Goal: Task Accomplishment & Management: Complete application form

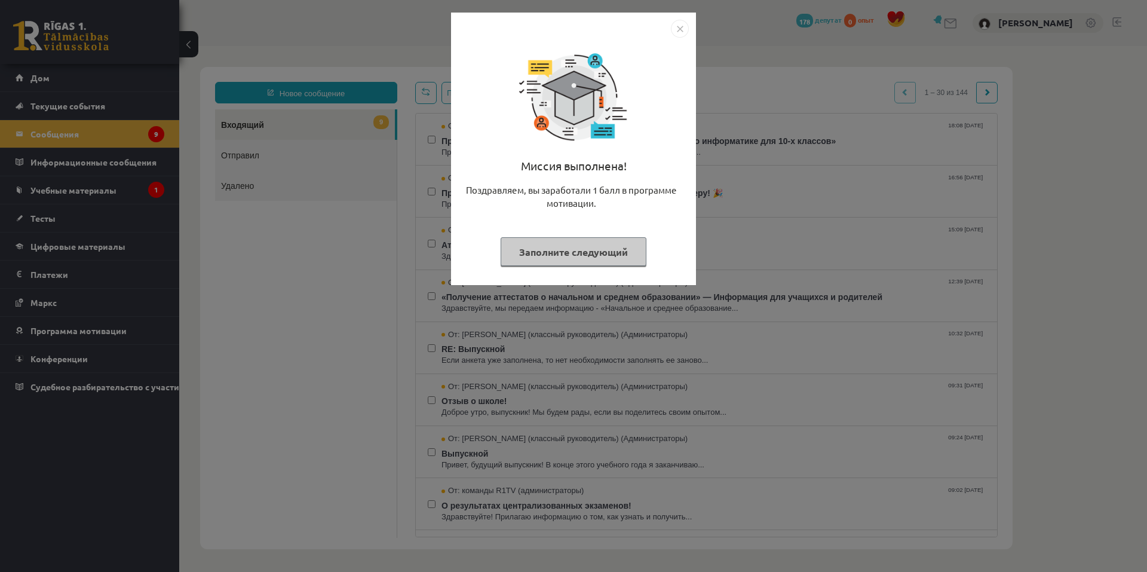
drag, startPoint x: 529, startPoint y: 87, endPoint x: 546, endPoint y: 256, distance: 170.0
click at [546, 256] on font "Заполните следующий" at bounding box center [573, 252] width 109 height 13
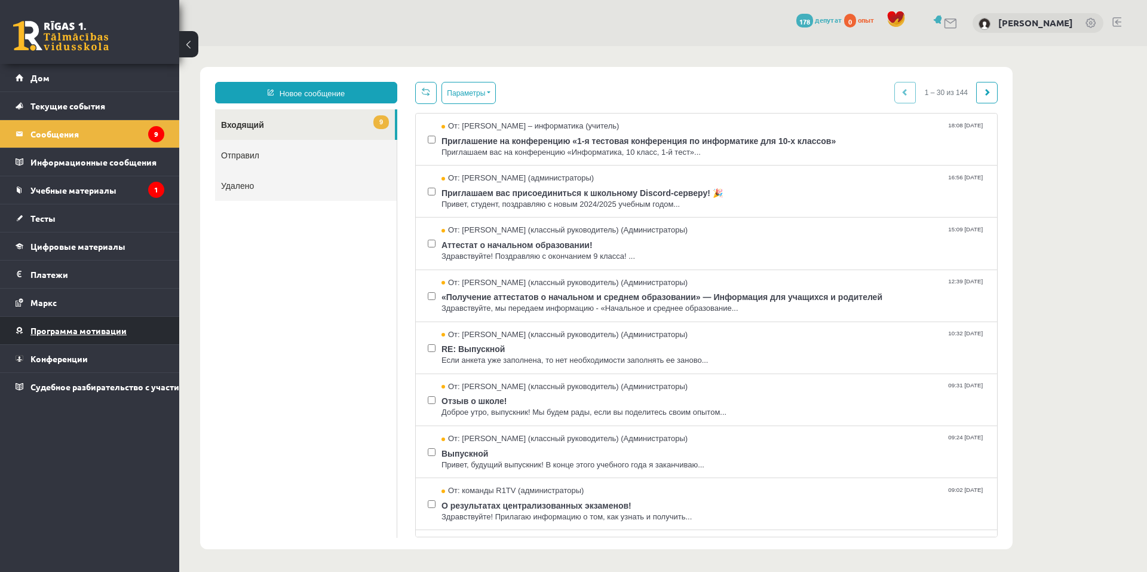
click at [56, 331] on font "Программа мотивации" at bounding box center [78, 330] width 96 height 11
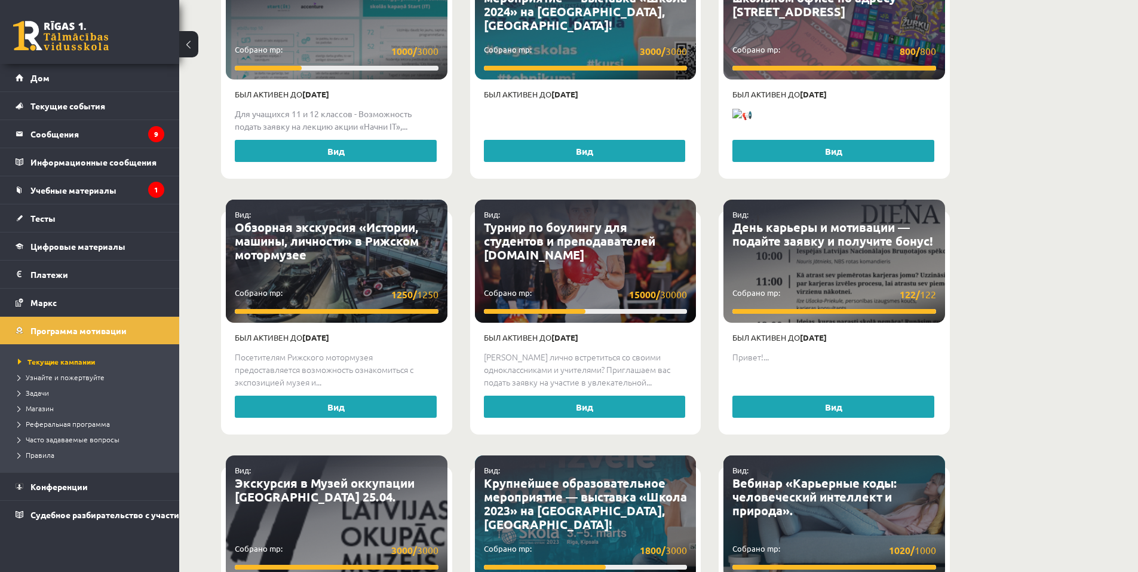
scroll to position [2092, 0]
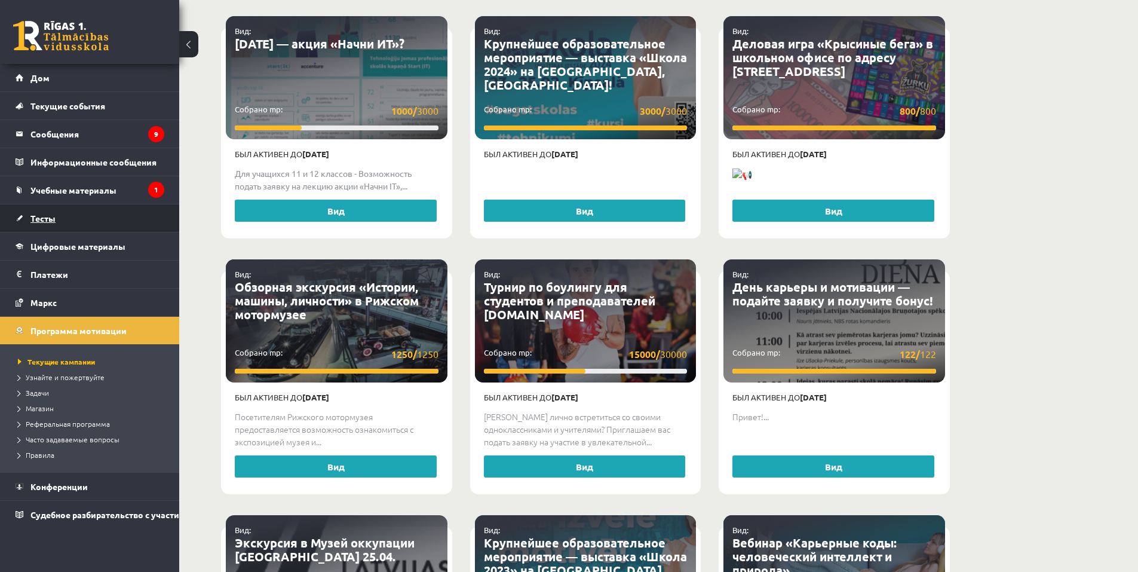
click at [44, 219] on font "Тесты" at bounding box center [42, 218] width 25 height 11
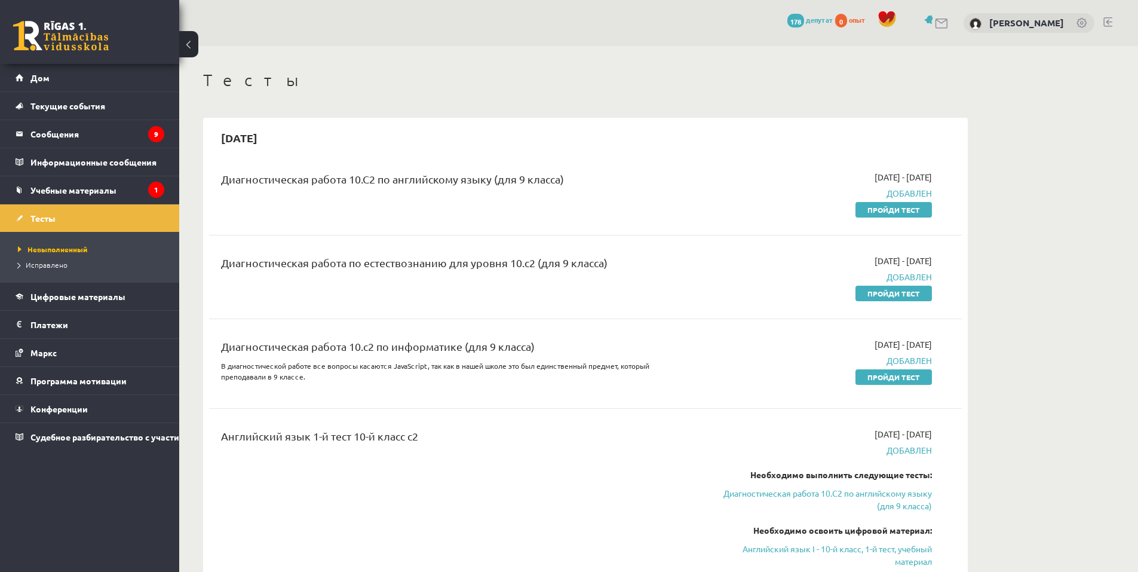
click at [93, 189] on font "Учебные материалы" at bounding box center [73, 190] width 86 height 11
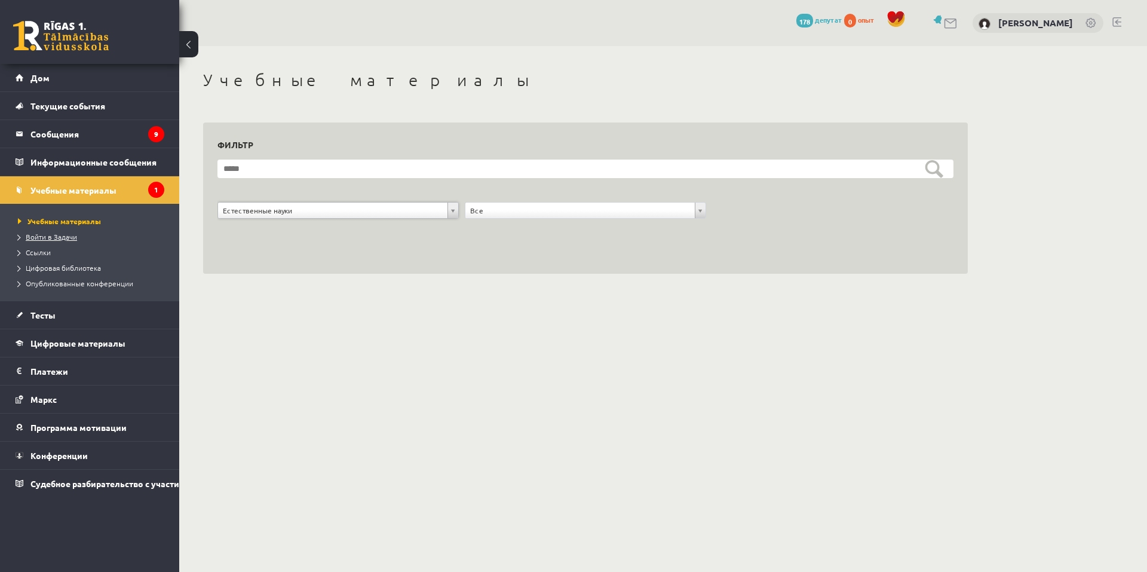
click at [61, 239] on font "Войти в Задачи" at bounding box center [51, 237] width 51 height 10
click at [70, 221] on font "Учебные материалы" at bounding box center [60, 221] width 69 height 10
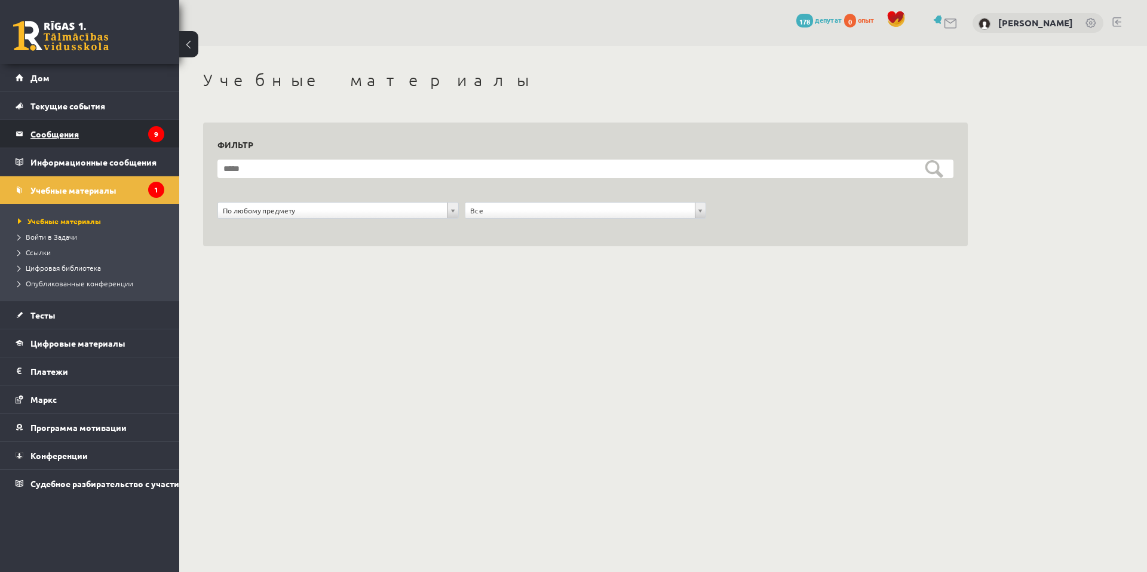
click at [143, 130] on legend "Сообщения 9" at bounding box center [97, 133] width 134 height 27
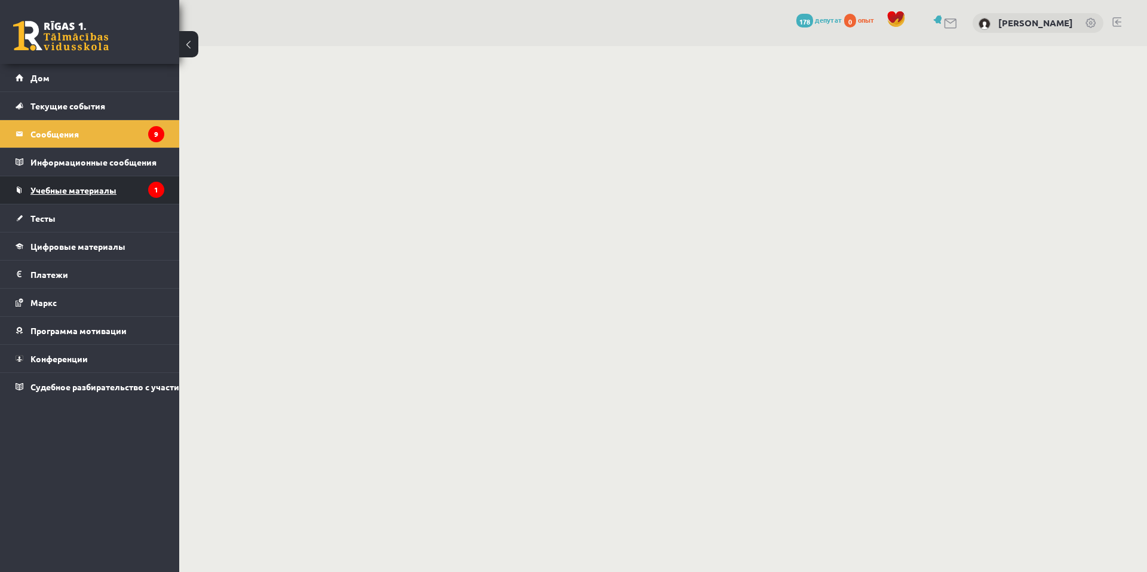
click at [115, 183] on link "Учебные материалы" at bounding box center [90, 189] width 149 height 27
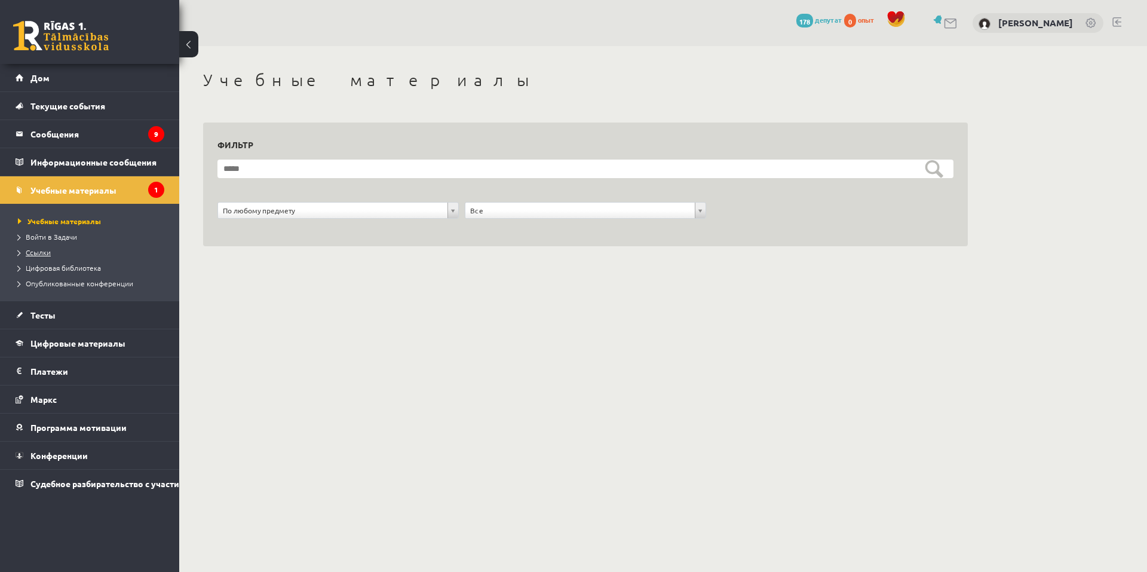
click at [39, 253] on font "Ссылки" at bounding box center [38, 252] width 25 height 10
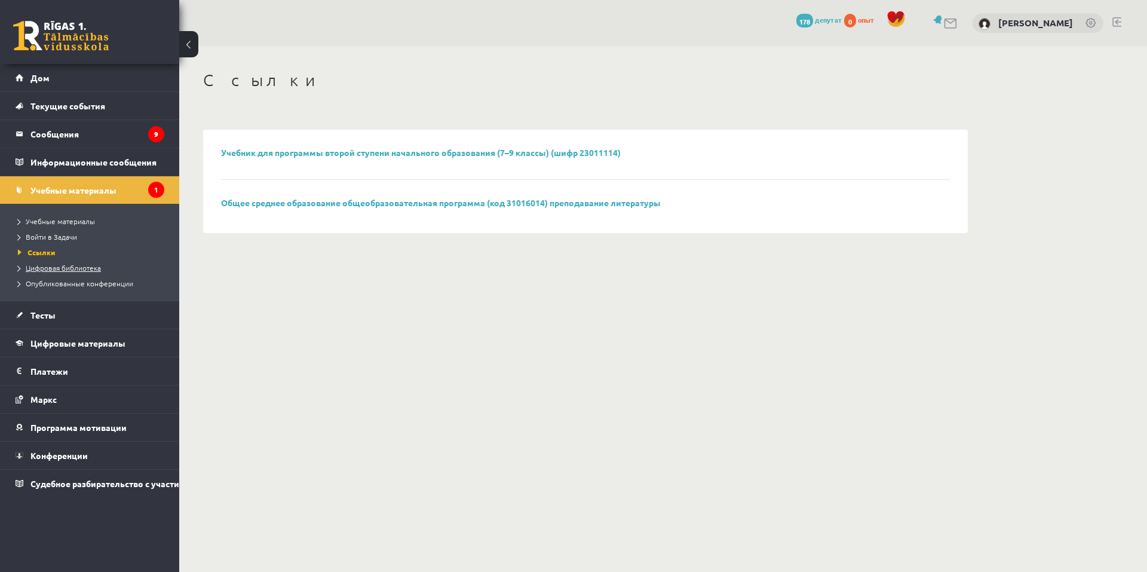
click at [51, 273] on link "Цифровая библиотека" at bounding box center [92, 267] width 149 height 11
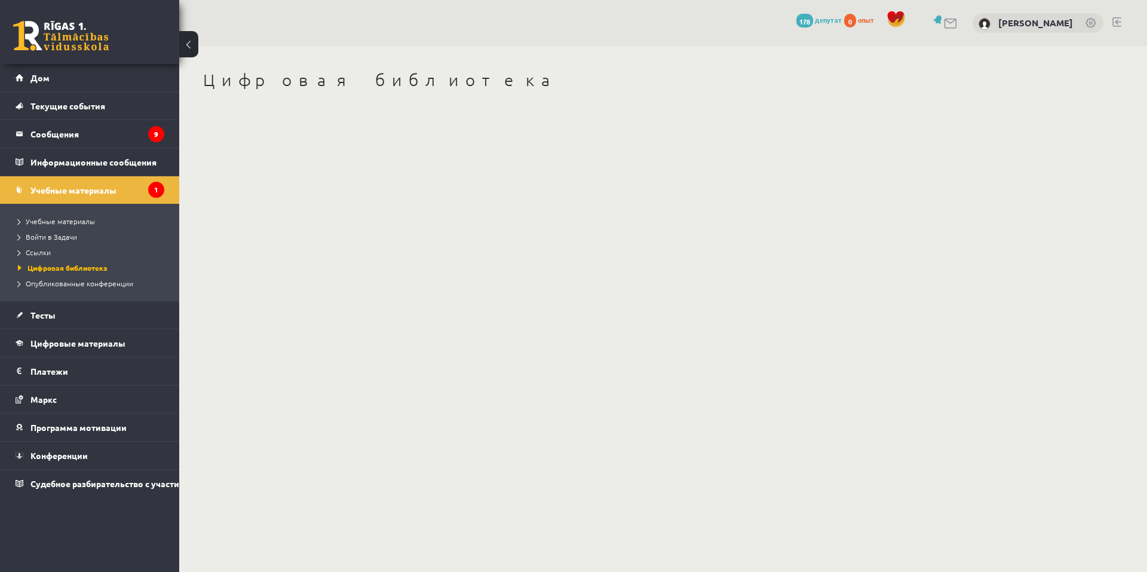
click at [68, 289] on li "Опубликованные конференции" at bounding box center [92, 284] width 149 height 16
click at [75, 219] on font "Учебные материалы" at bounding box center [60, 221] width 69 height 10
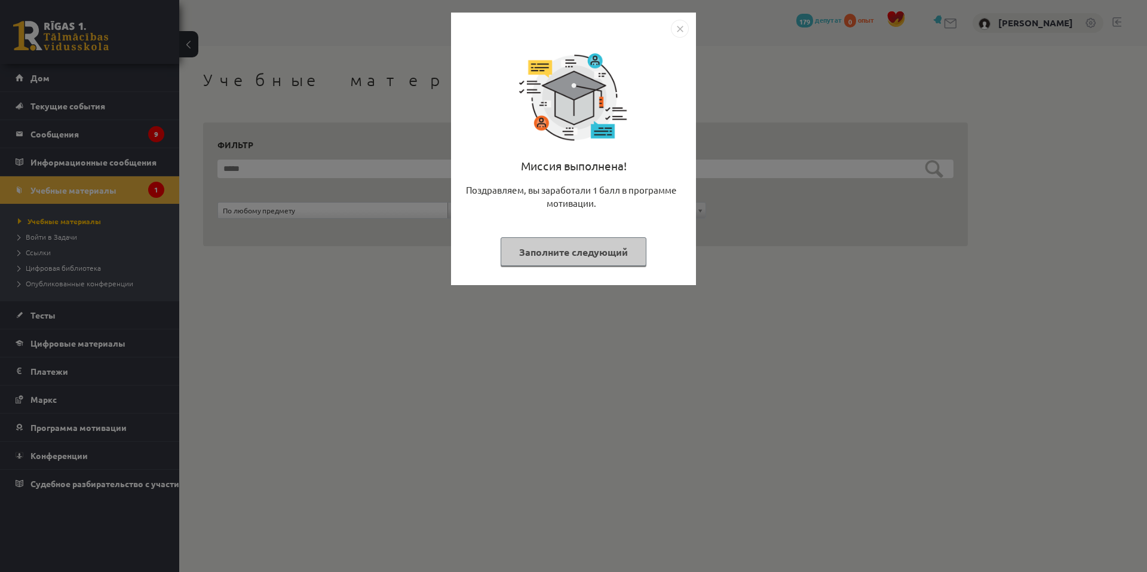
click at [581, 253] on font "Заполните следующий" at bounding box center [573, 252] width 109 height 13
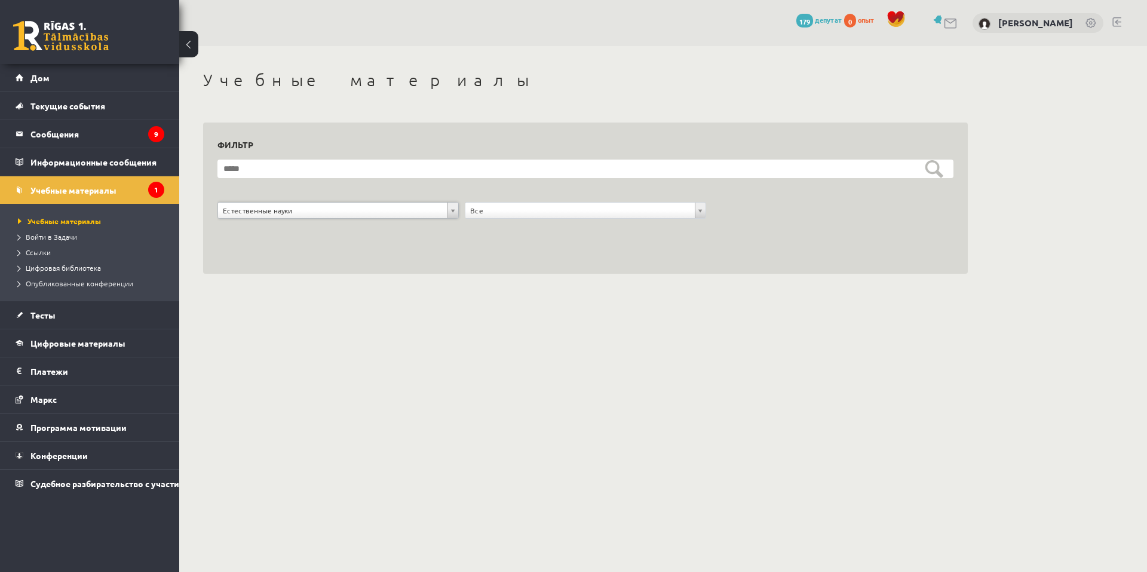
click at [298, 332] on body "0 Подарки 179 депутат 0 опыт Александр Полибин Дом Текущие события Как учиться …" at bounding box center [573, 286] width 1147 height 572
click at [299, 332] on body "0 Подарки 179 депутат 0 опыт Александр Полибин Дом Текущие события Как учиться …" at bounding box center [573, 286] width 1147 height 572
click at [25, 76] on link "Дом" at bounding box center [90, 77] width 149 height 27
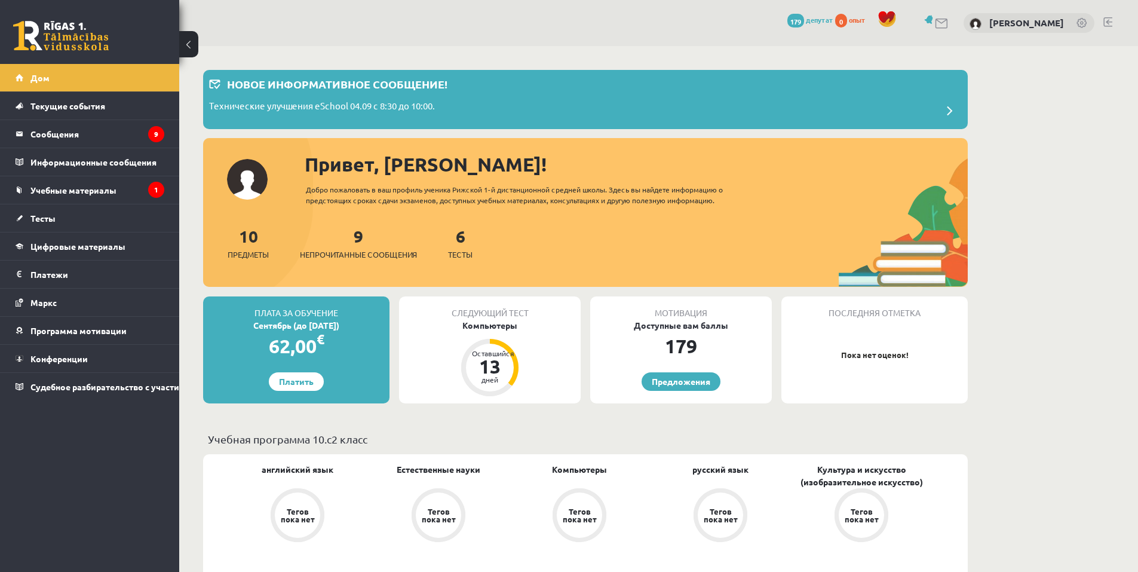
scroll to position [60, 0]
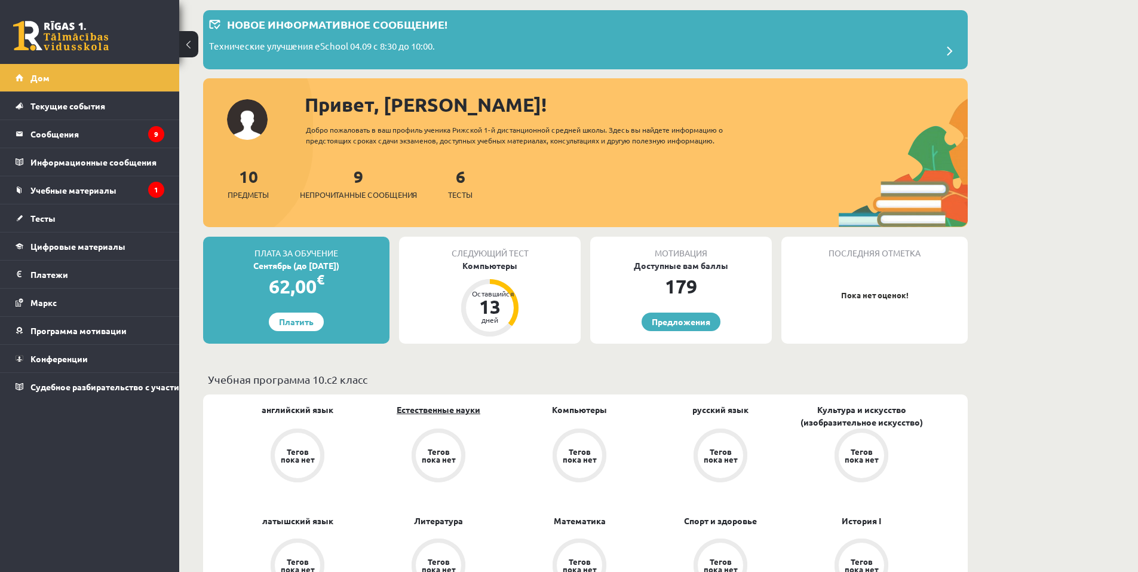
click at [444, 412] on font "Естественные науки" at bounding box center [439, 409] width 84 height 11
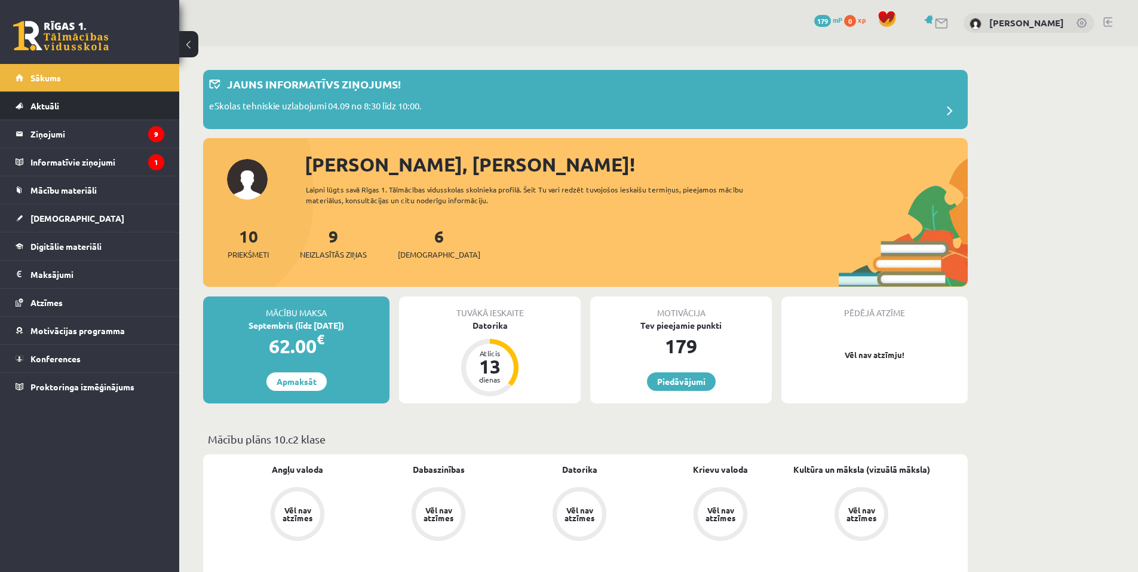
scroll to position [60, 0]
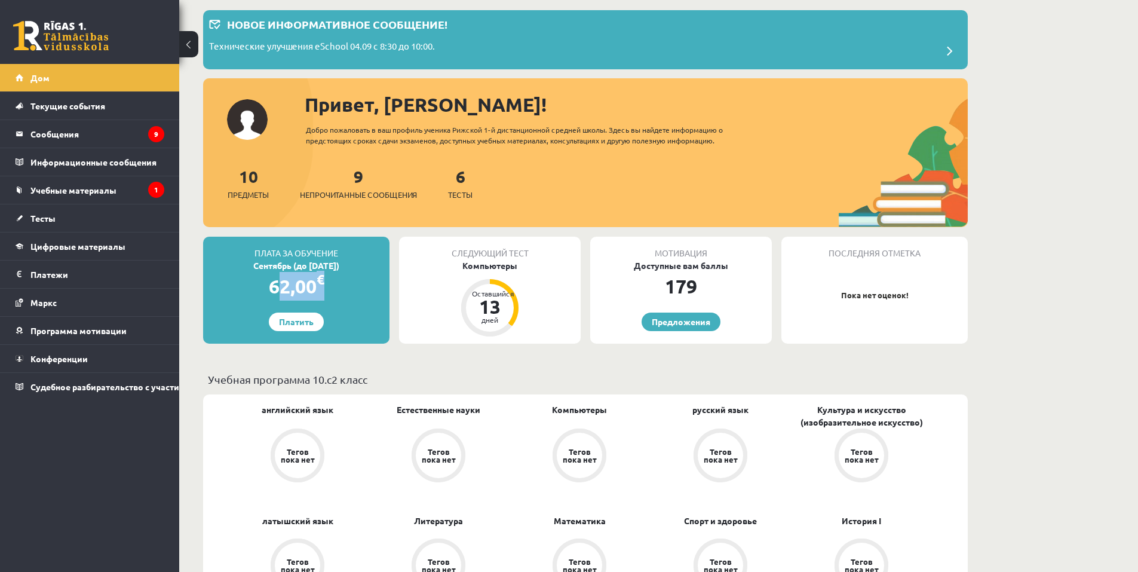
drag, startPoint x: 256, startPoint y: 288, endPoint x: 335, endPoint y: 289, distance: 78.9
click at [335, 289] on div "62,00 €" at bounding box center [296, 286] width 186 height 29
click at [375, 305] on div "Плата за обучение Сентябрь (до 15.09.25) 62,00 € Платить" at bounding box center [296, 290] width 186 height 107
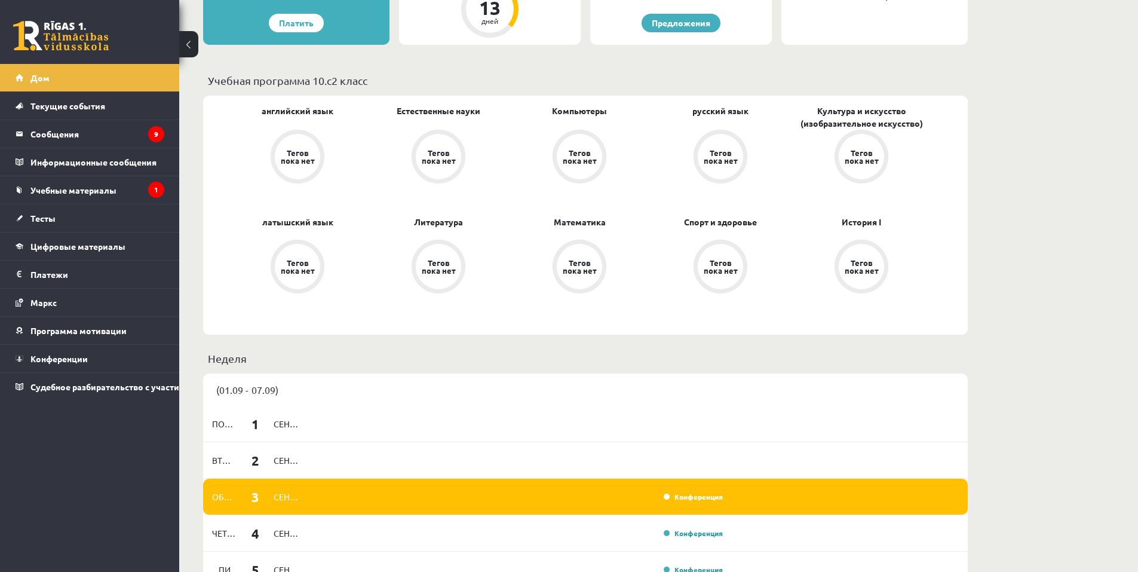
scroll to position [478, 0]
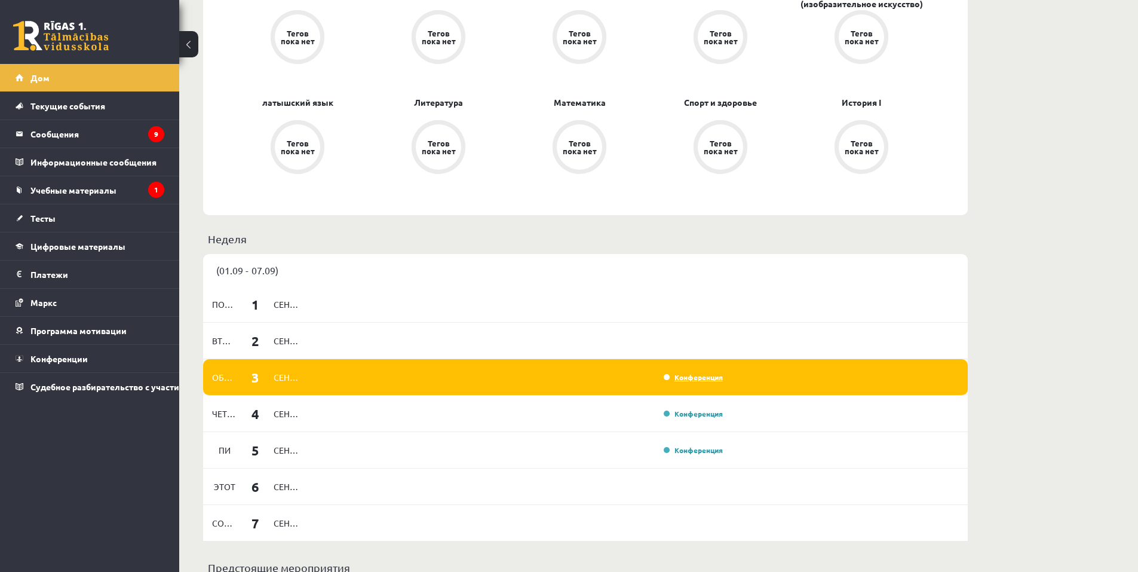
click at [702, 381] on font "Конференция" at bounding box center [699, 377] width 48 height 10
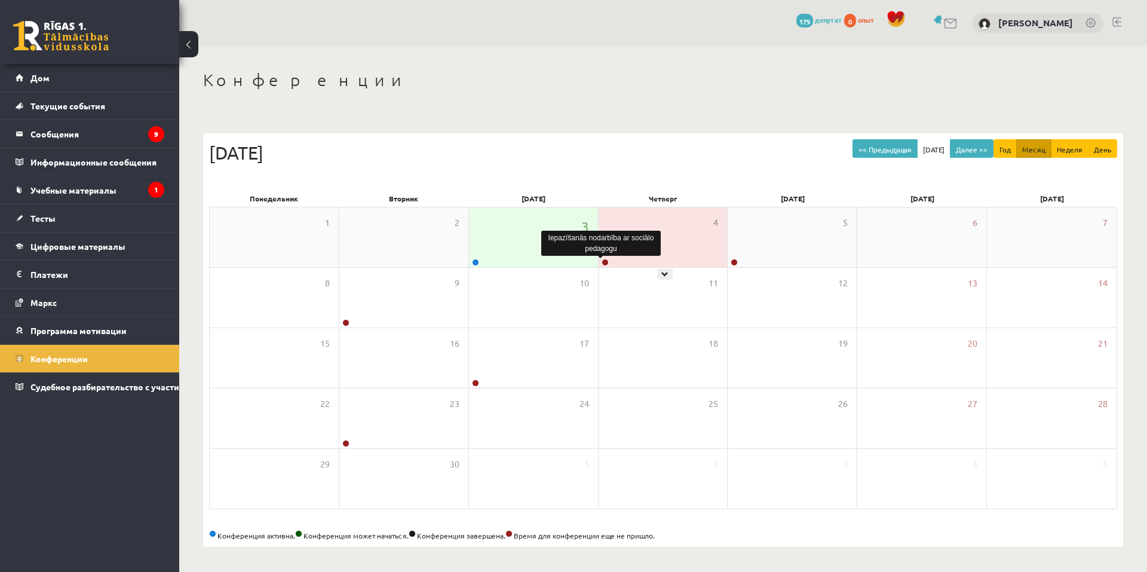
click at [605, 259] on link at bounding box center [605, 262] width 7 height 7
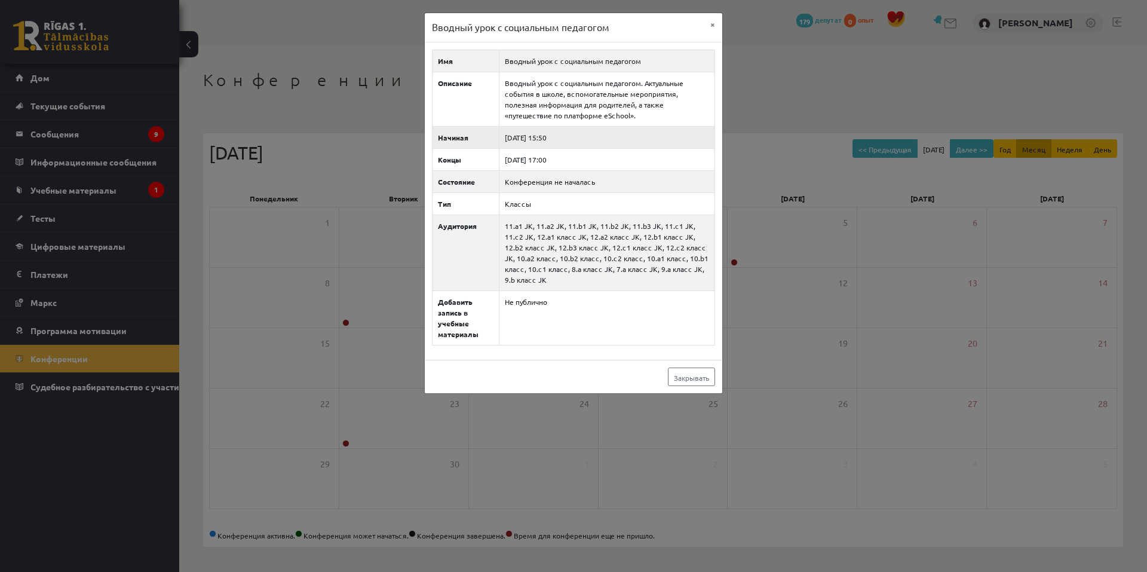
click at [577, 139] on td "2025-09-04 15:50" at bounding box center [607, 137] width 216 height 22
drag, startPoint x: 1117, startPoint y: 563, endPoint x: 1110, endPoint y: 572, distance: 11.5
drag, startPoint x: 1110, startPoint y: 572, endPoint x: 674, endPoint y: 183, distance: 584.1
click at [674, 183] on td "Конференция не началась" at bounding box center [607, 181] width 216 height 22
click at [716, 27] on button "×" at bounding box center [712, 24] width 19 height 23
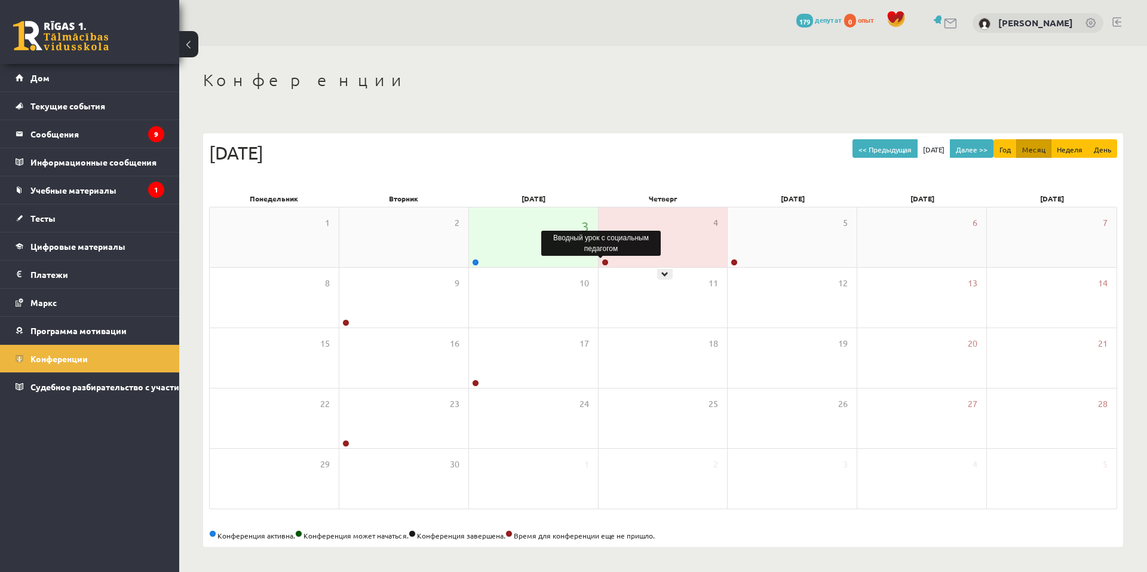
click at [606, 262] on link at bounding box center [605, 262] width 7 height 7
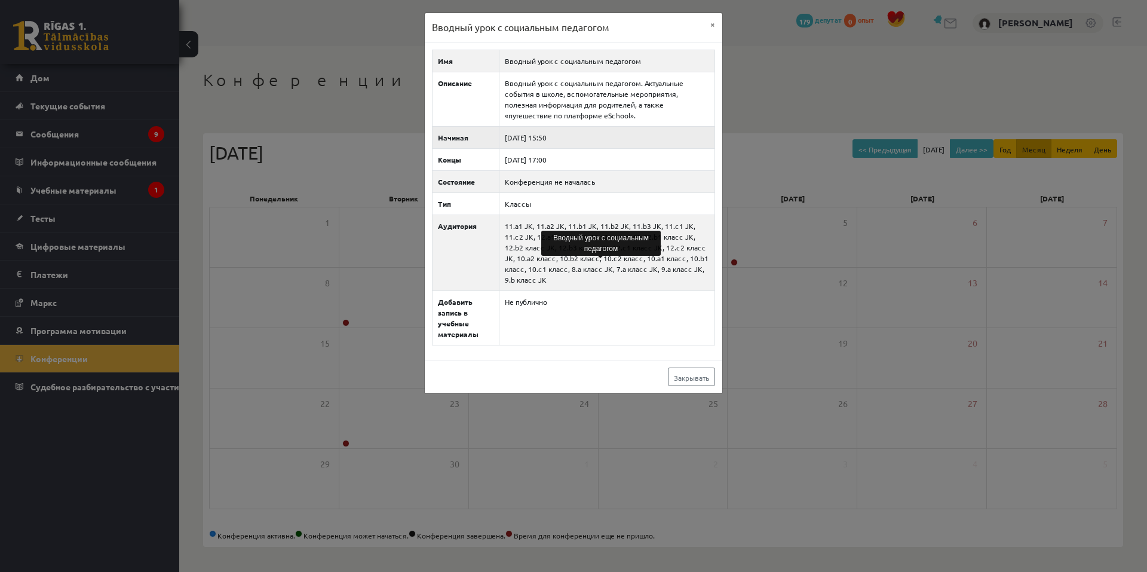
drag, startPoint x: 567, startPoint y: 134, endPoint x: 548, endPoint y: 137, distance: 18.7
click at [548, 137] on td "2025-09-04 15:50" at bounding box center [607, 137] width 216 height 22
click at [713, 25] on font "×" at bounding box center [713, 24] width 5 height 11
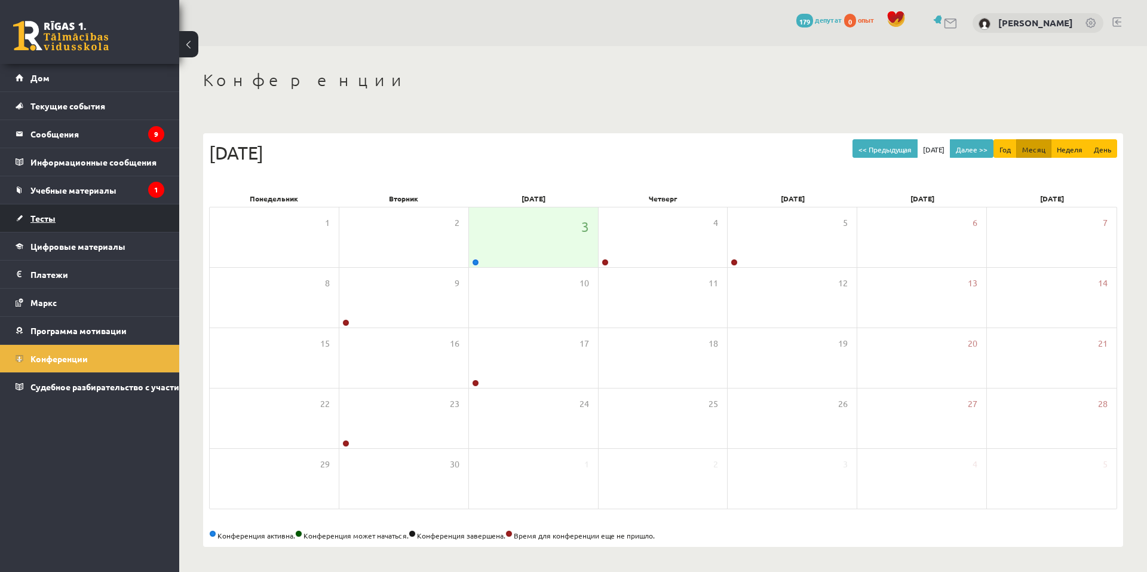
click at [40, 218] on font "Тесты" at bounding box center [42, 218] width 25 height 11
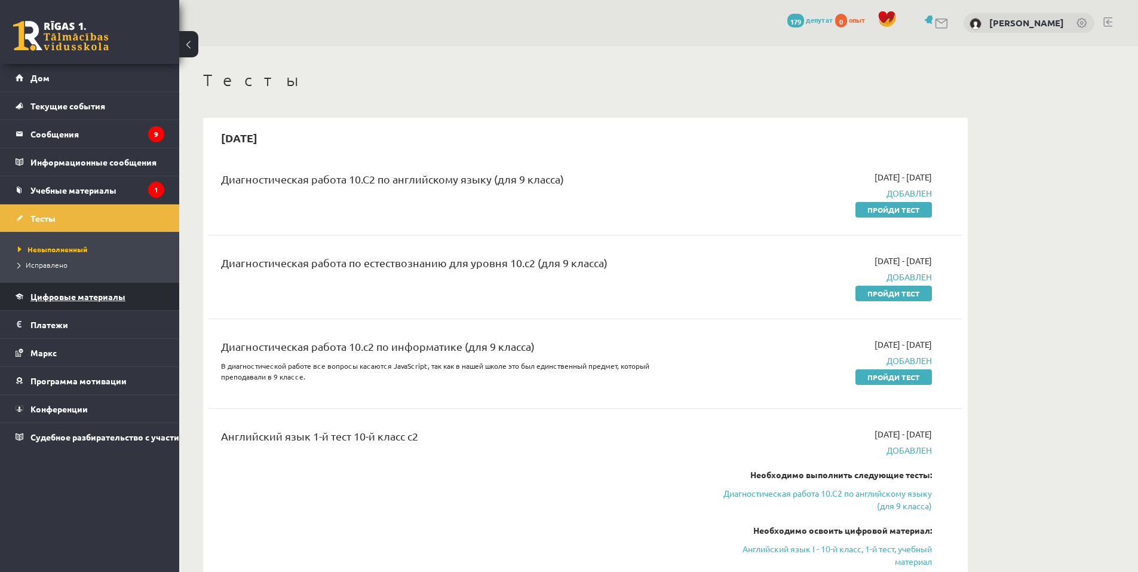
click at [51, 298] on font "Цифровые материалы" at bounding box center [77, 296] width 95 height 11
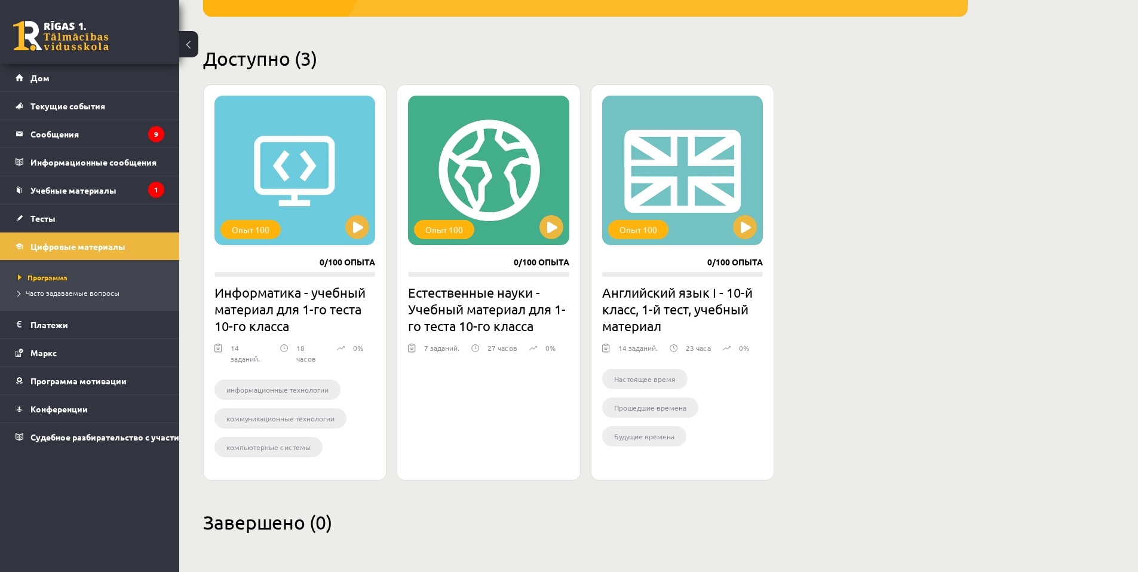
scroll to position [197, 0]
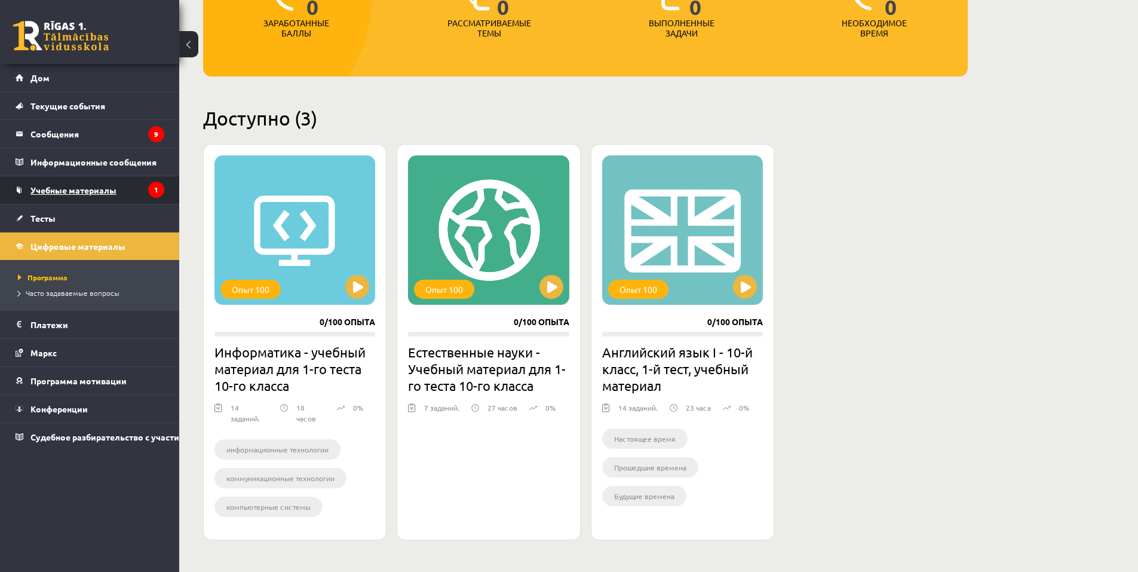
click at [81, 195] on font "Учебные материалы" at bounding box center [73, 190] width 86 height 11
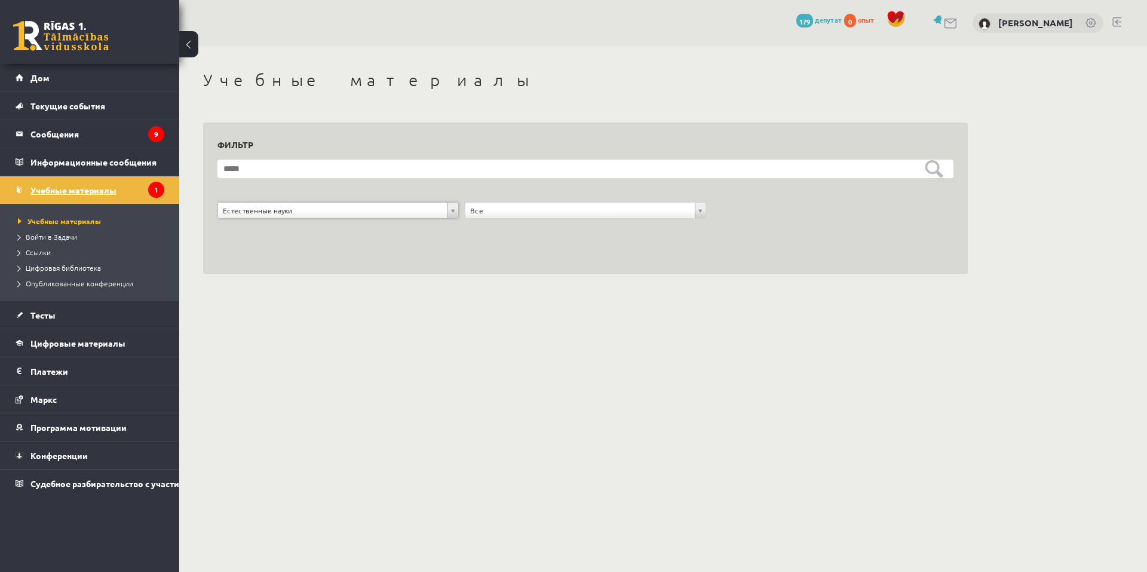
click at [90, 192] on font "Учебные материалы" at bounding box center [73, 190] width 86 height 11
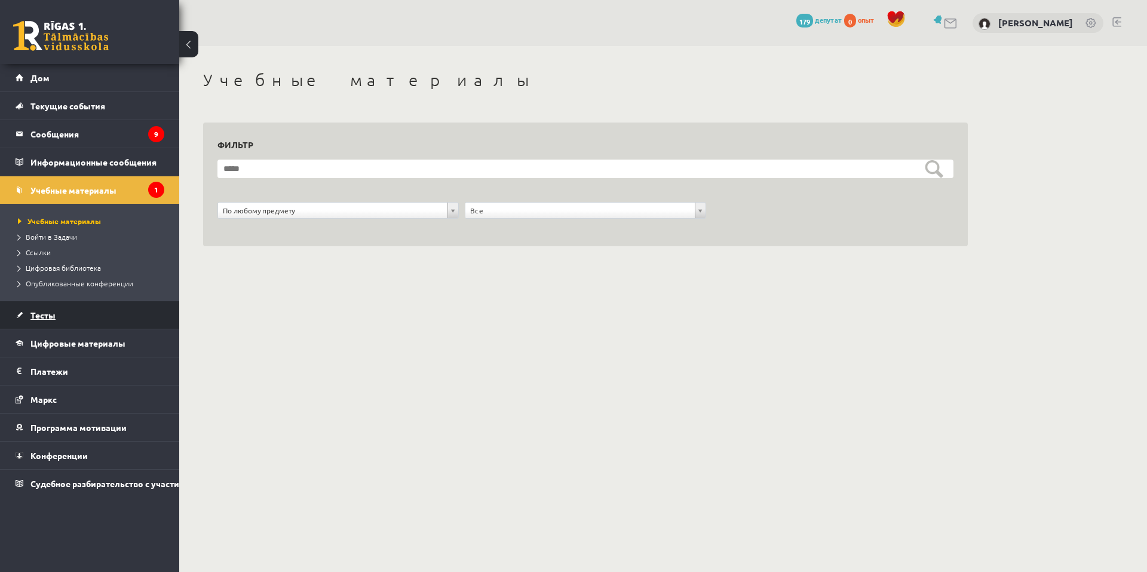
click at [54, 316] on link "Тесты" at bounding box center [90, 314] width 149 height 27
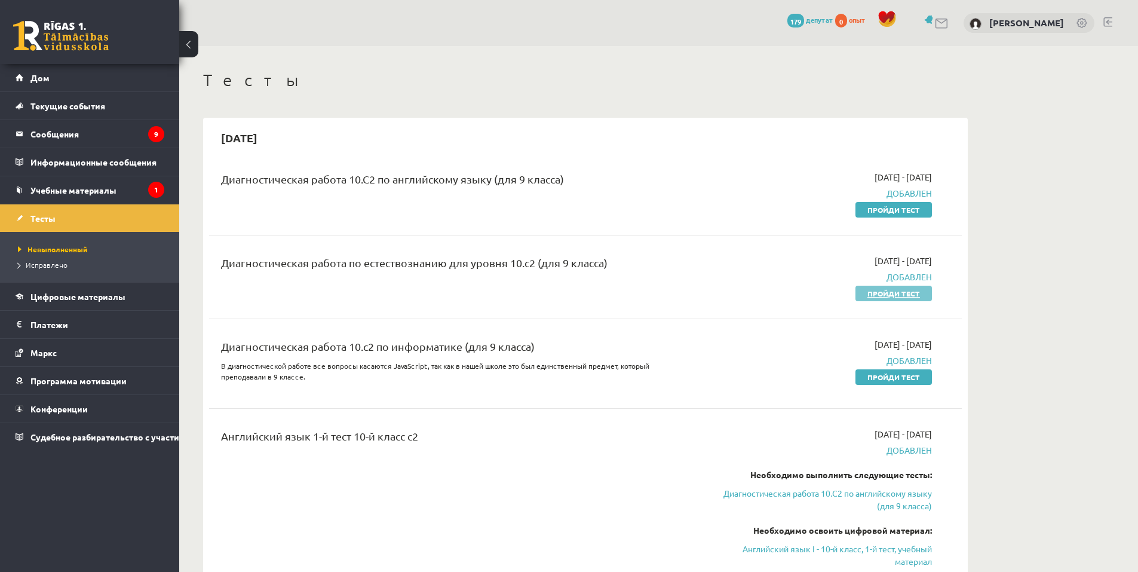
click at [918, 298] on link "Пройди тест" at bounding box center [894, 294] width 76 height 16
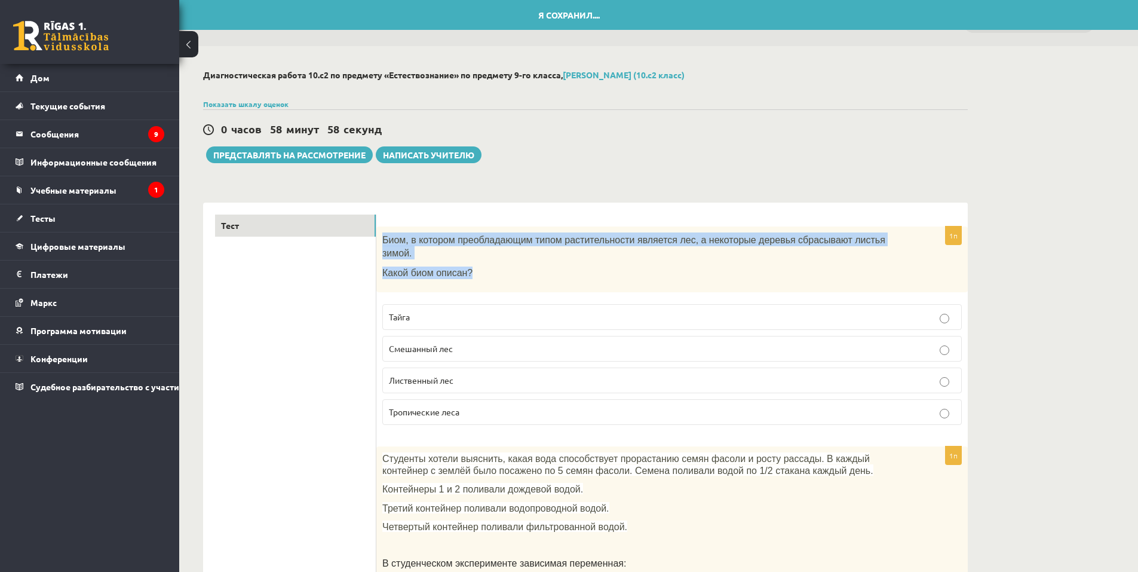
drag, startPoint x: 382, startPoint y: 238, endPoint x: 470, endPoint y: 261, distance: 91.3
click at [470, 261] on div "Биом, в котором преобладающим типом растительности является лес, а некоторые де…" at bounding box center [673, 260] width 592 height 66
copy div "Биом, в котором преобладающим типом растительности является лес, а некоторые де…"
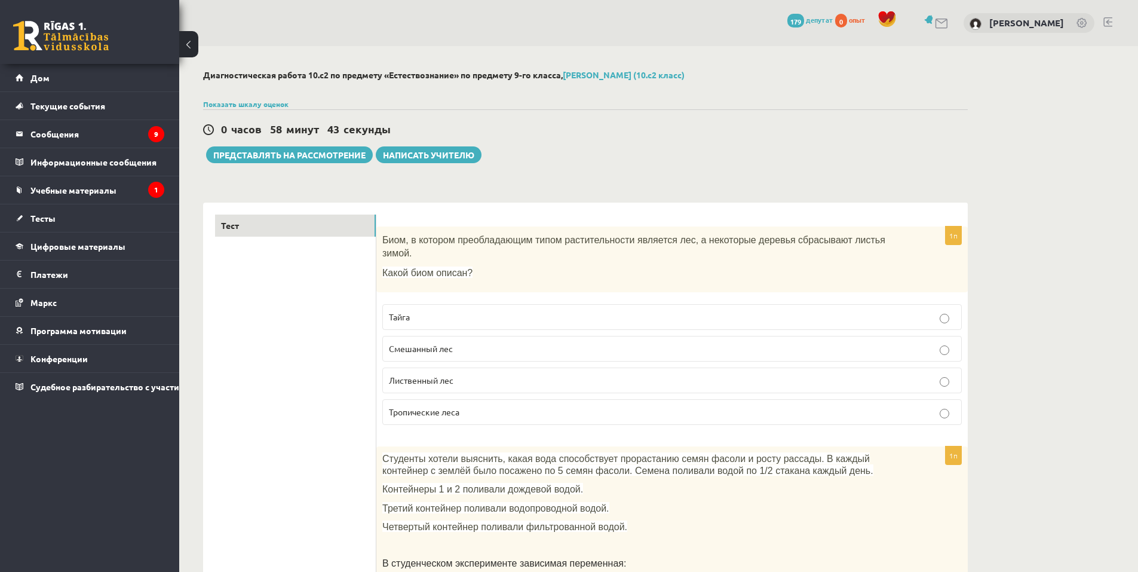
click at [429, 336] on label "Смешанный лес" at bounding box center [672, 349] width 580 height 26
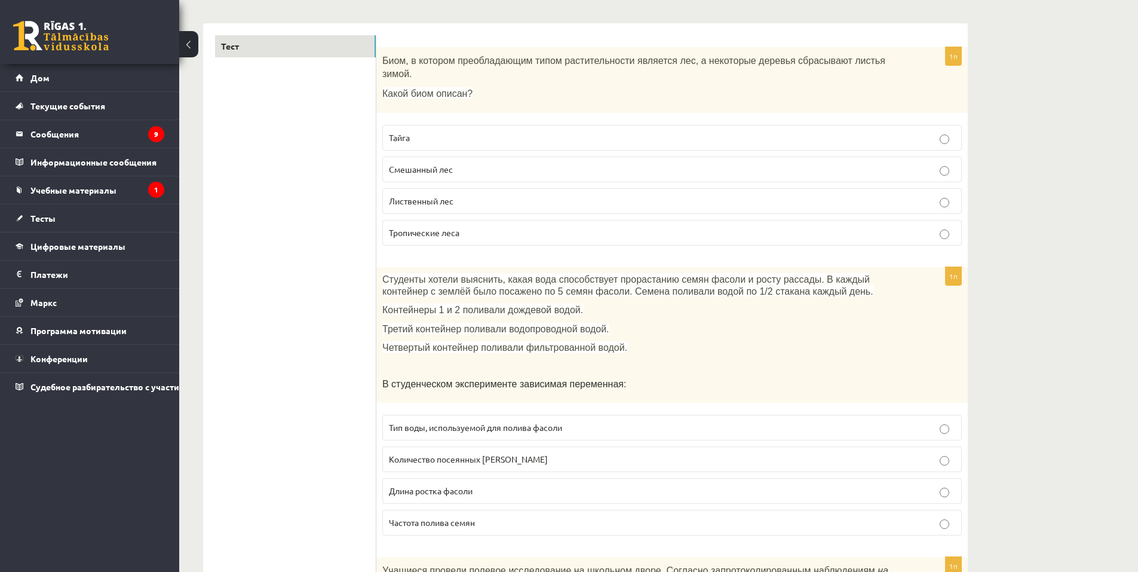
scroll to position [239, 0]
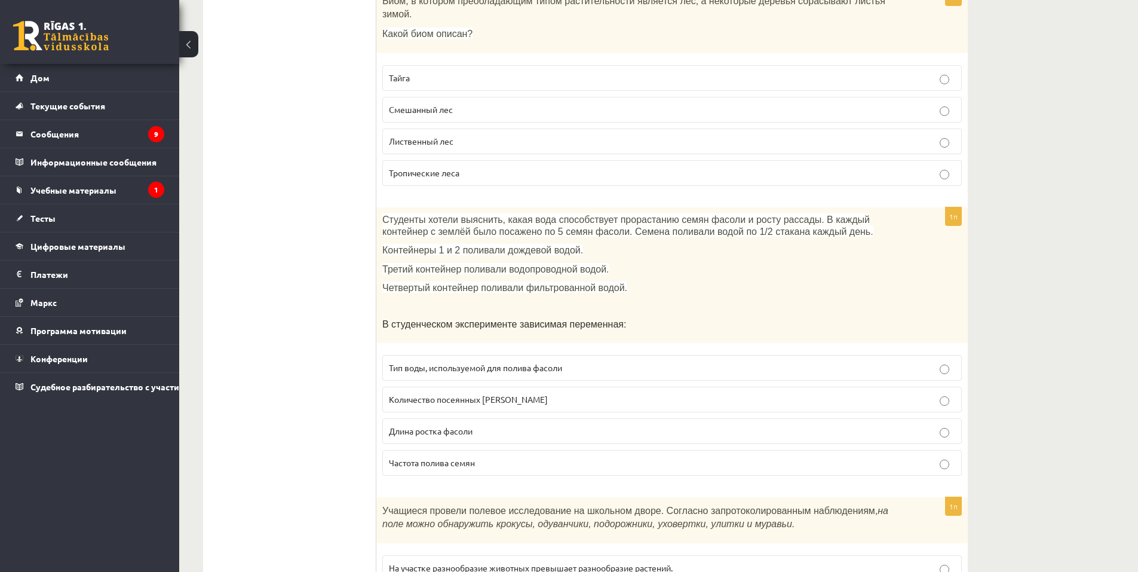
drag, startPoint x: 939, startPoint y: 62, endPoint x: 1088, endPoint y: 87, distance: 151.5
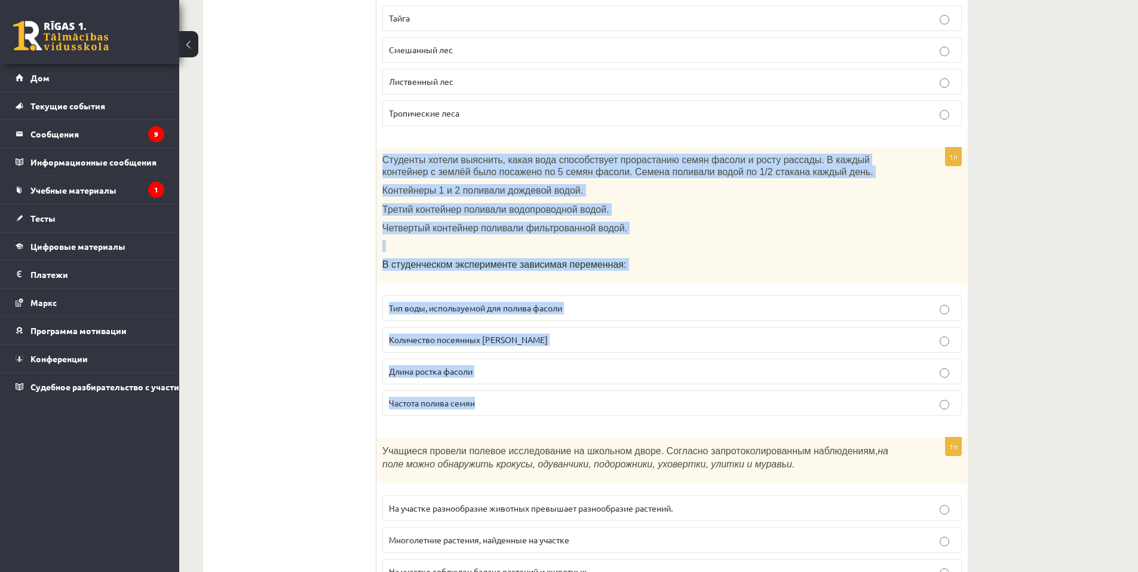
drag, startPoint x: 378, startPoint y: 145, endPoint x: 527, endPoint y: 400, distance: 295.1
click at [527, 400] on div "1п Студенты хотели выяснить, какая вода способствует прорастанию семян фасоли и…" at bounding box center [673, 287] width 592 height 278
copy div "Студенты хотели выяснить, какая вода способствует прорастанию семян фасоли и ро…"
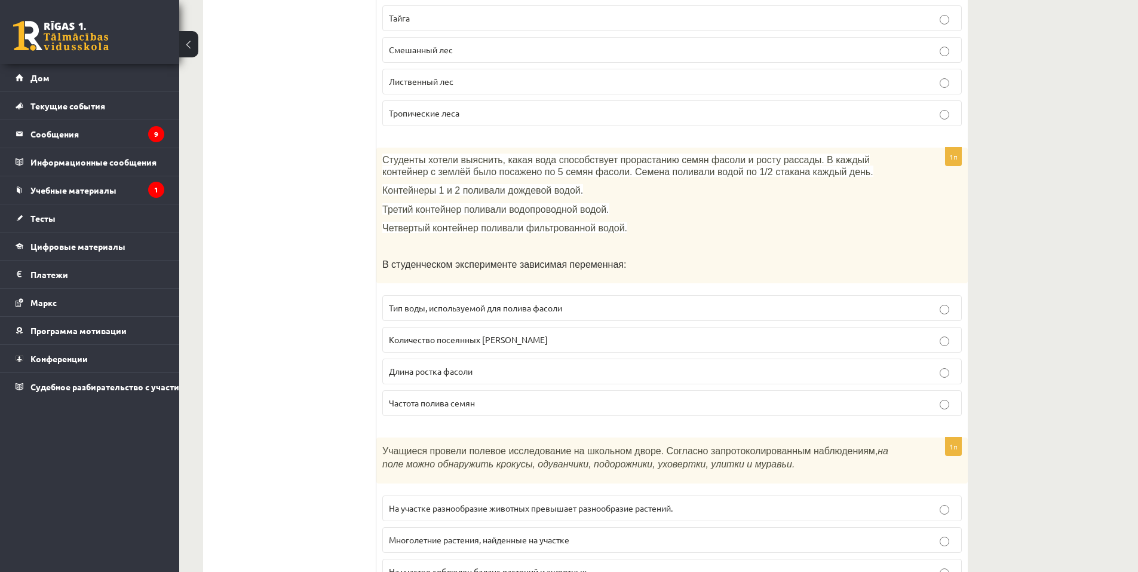
click at [463, 366] on font "Длина ростка фасоли" at bounding box center [431, 371] width 84 height 11
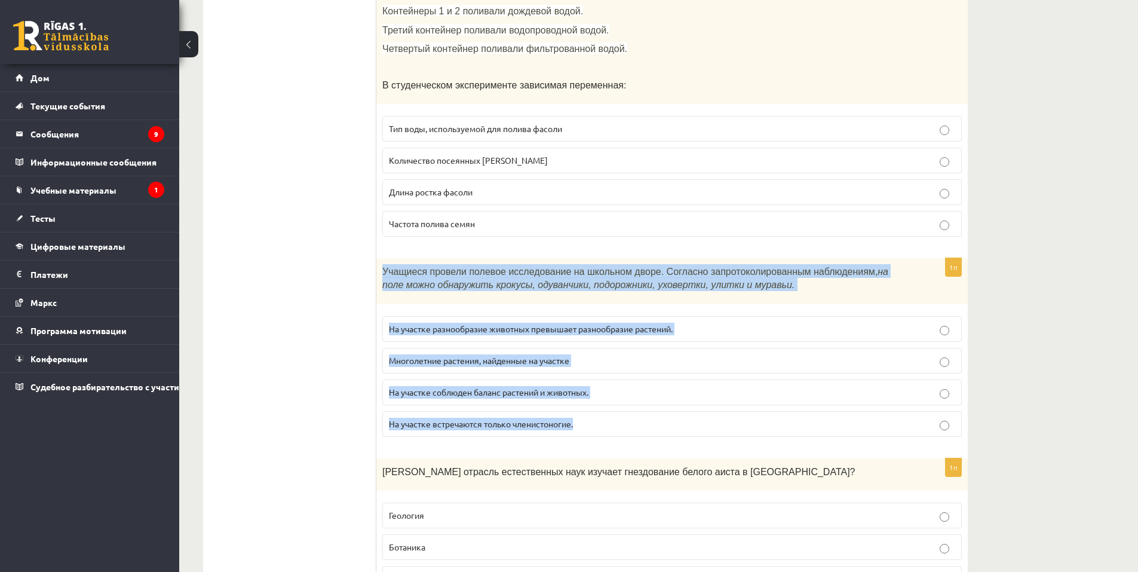
drag, startPoint x: 388, startPoint y: 253, endPoint x: 641, endPoint y: 411, distance: 298.3
click at [641, 411] on div "1п Учащиеся провели полевое исследование на школьном дворе. Согласно запротокол…" at bounding box center [673, 352] width 592 height 188
copy div "Учащиеся провели полевое исследование на школьном дворе. Согласно запротоколиро…"
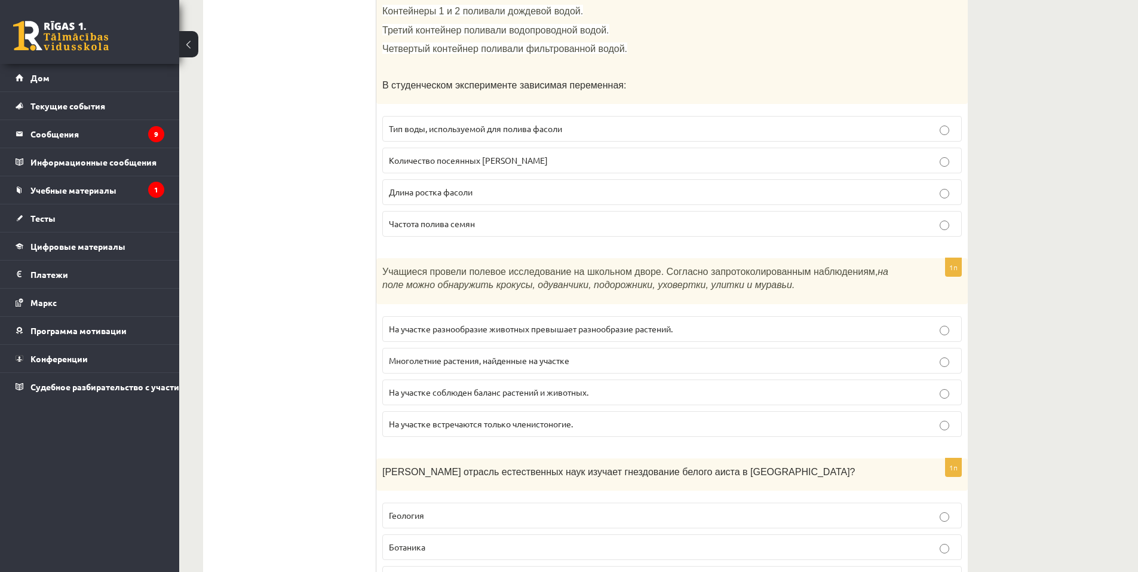
drag, startPoint x: 380, startPoint y: 253, endPoint x: 503, endPoint y: 313, distance: 136.6
drag, startPoint x: 377, startPoint y: 259, endPoint x: 433, endPoint y: 271, distance: 57.6
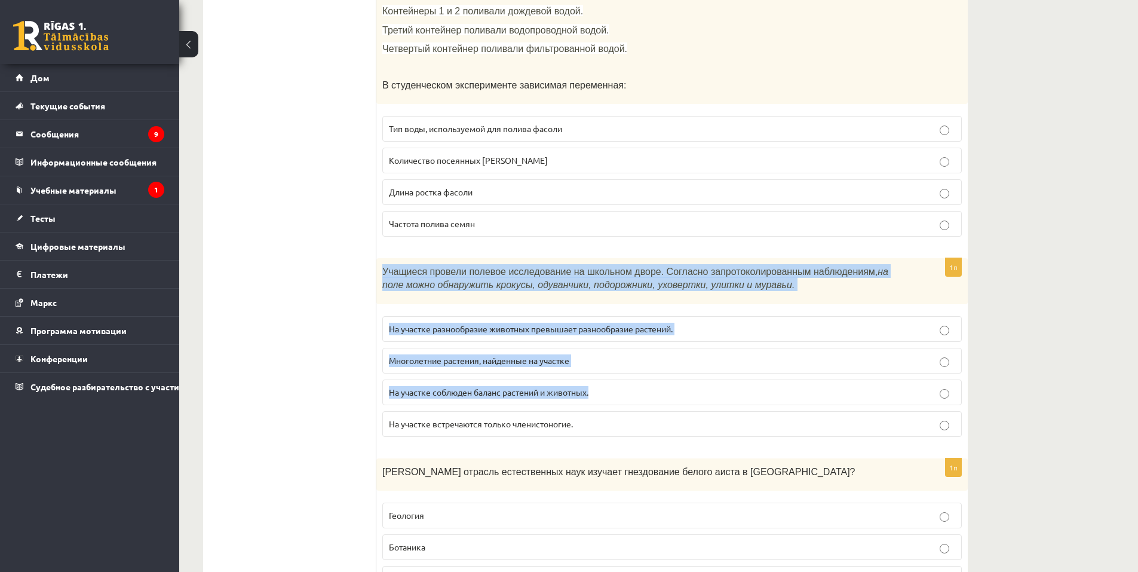
drag, startPoint x: 381, startPoint y: 420, endPoint x: 380, endPoint y: 262, distance: 157.2
click at [380, 262] on div "1п Учащиеся провели полевое исследование на школьном дворе. Согласно запротокол…" at bounding box center [673, 352] width 592 height 188
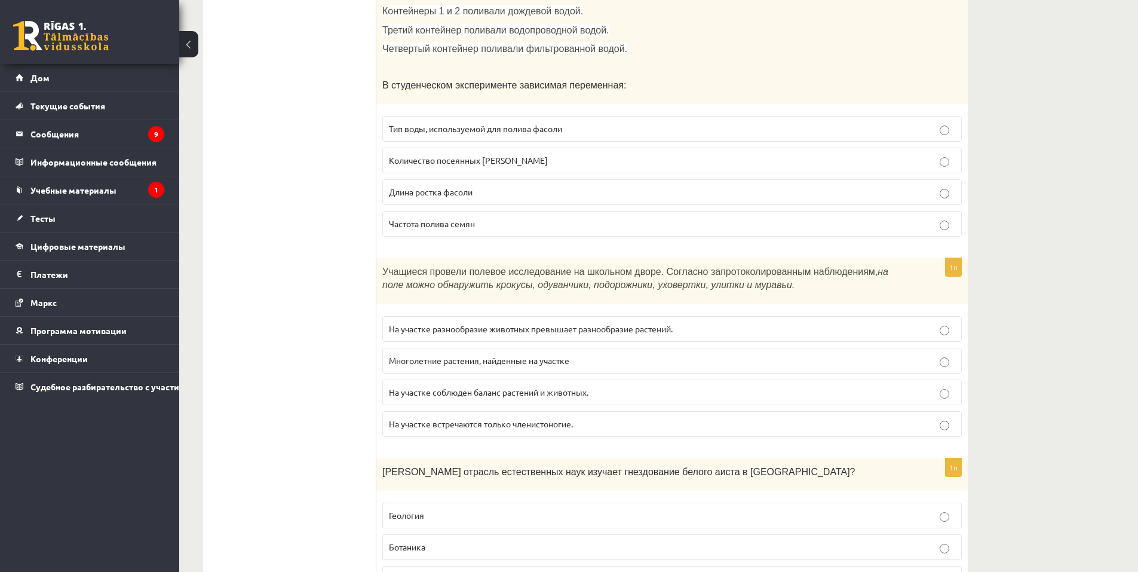
drag, startPoint x: 304, startPoint y: 253, endPoint x: 313, endPoint y: 236, distance: 19.5
click at [494, 387] on font "На участке соблюден баланс растений и животных." at bounding box center [489, 392] width 200 height 11
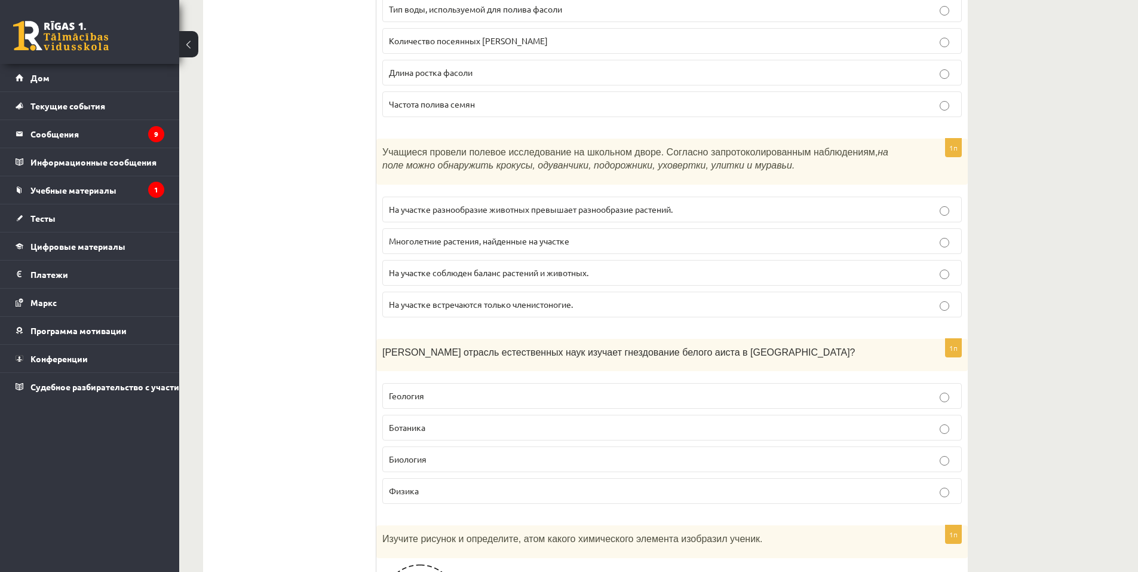
scroll to position [777, 0]
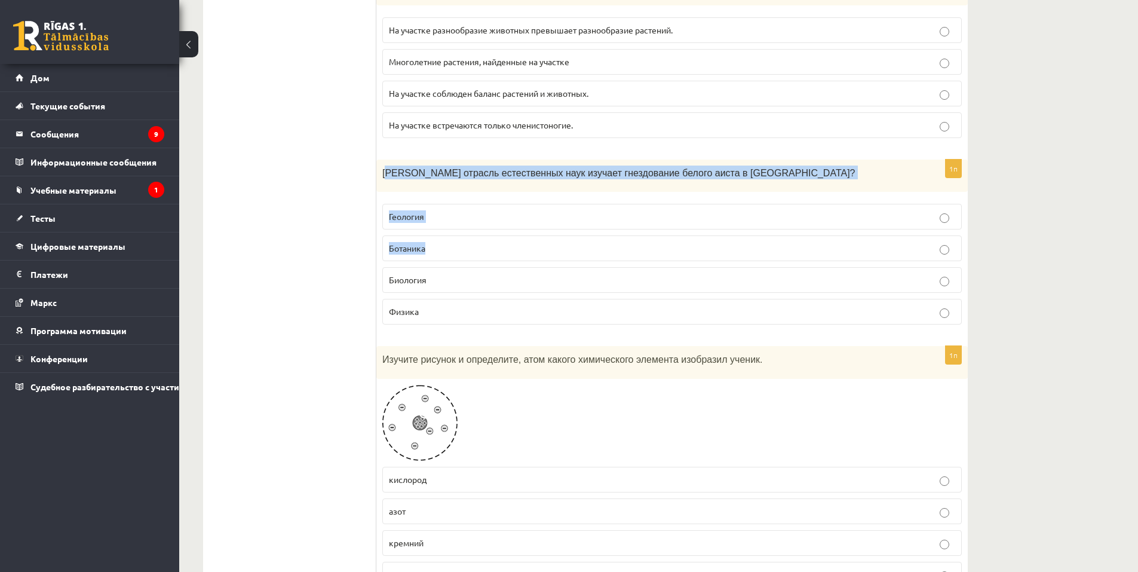
drag, startPoint x: 385, startPoint y: 161, endPoint x: 370, endPoint y: 179, distance: 24.2
click at [445, 240] on div "1п Какая отрасль естественных наук изучает гнездование белого аиста в Латвии? Г…" at bounding box center [673, 247] width 592 height 175
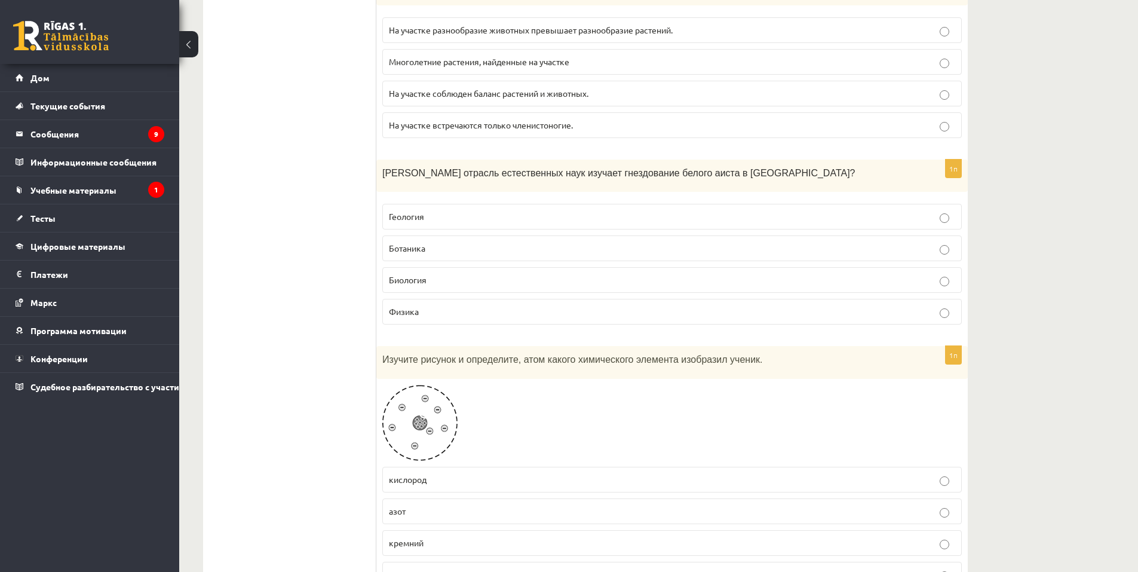
drag, startPoint x: 385, startPoint y: 158, endPoint x: 437, endPoint y: 259, distance: 113.3
drag, startPoint x: 372, startPoint y: 167, endPoint x: 393, endPoint y: 168, distance: 21.5
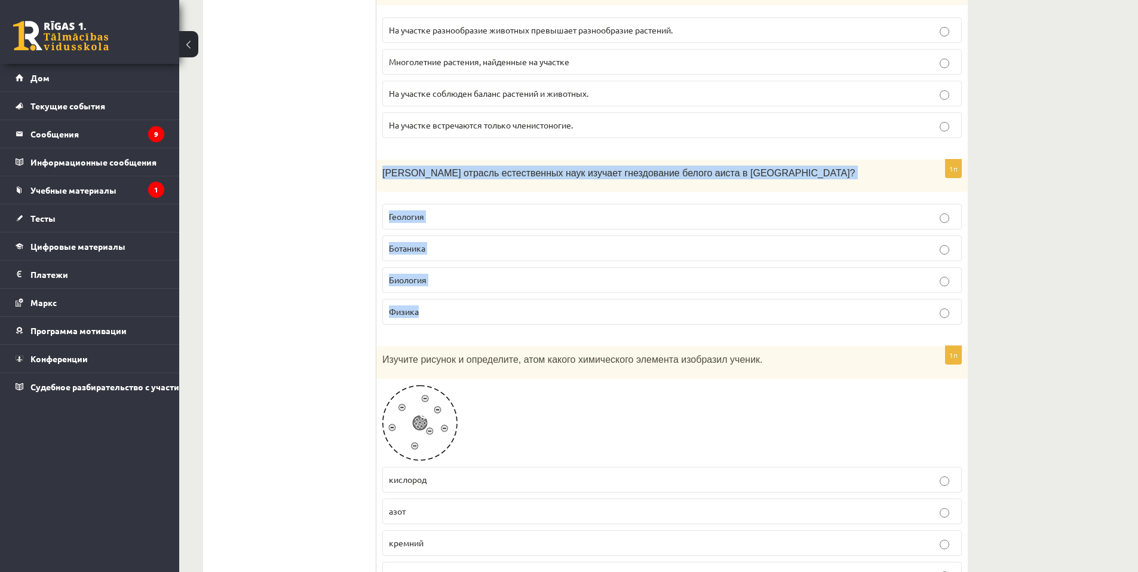
drag, startPoint x: 384, startPoint y: 157, endPoint x: 430, endPoint y: 297, distance: 147.6
click at [430, 297] on div "1п Какая отрасль естественных наук изучает гнездование белого аиста в Латвии? Г…" at bounding box center [673, 247] width 592 height 175
copy div "Какая отрасль естественных наук изучает гнездование белого аиста в Латвии? Геол…"
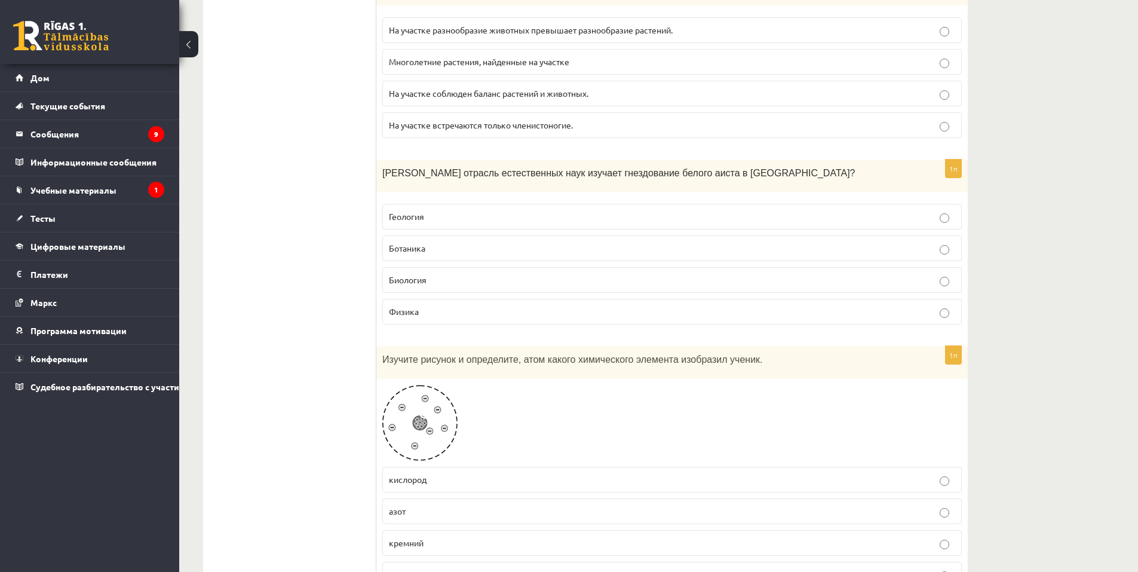
click at [412, 274] on font "Биология" at bounding box center [408, 279] width 38 height 11
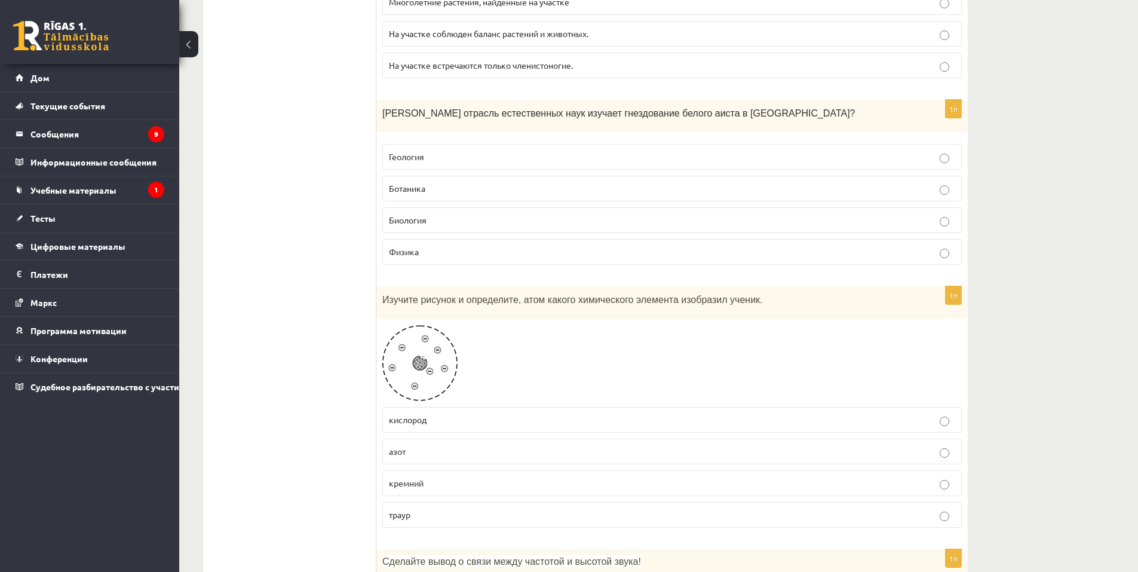
scroll to position [896, 0]
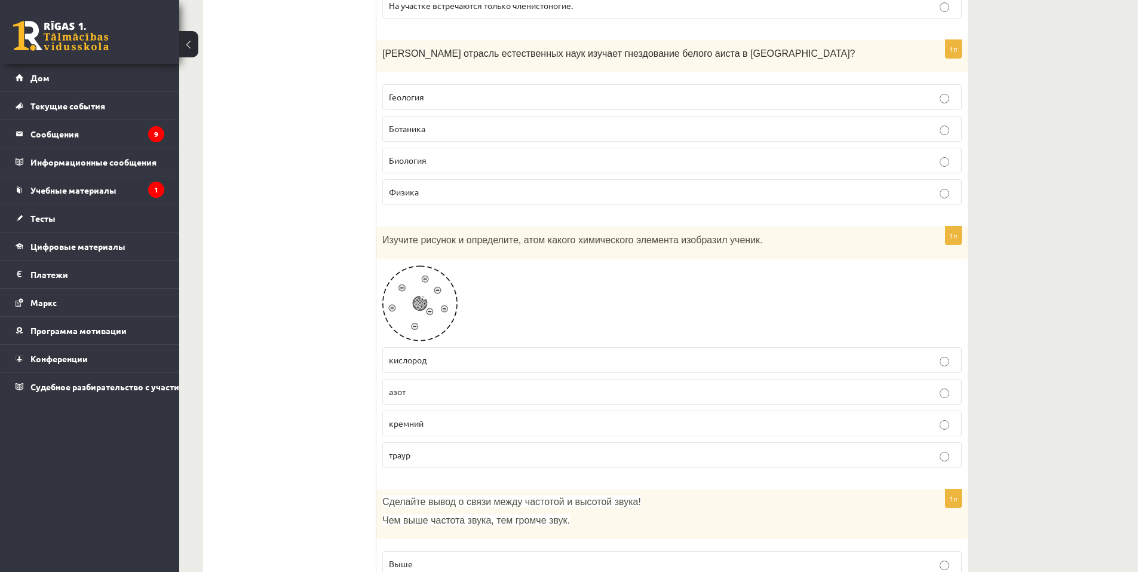
click at [438, 354] on p "кислород" at bounding box center [672, 360] width 567 height 13
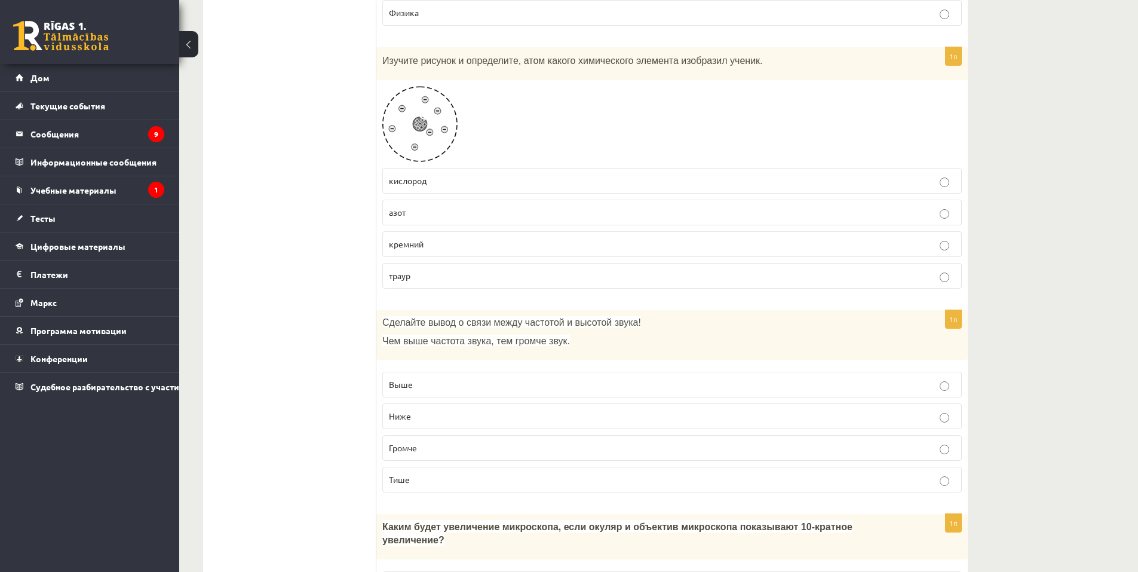
scroll to position [1136, 0]
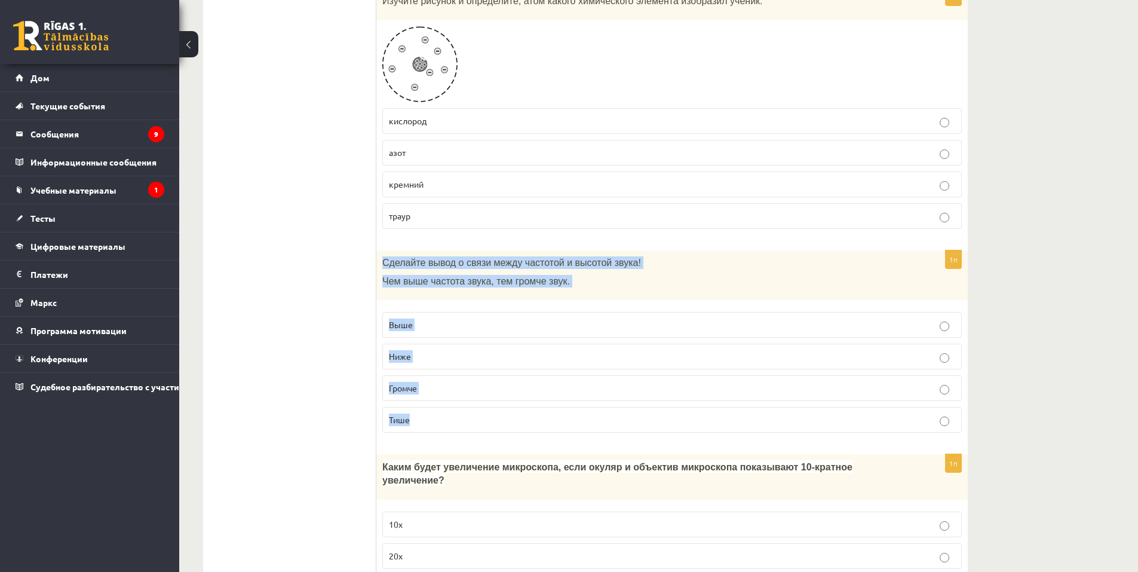
drag, startPoint x: 384, startPoint y: 247, endPoint x: 414, endPoint y: 400, distance: 156.6
click at [414, 400] on div "1п Сделайте вывод о связи между частотой и высотой звука! Чем выше частота звук…" at bounding box center [673, 346] width 592 height 192
copy div "Сделайте вывод о связи между частотой и высотой звука! Чем выше частота звука, …"
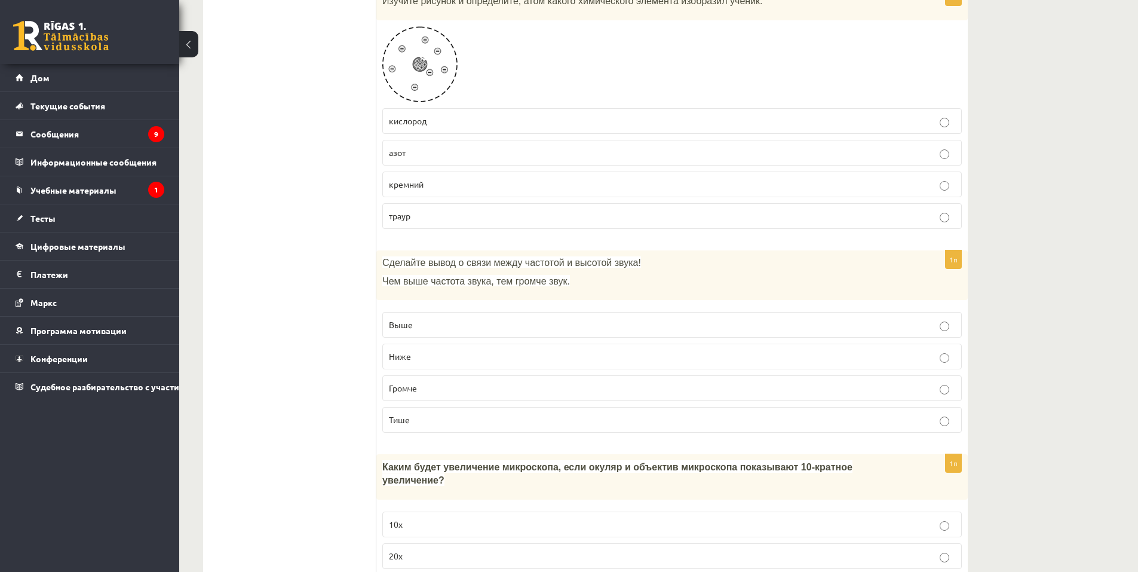
click at [404, 319] on font "Выше" at bounding box center [401, 324] width 24 height 11
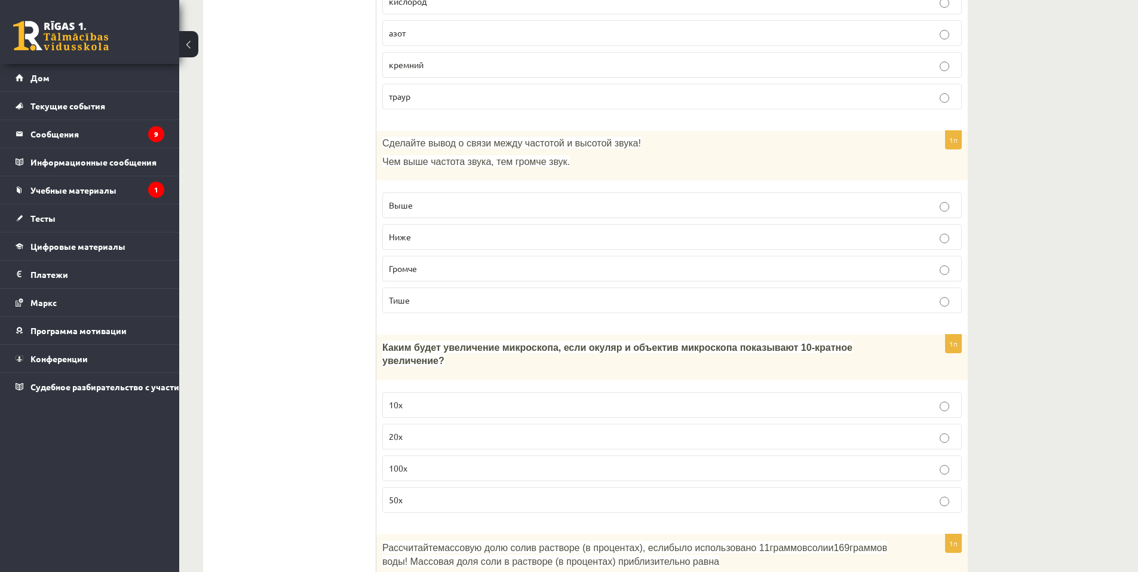
scroll to position [1375, 0]
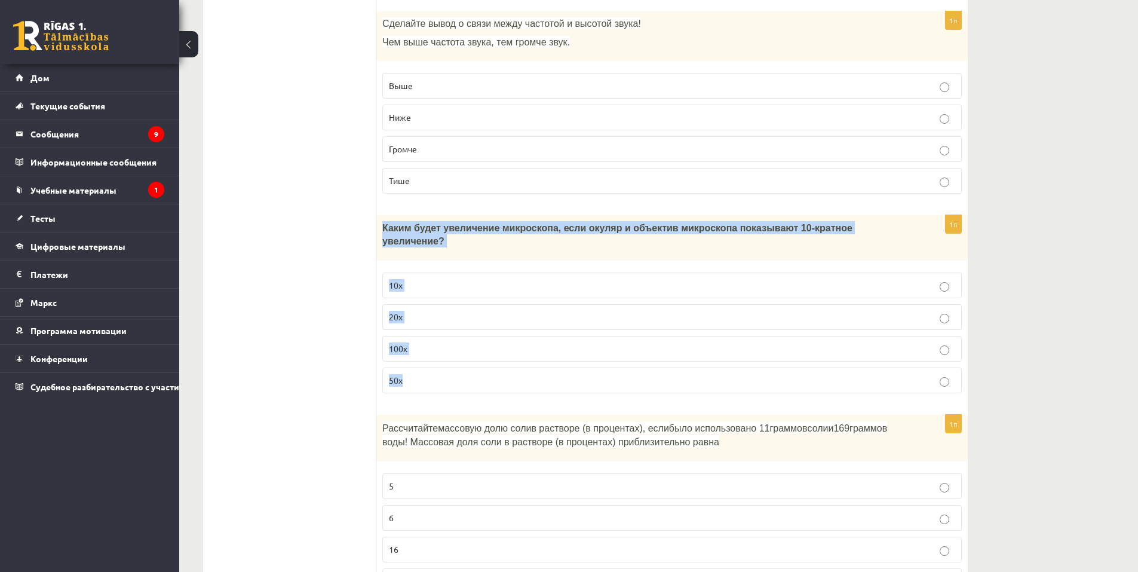
drag, startPoint x: 384, startPoint y: 217, endPoint x: 418, endPoint y: 345, distance: 133.1
click at [418, 345] on div "1п Каким будет увеличение микроскопа, если окуляр и объектив микроскопа показыв…" at bounding box center [673, 309] width 592 height 188
copy div "Каким будет увеличение микроскопа, если окуляр и объектив микроскопа показывают…"
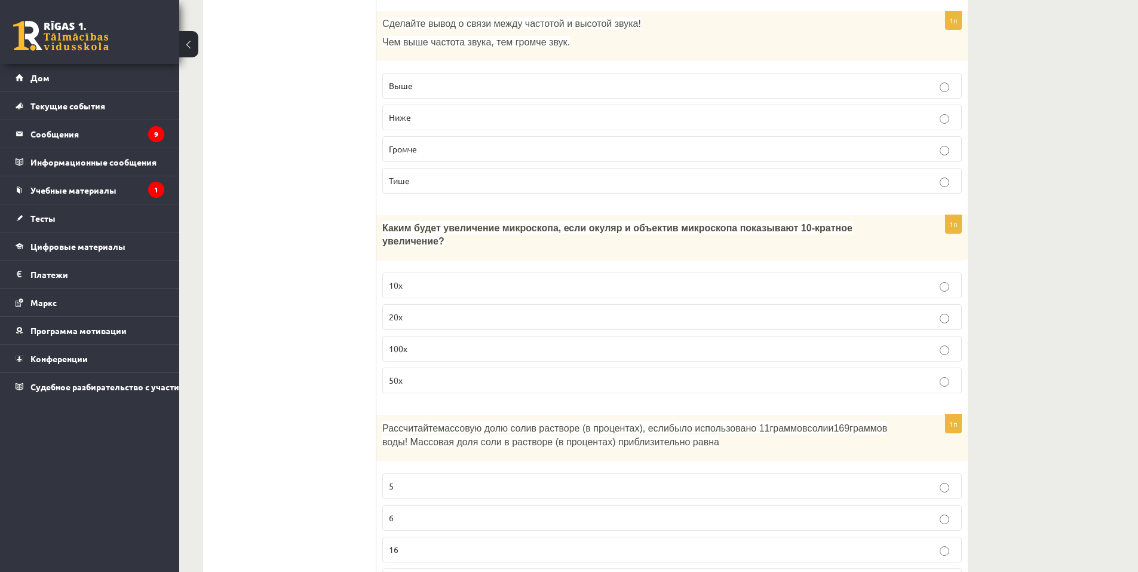
click at [412, 342] on p "100x" at bounding box center [672, 348] width 567 height 13
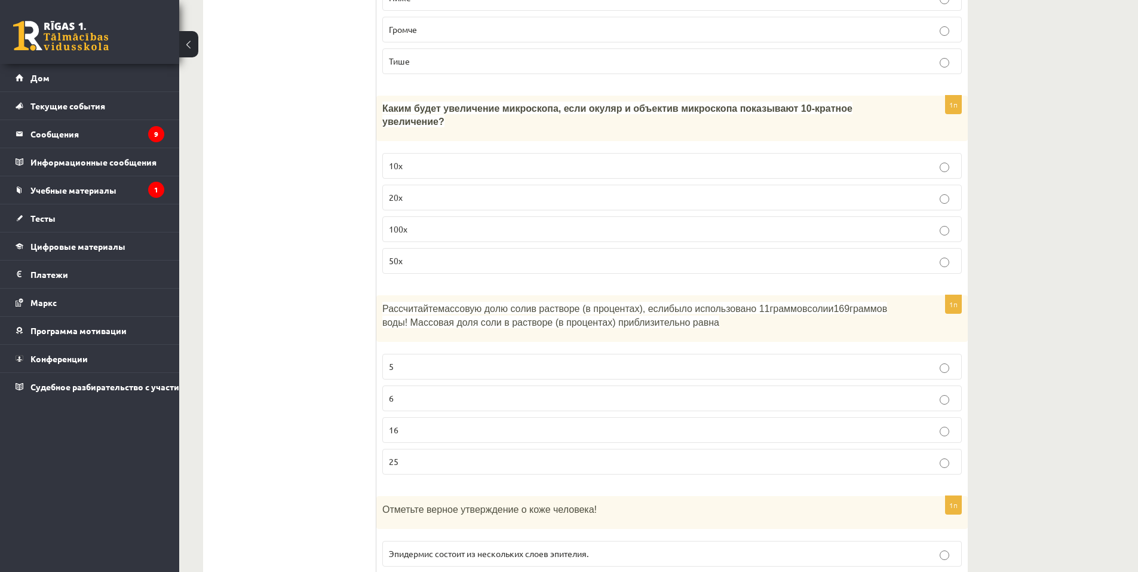
scroll to position [1554, 0]
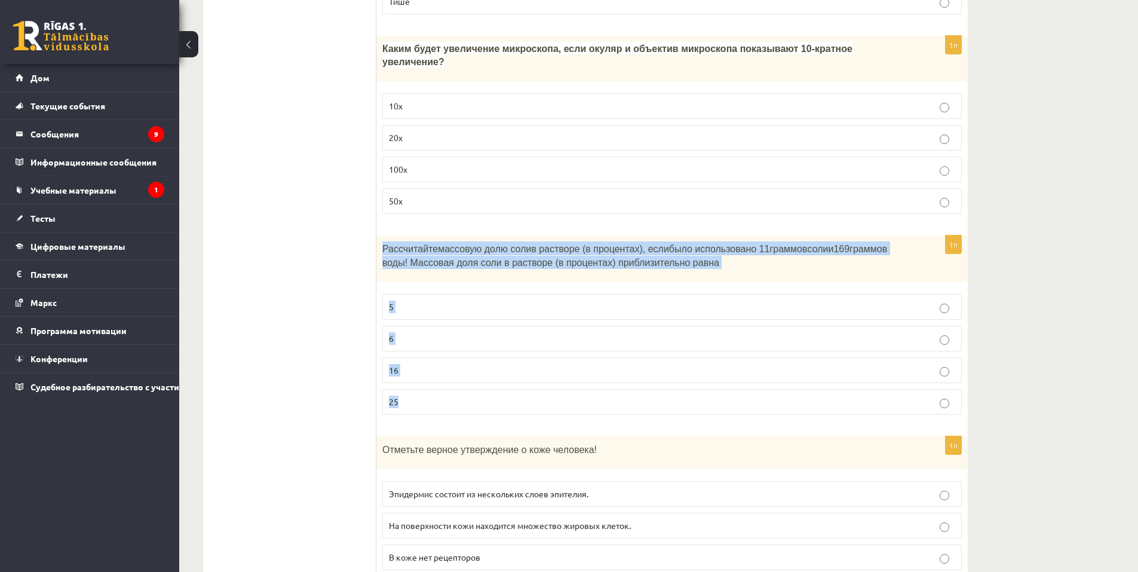
drag, startPoint x: 384, startPoint y: 221, endPoint x: 426, endPoint y: 373, distance: 158.0
click at [426, 373] on div "1п Рассчитайте массовую долю соли в растворе (в процентах), если было использов…" at bounding box center [673, 329] width 592 height 189
copy div "Рассчитайте массовую долю соли в растворе (в процентах), если было использовано…"
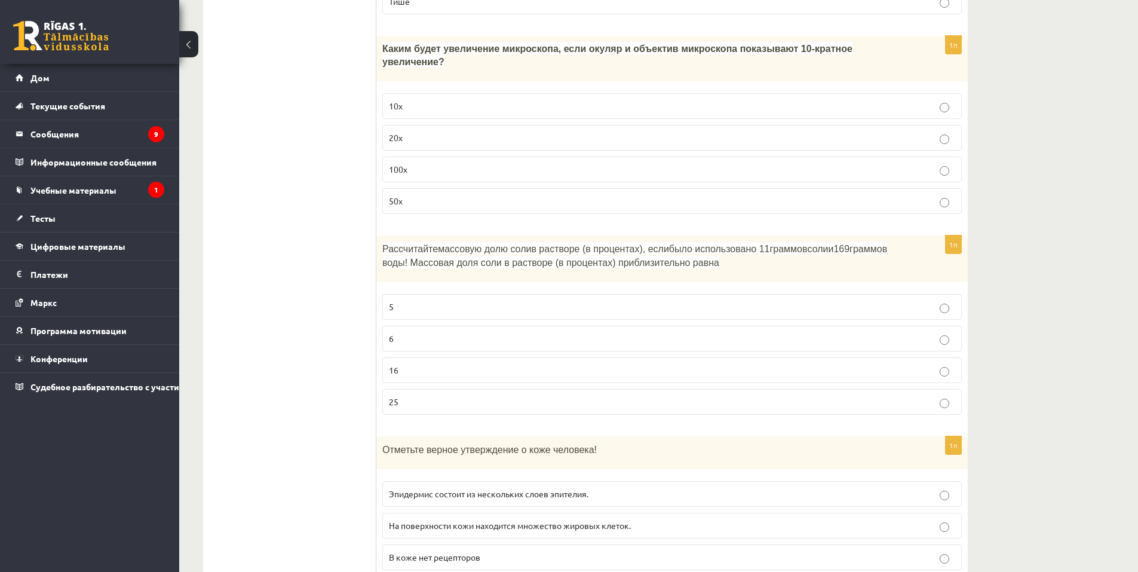
drag, startPoint x: 325, startPoint y: 213, endPoint x: 329, endPoint y: 207, distance: 7.3
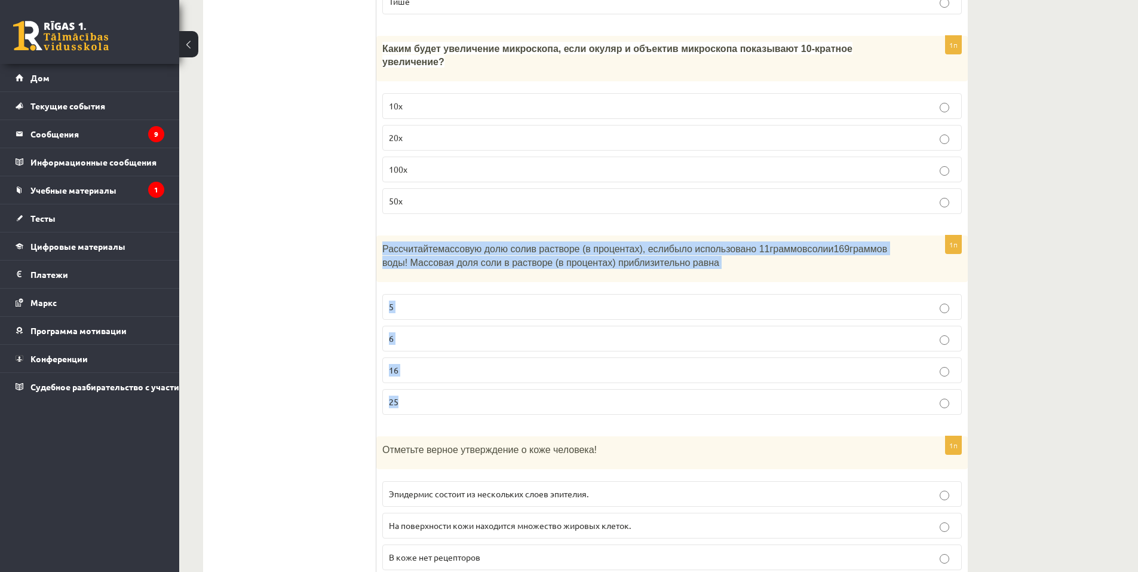
drag, startPoint x: 384, startPoint y: 221, endPoint x: 415, endPoint y: 371, distance: 152.7
click at [415, 371] on div "1п Рассчитайте массовую долю соли в растворе (в процентах), если было использов…" at bounding box center [673, 329] width 592 height 189
copy div "Рассчитайте массовую долю соли в растворе (в процентах), если было использовано…"
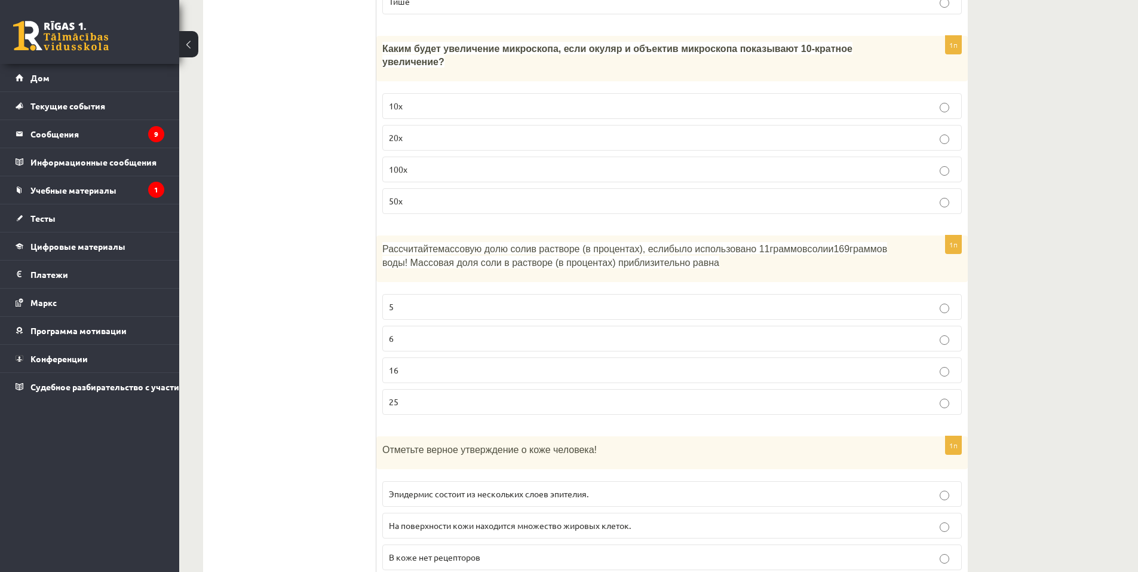
click at [407, 332] on p "6" at bounding box center [672, 338] width 567 height 13
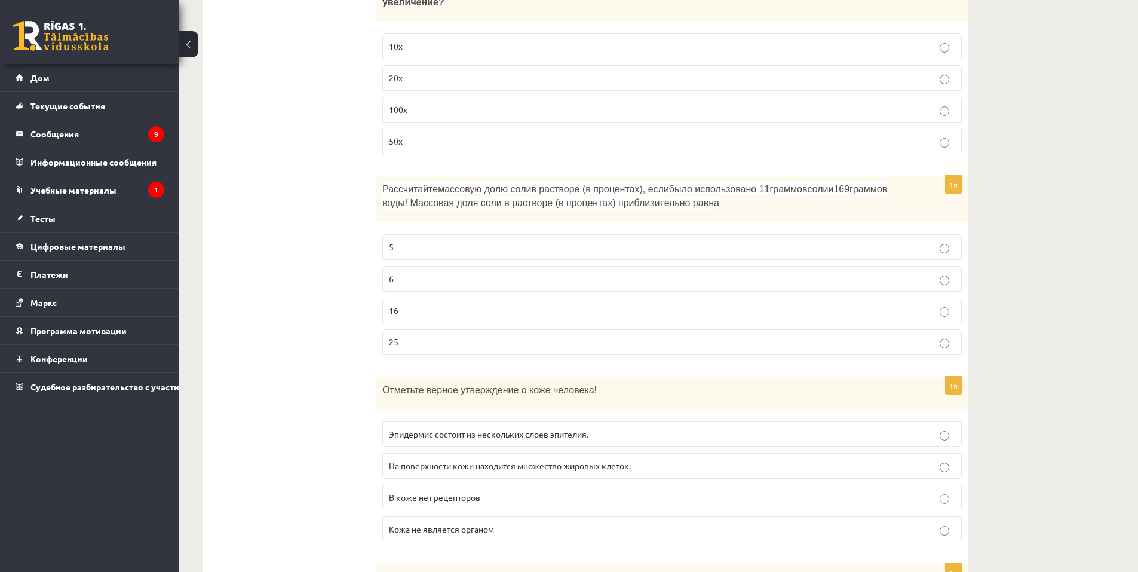
scroll to position [1673, 0]
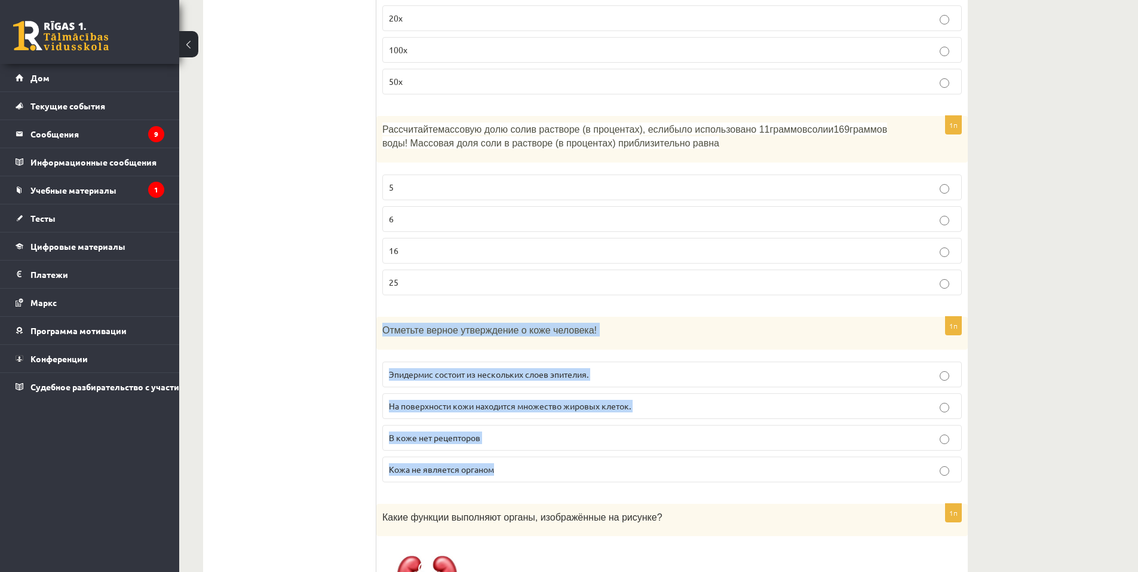
drag, startPoint x: 384, startPoint y: 303, endPoint x: 507, endPoint y: 448, distance: 189.5
click at [507, 448] on div "1п Отметьте верное утверждение о коже человека! Эпидермис состоит из нескольких…" at bounding box center [673, 404] width 592 height 175
copy div "Отметьте верное утверждение о коже человека! Эпидермис состоит из нескольких сл…"
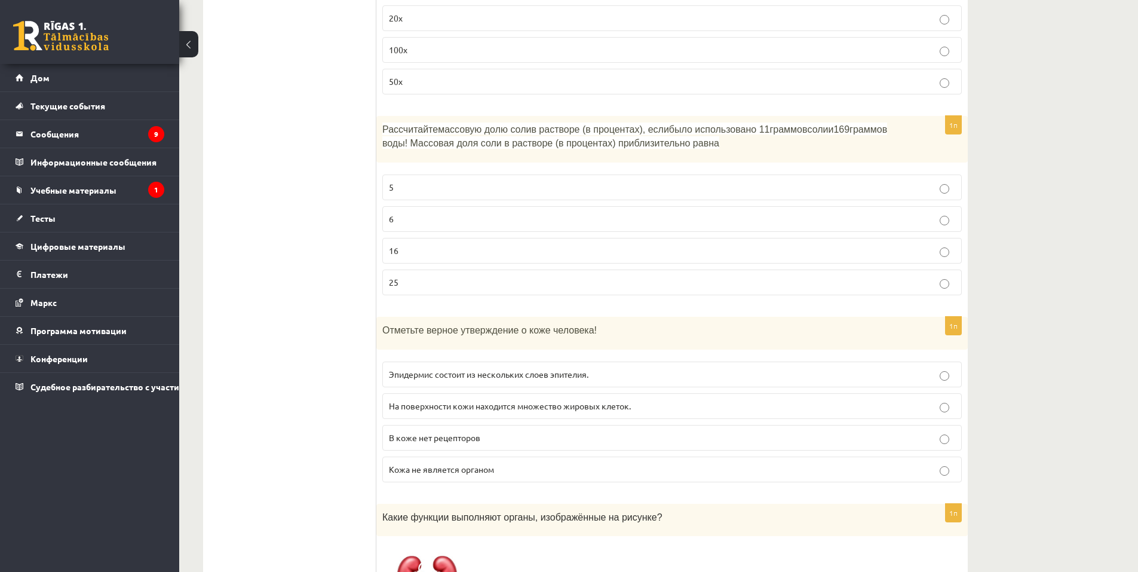
click at [402, 369] on font "Эпидермис состоит из нескольких слоев эпителия." at bounding box center [489, 374] width 200 height 11
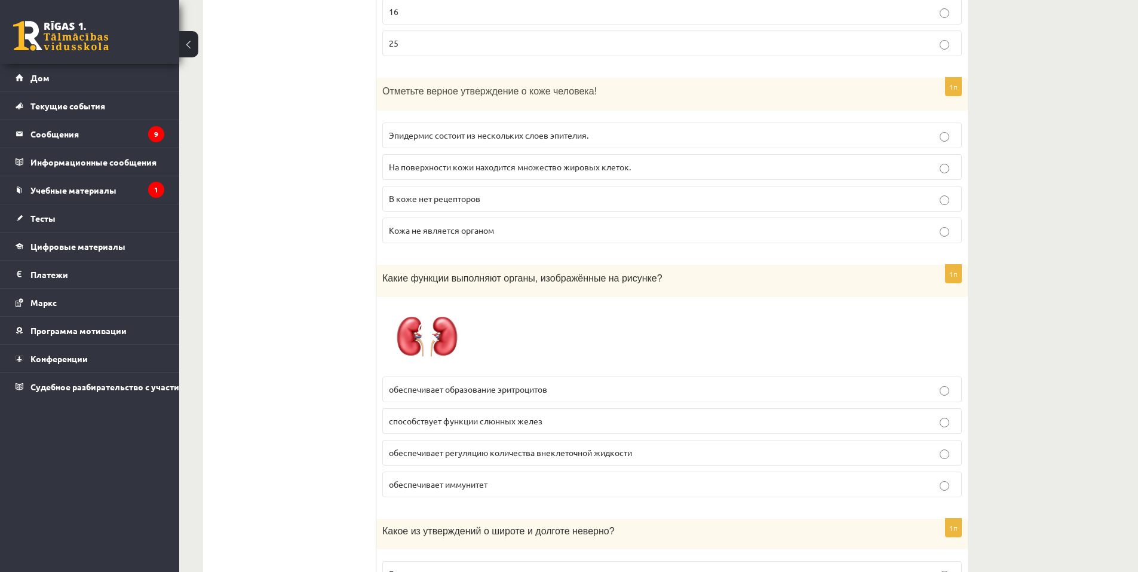
scroll to position [1972, 0]
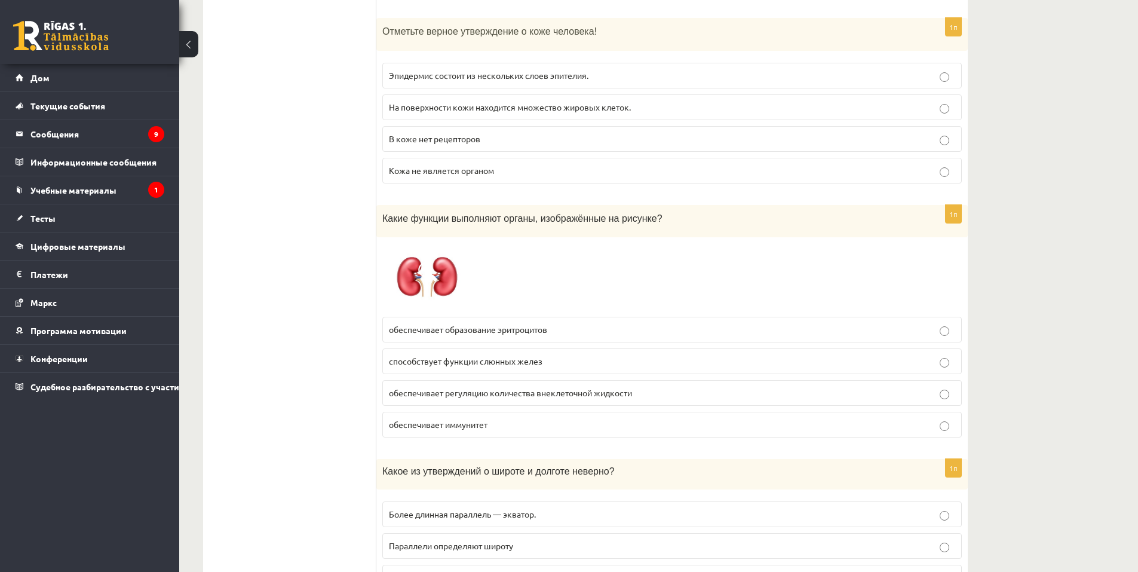
click at [446, 387] on font "обеспечивает регуляцию количества внеклеточной жидкости" at bounding box center [510, 392] width 243 height 11
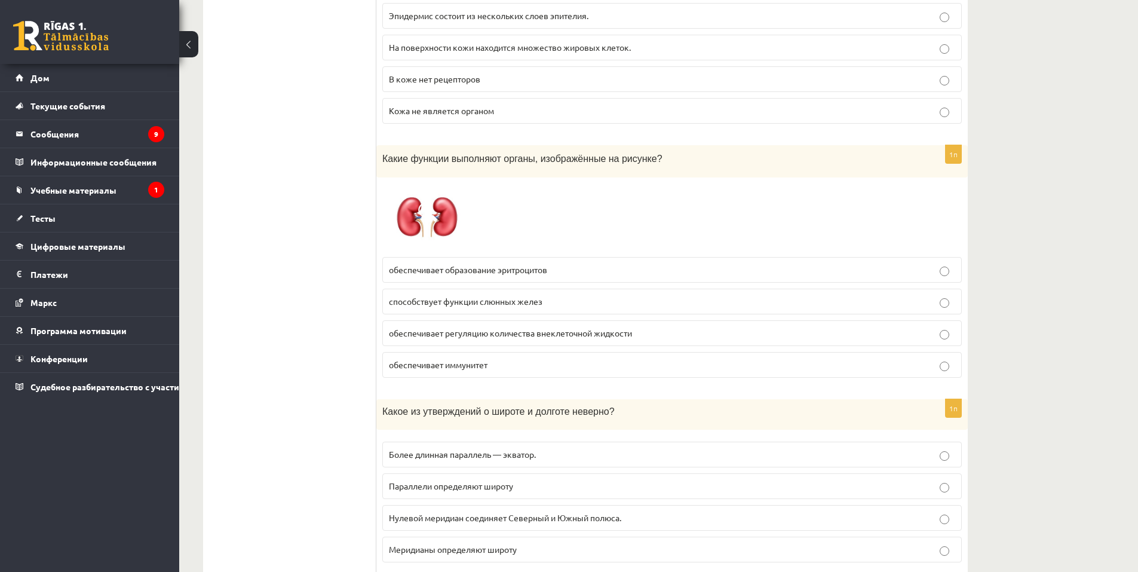
scroll to position [2211, 0]
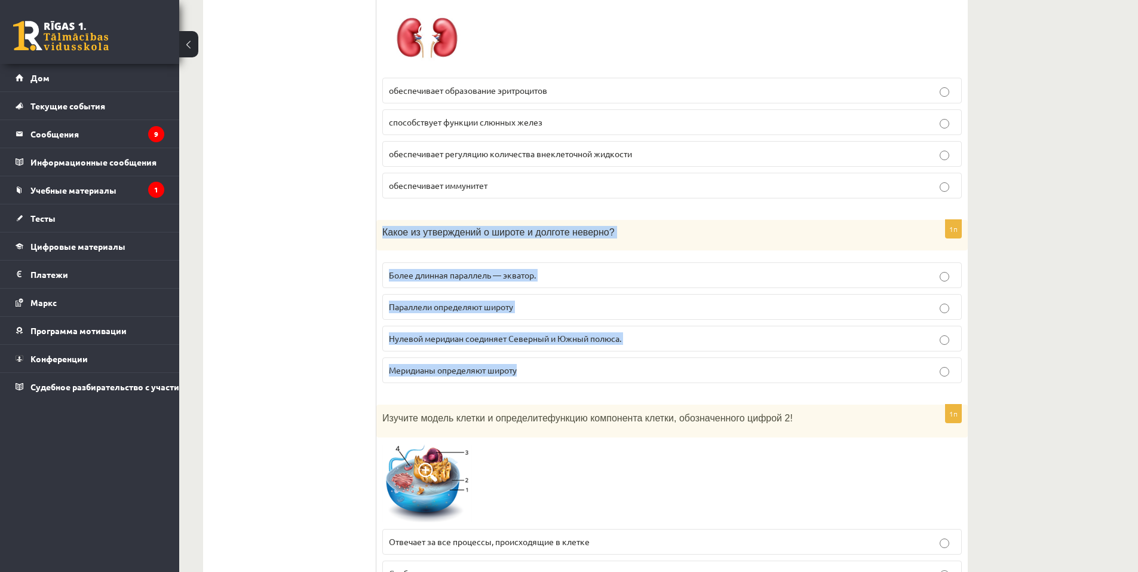
drag, startPoint x: 382, startPoint y: 202, endPoint x: 516, endPoint y: 336, distance: 189.3
click at [516, 336] on div "1п Какое из утверждений о широте и долготе неверно? Более длинная параллель — э…" at bounding box center [673, 306] width 592 height 173
copy div "Какое из утверждений о широте и долготе неверно? Более длинная параллель — эква…"
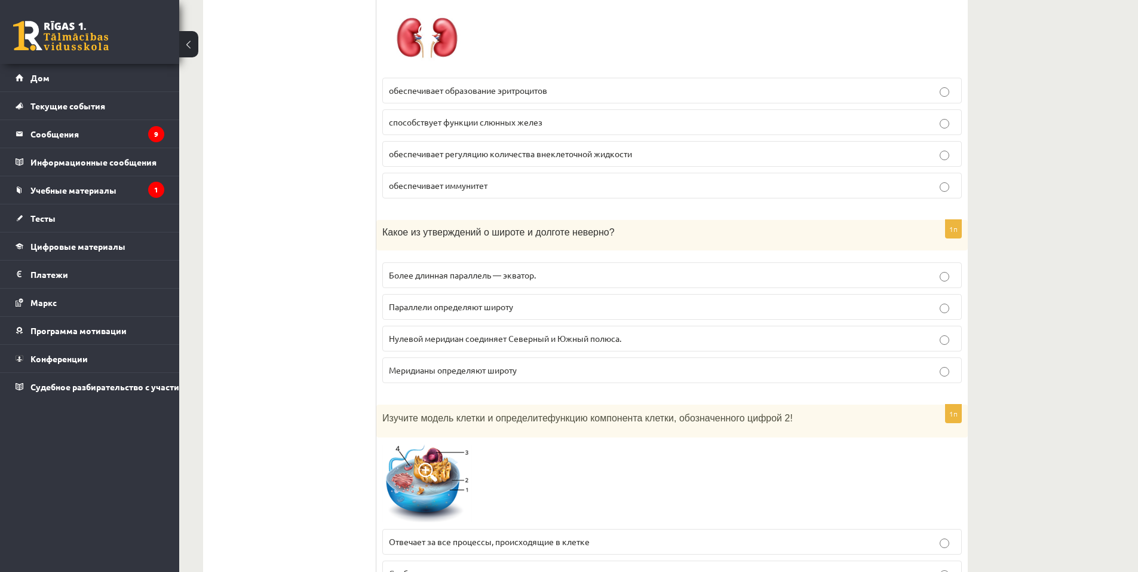
click at [417, 365] on font "Меридианы определяют широту" at bounding box center [453, 370] width 128 height 11
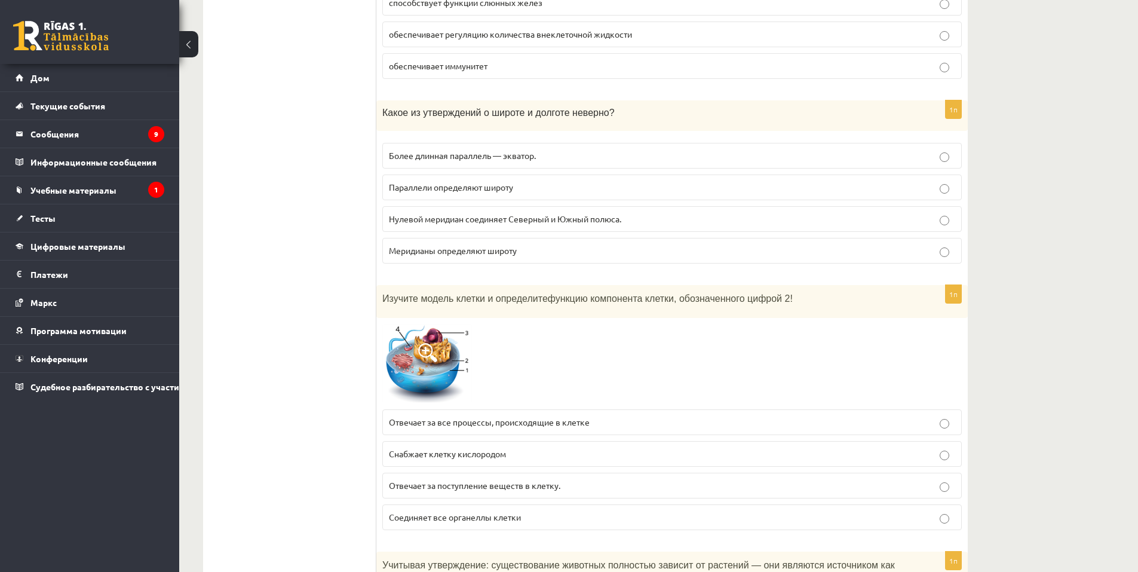
scroll to position [2510, 0]
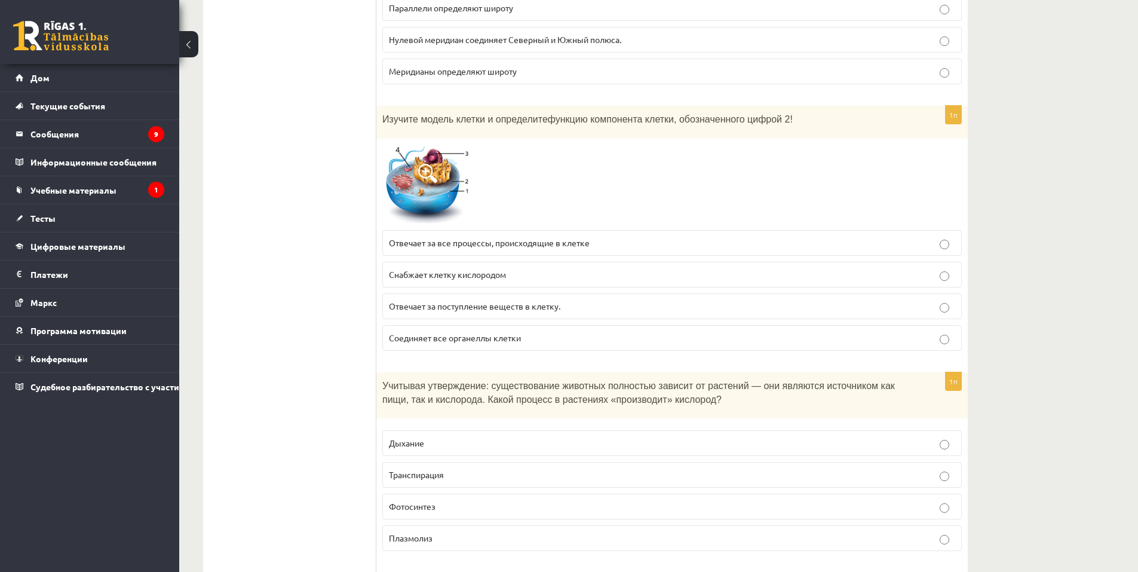
click at [483, 332] on font "Соединяет все органеллы клетки" at bounding box center [455, 337] width 132 height 11
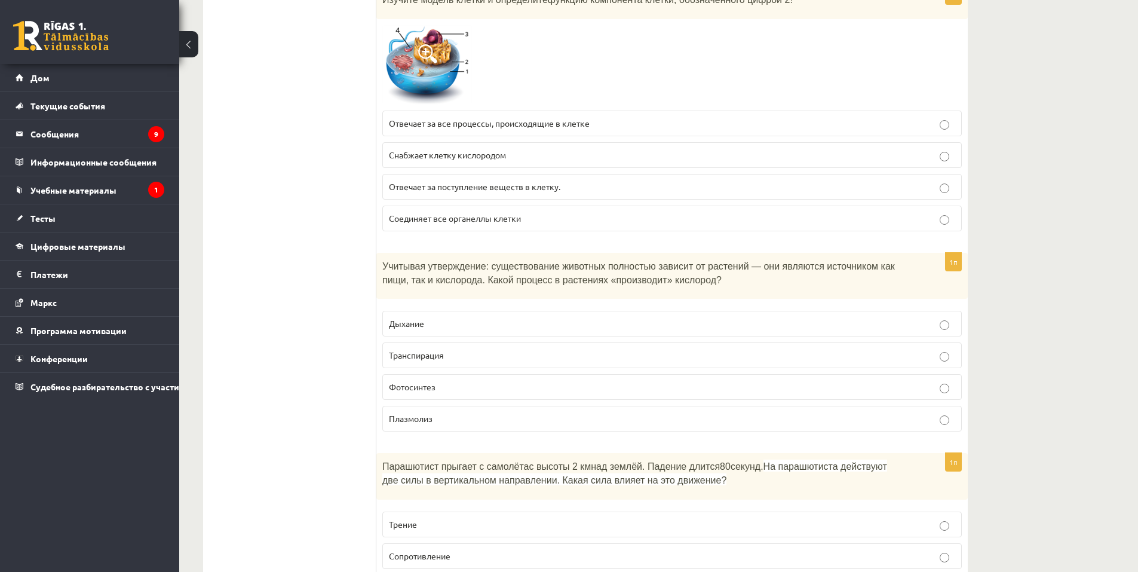
scroll to position [2689, 0]
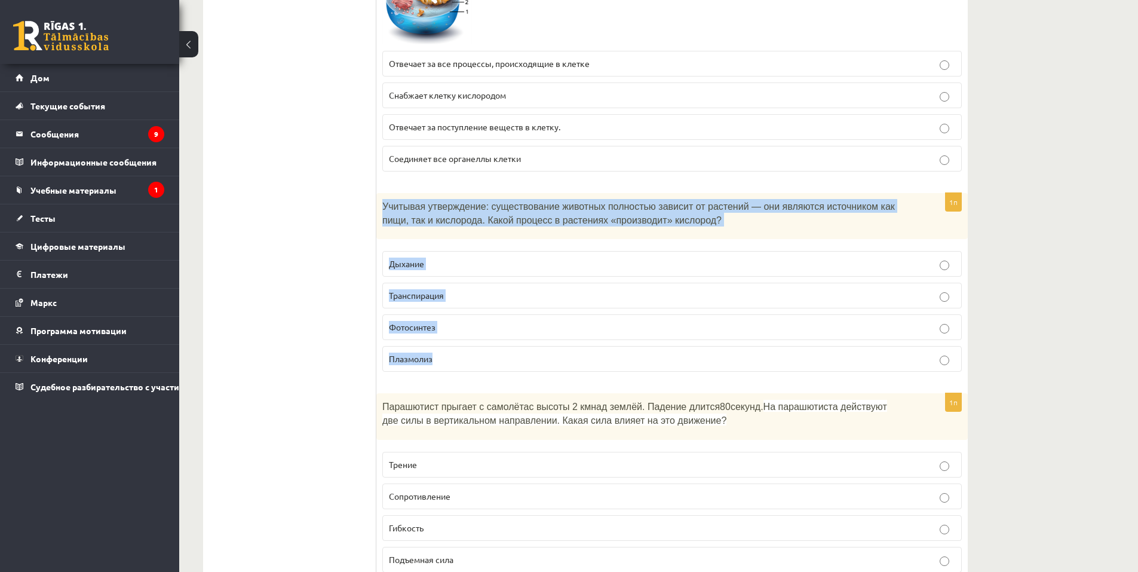
drag, startPoint x: 384, startPoint y: 178, endPoint x: 435, endPoint y: 324, distance: 154.6
click at [435, 324] on div "1п Учитывая утверждение: существование животных полностью зависит от растений —…" at bounding box center [673, 287] width 592 height 188
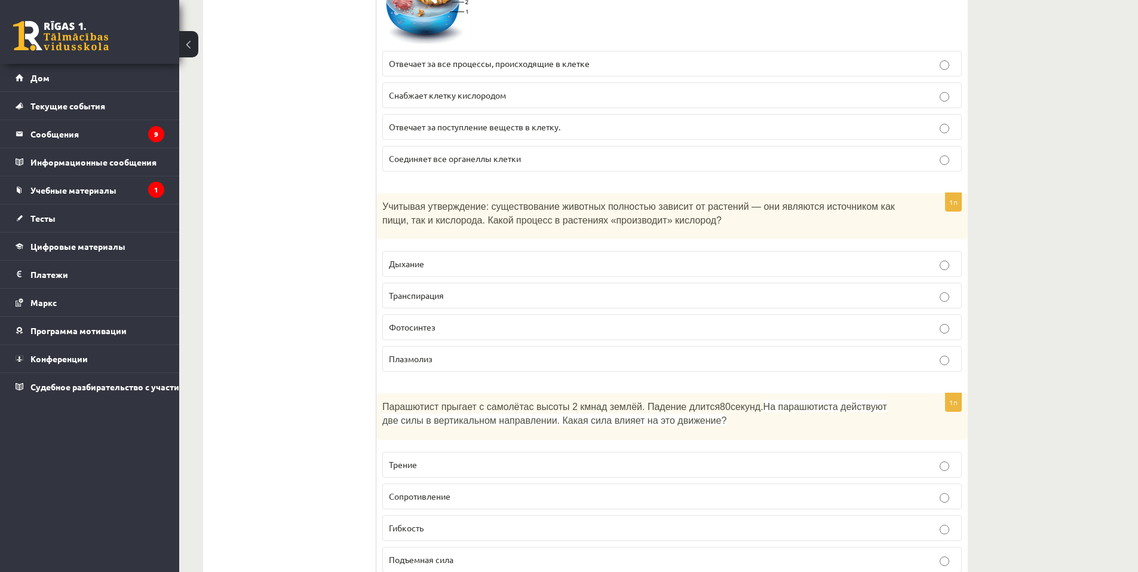
click at [321, 211] on ul "Тест" at bounding box center [295, 462] width 161 height 5874
click at [430, 322] on font "Фотосинтез" at bounding box center [412, 327] width 47 height 11
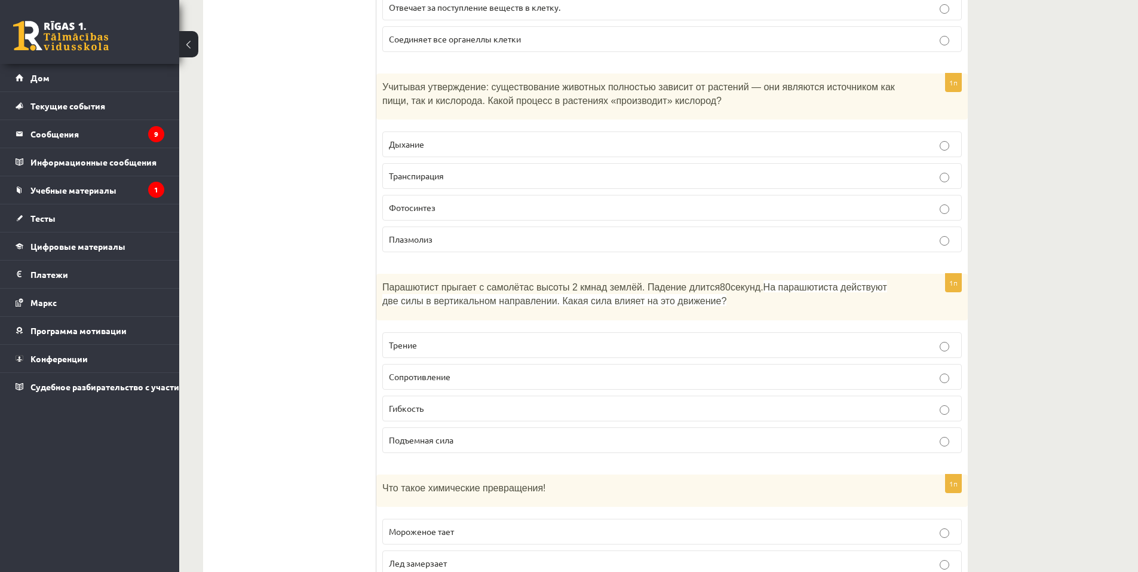
scroll to position [2869, 0]
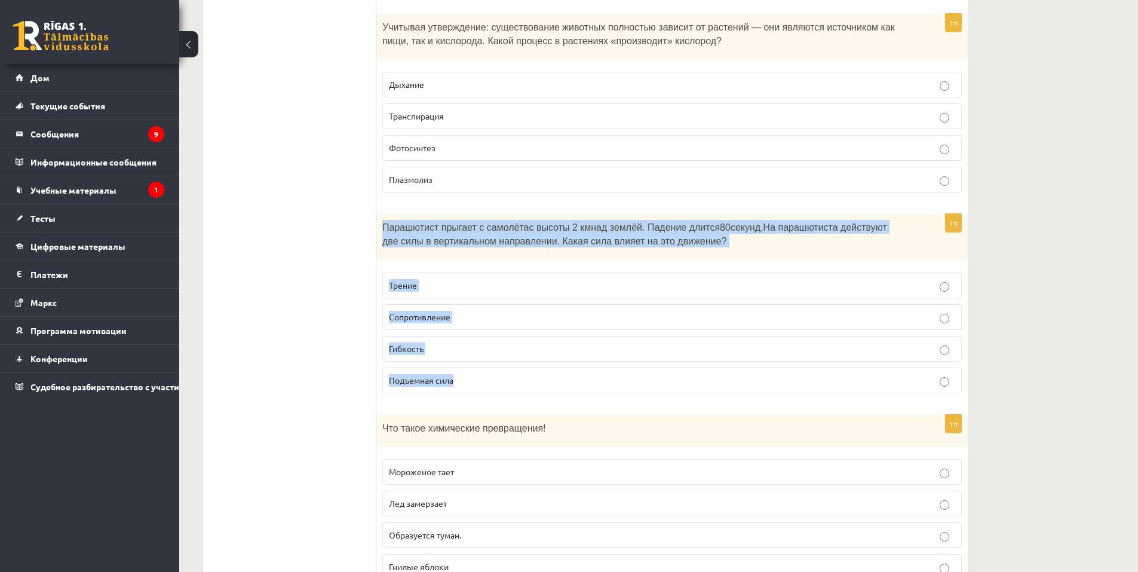
drag, startPoint x: 383, startPoint y: 195, endPoint x: 480, endPoint y: 354, distance: 185.9
click at [480, 354] on div "1п Парашютист прыгает с самолёта с высоты 2 км над землёй. Падение длится 80 се…" at bounding box center [673, 308] width 592 height 188
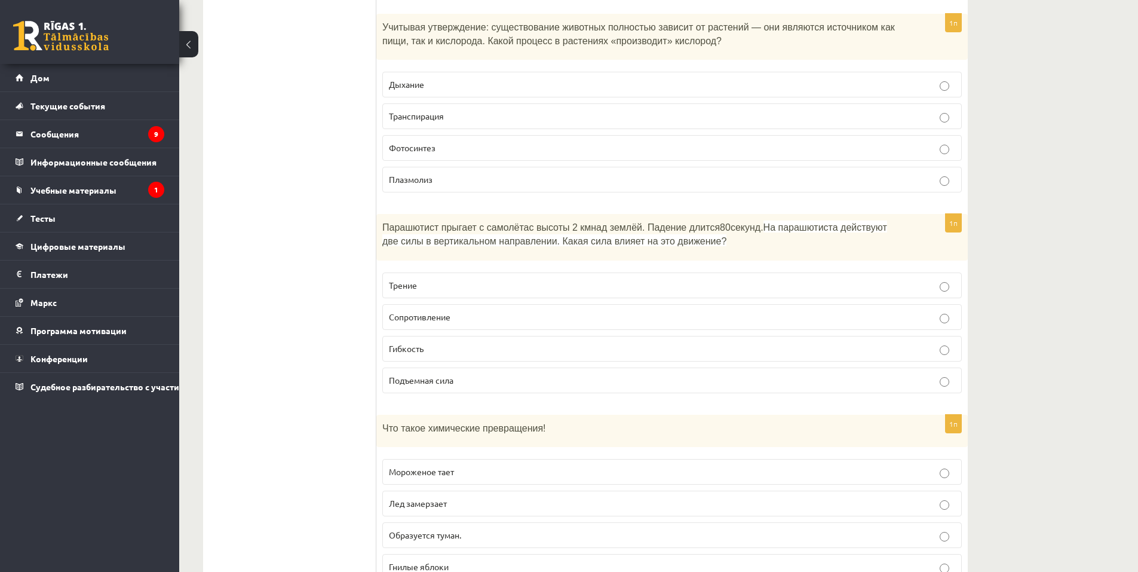
click at [308, 234] on ul "Тест" at bounding box center [295, 283] width 161 height 5874
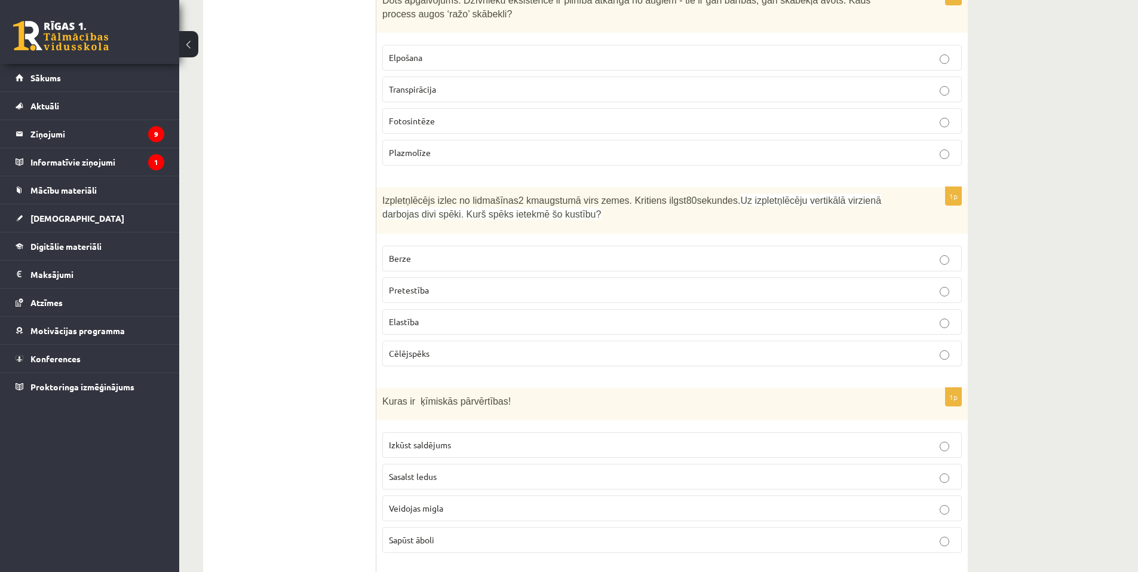
click at [381, 191] on div "Izpletņlēcējs izlec no lidmašīnas 2 km augstumā virs zemes. Kritiens ilgst 80 s…" at bounding box center [673, 210] width 592 height 46
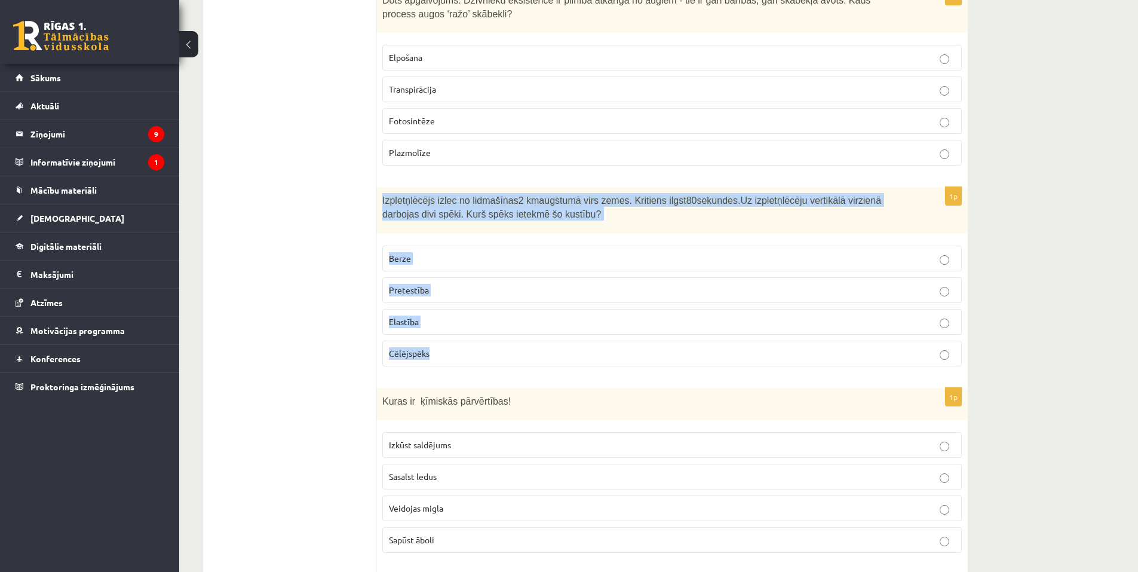
drag, startPoint x: 382, startPoint y: 187, endPoint x: 437, endPoint y: 337, distance: 160.0
click at [437, 337] on div "1p Izpletņlēcējs izlec no lidmašīnas 2 km augstumā virs zemes. Kritiens ilgst 8…" at bounding box center [673, 281] width 592 height 188
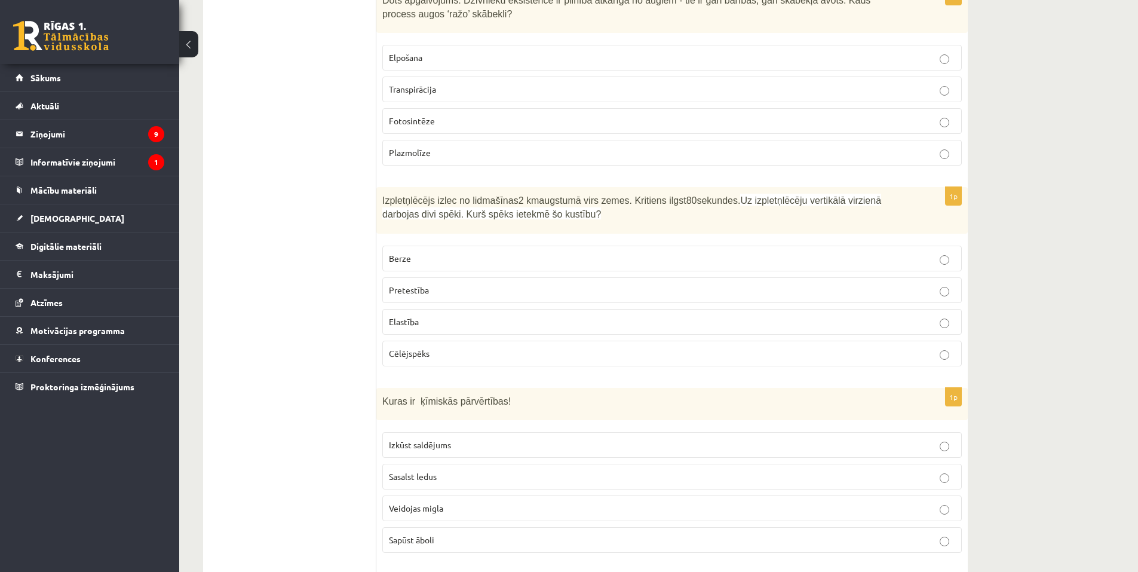
click at [323, 186] on ul "Tests" at bounding box center [295, 262] width 161 height 5833
click at [446, 347] on p "Cēlējspēks" at bounding box center [672, 353] width 567 height 13
click at [415, 284] on span "Pretestība" at bounding box center [409, 289] width 40 height 11
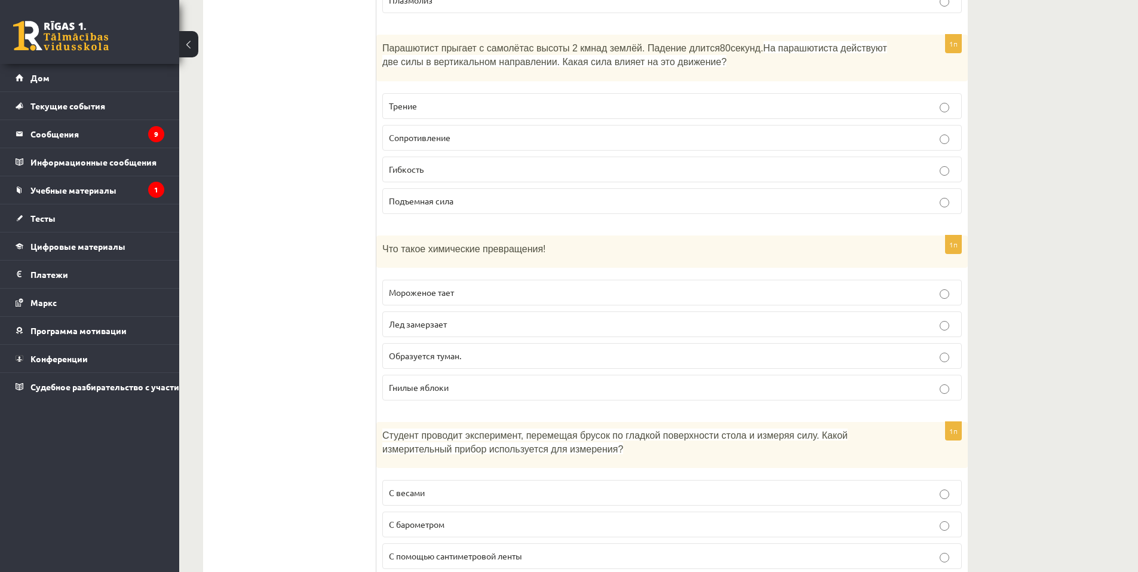
click at [480, 381] on p "Гнилые яблоки" at bounding box center [672, 387] width 567 height 13
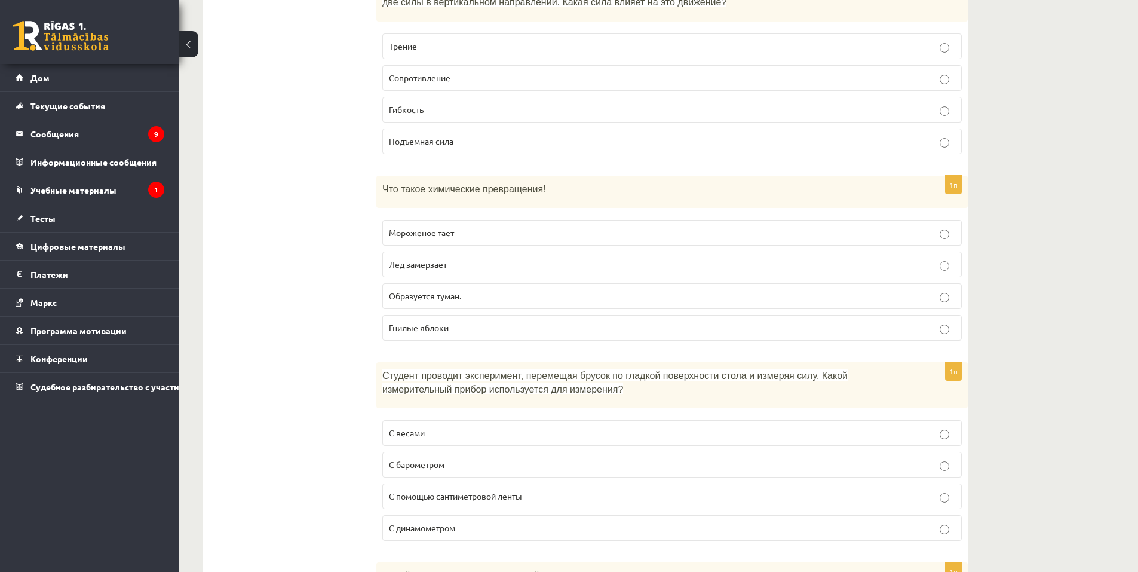
scroll to position [3167, 0]
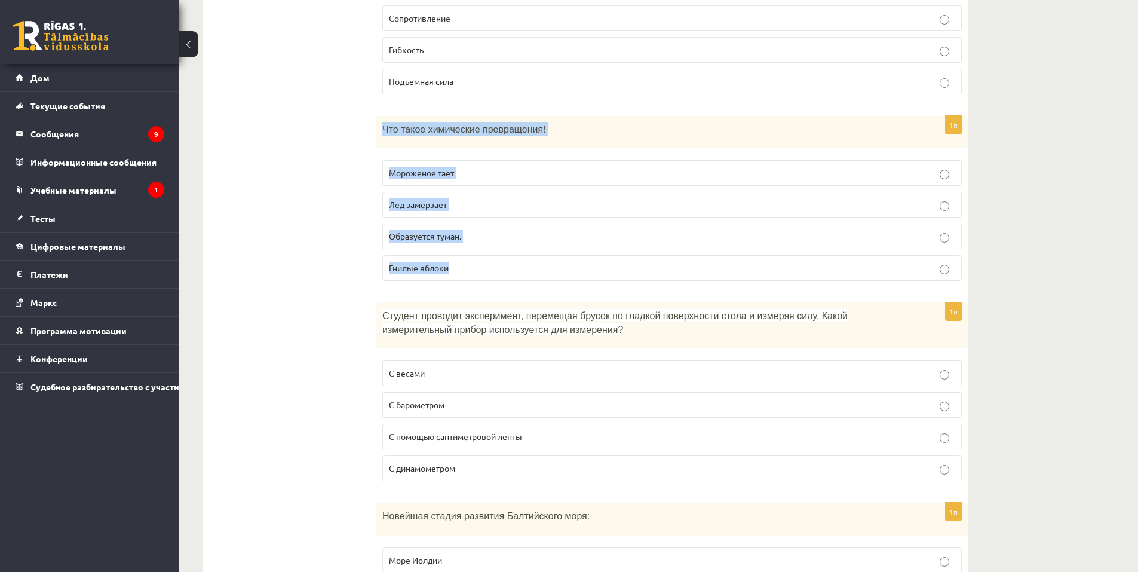
drag, startPoint x: 384, startPoint y: 101, endPoint x: 470, endPoint y: 250, distance: 171.9
click at [470, 250] on div "1п Что такое химические превращения! Мороженое тает Лед замерзает Образуется ту…" at bounding box center [673, 203] width 592 height 175
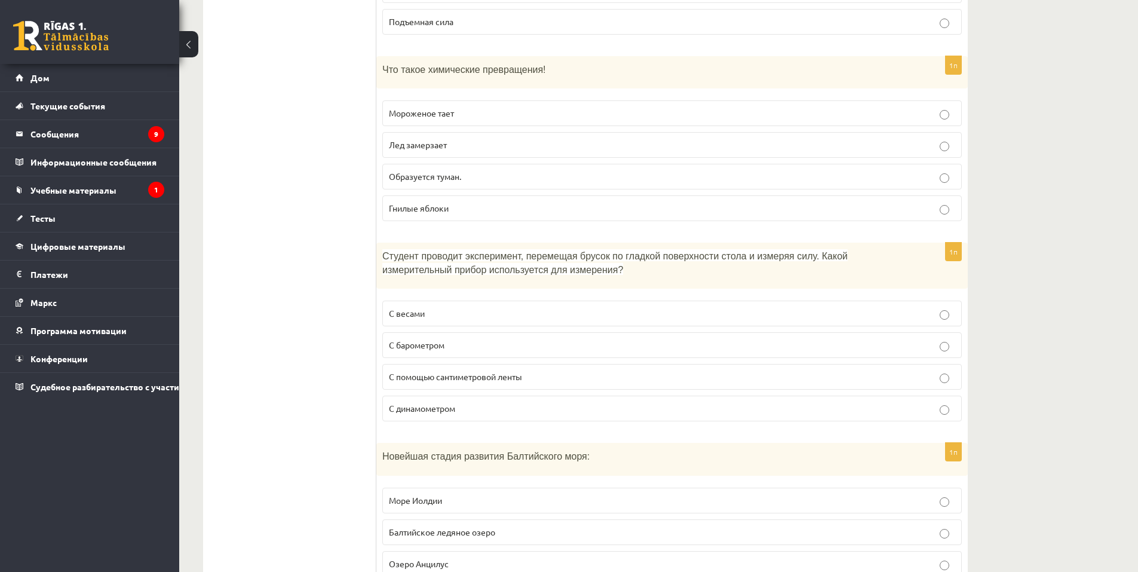
click at [447, 307] on p "С весами" at bounding box center [672, 313] width 567 height 13
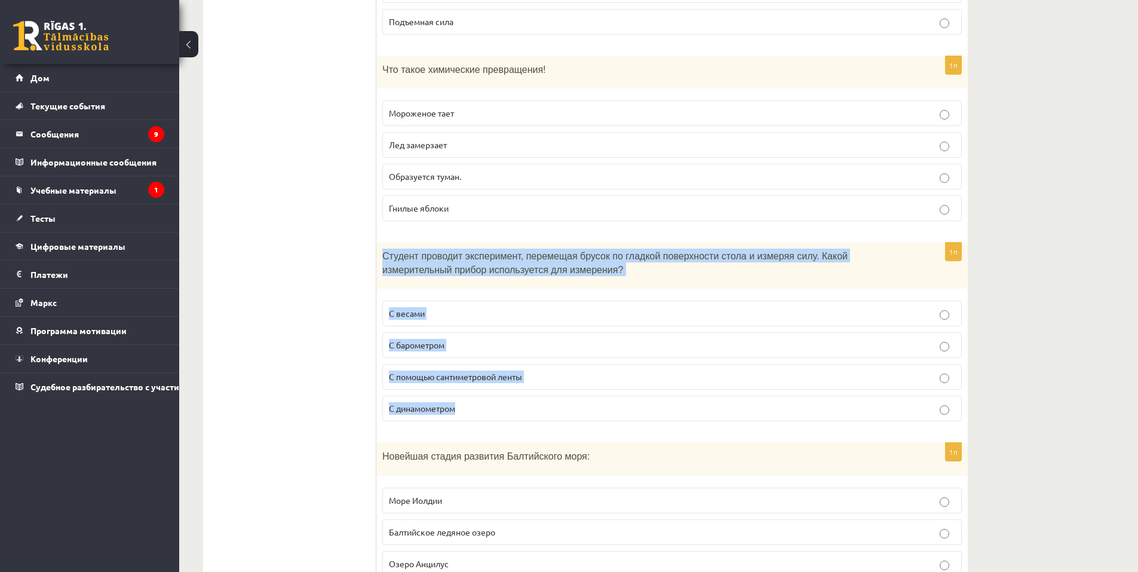
drag, startPoint x: 382, startPoint y: 227, endPoint x: 488, endPoint y: 393, distance: 196.5
click at [486, 393] on div "1п Студент проводит эксперимент, перемещая брусок по гладкой поверхности стола …" at bounding box center [673, 337] width 592 height 188
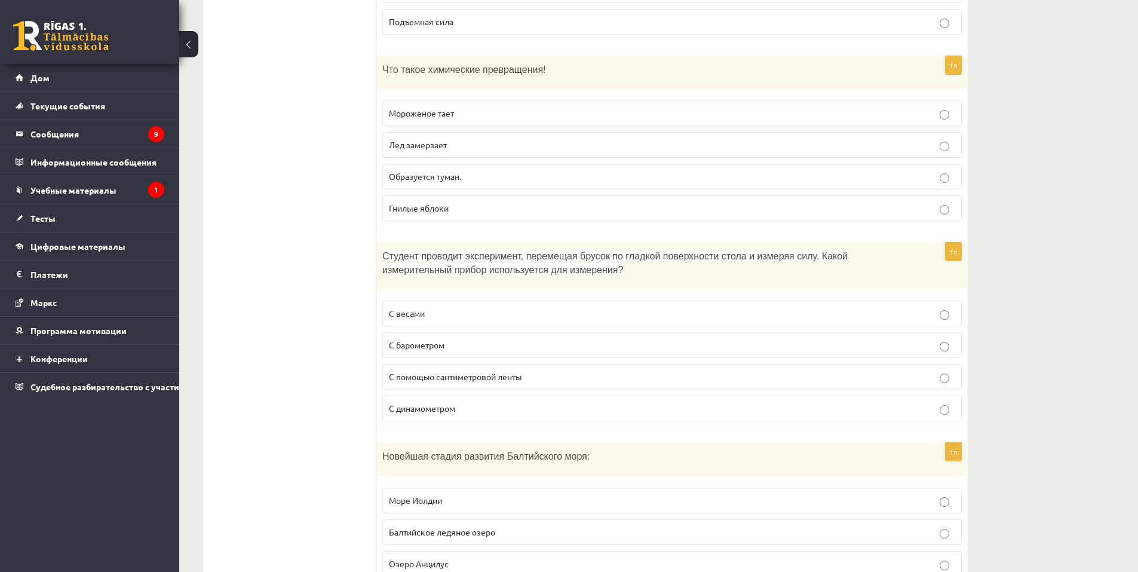
click at [427, 396] on label "С динамометром" at bounding box center [672, 409] width 580 height 26
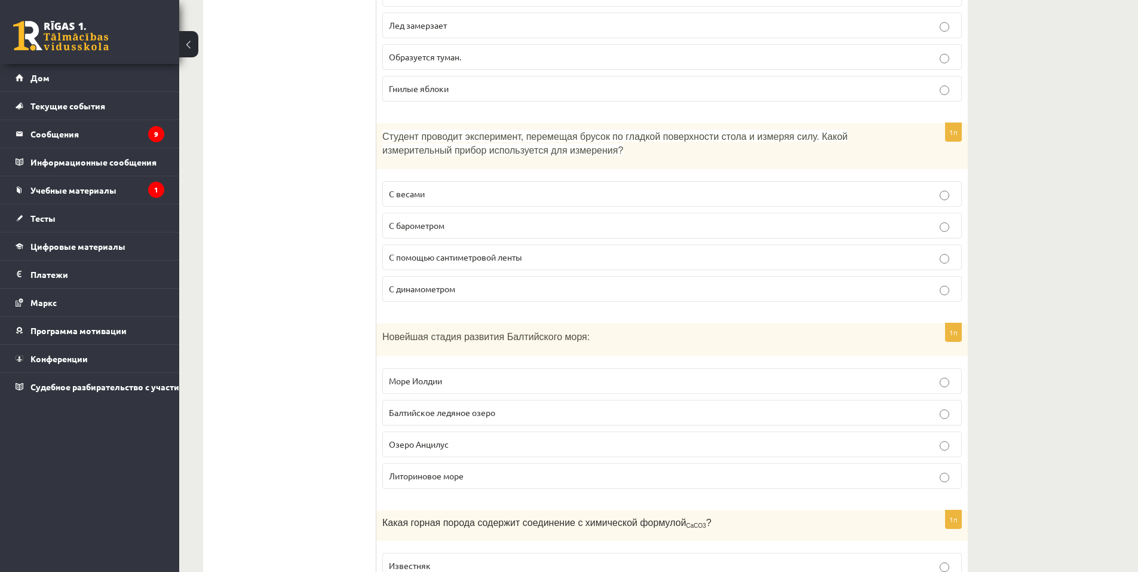
scroll to position [3407, 0]
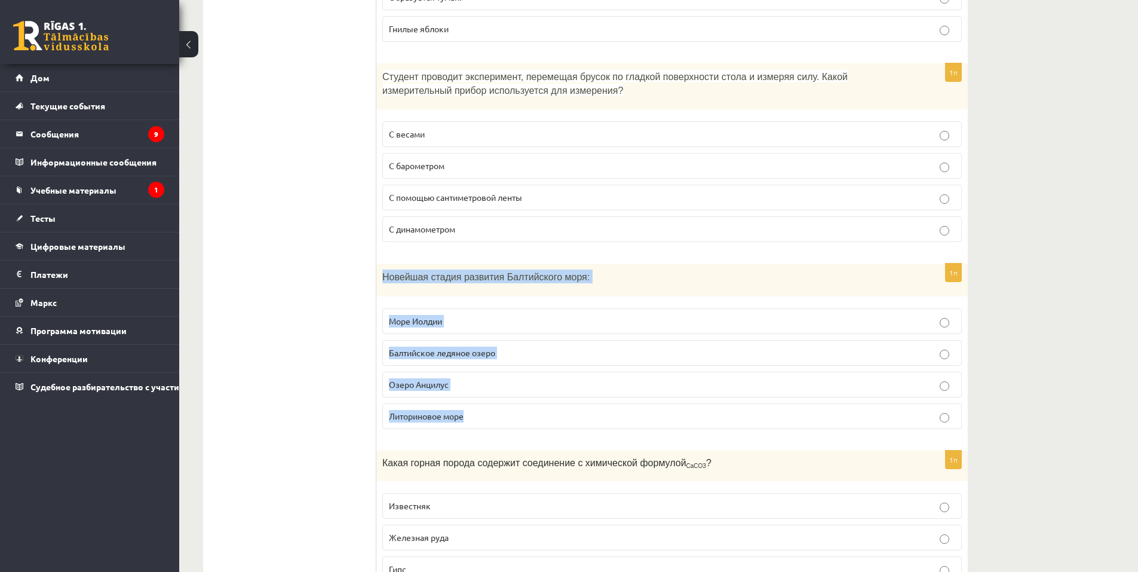
drag, startPoint x: 382, startPoint y: 248, endPoint x: 463, endPoint y: 393, distance: 165.8
click at [463, 393] on div "1п Новейшая стадия развития Балтийского моря: Море Иолдии Балтийское ледяное оз…" at bounding box center [673, 351] width 592 height 175
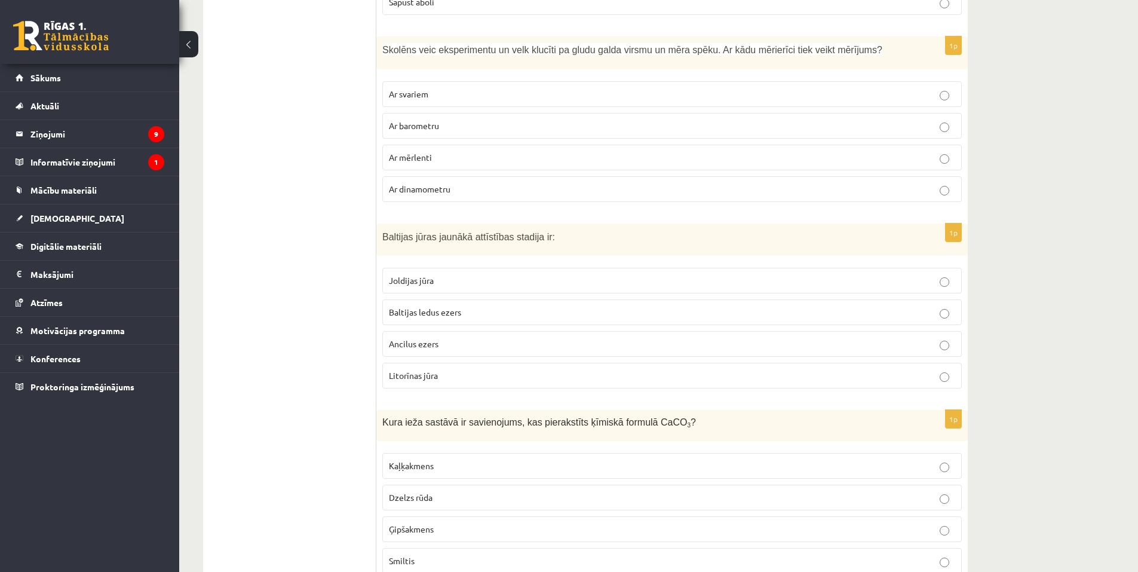
drag, startPoint x: 380, startPoint y: 221, endPoint x: 460, endPoint y: 369, distance: 168.5
click at [460, 369] on div "1p Baltijas jūras jaunākā attīstības stadija ir: Joldijas jūra Baltijas ledus e…" at bounding box center [673, 311] width 592 height 175
click at [400, 370] on span "Litorīnas jūra" at bounding box center [413, 375] width 49 height 11
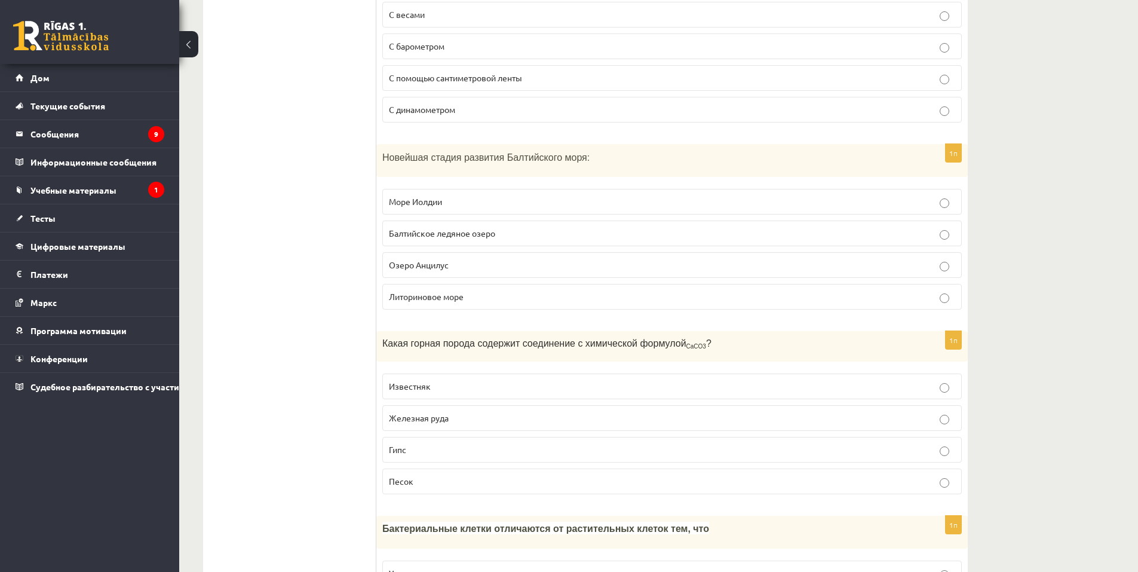
scroll to position [3586, 0]
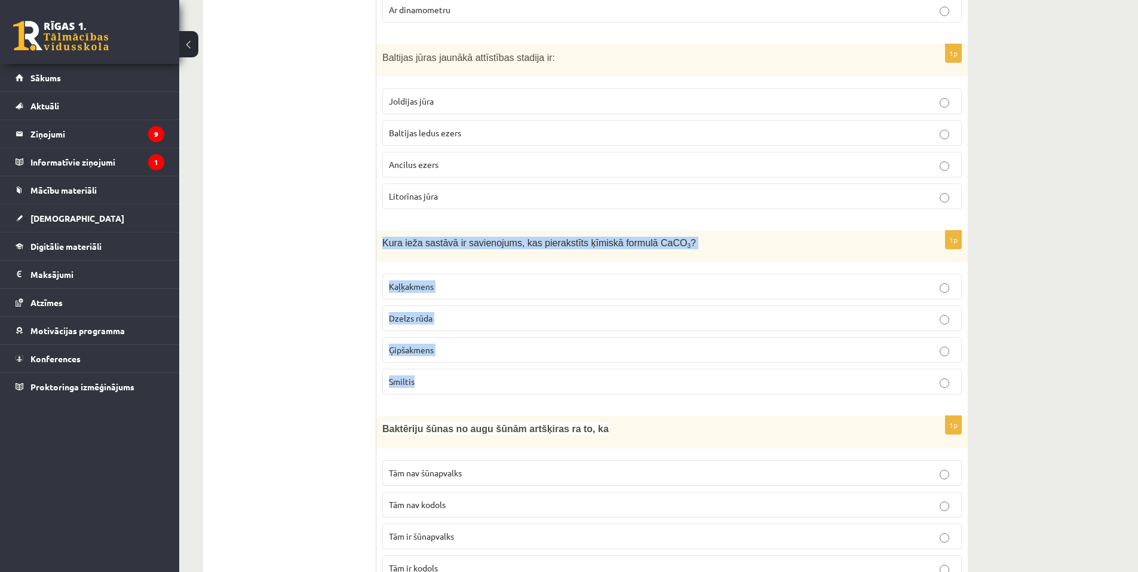
drag, startPoint x: 382, startPoint y: 229, endPoint x: 435, endPoint y: 366, distance: 146.6
click at [434, 366] on div "1p Kura ieža sastāvā ir savienojums, kas pierakstīts ķīmiskā formulā CaCO 3 ? K…" at bounding box center [673, 317] width 592 height 173
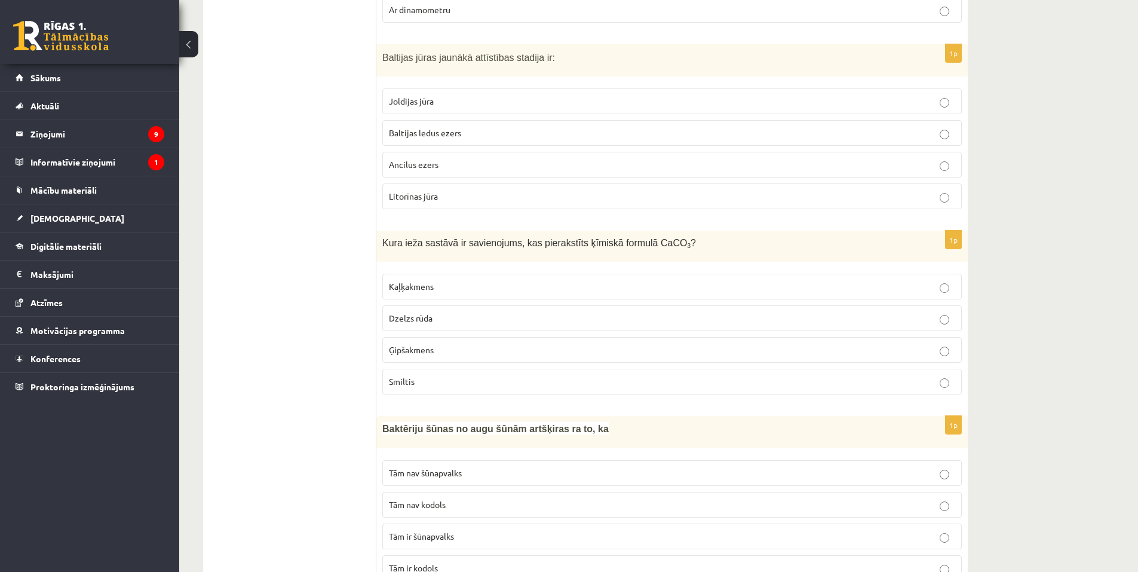
click at [424, 281] on span "Kaļķakmens" at bounding box center [411, 286] width 45 height 11
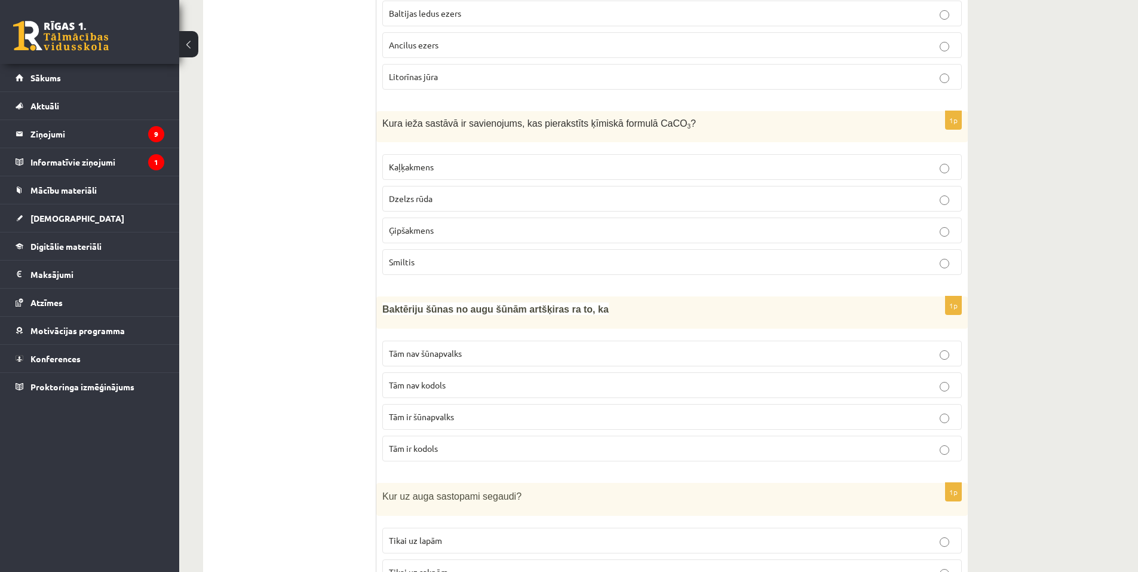
scroll to position [3825, 0]
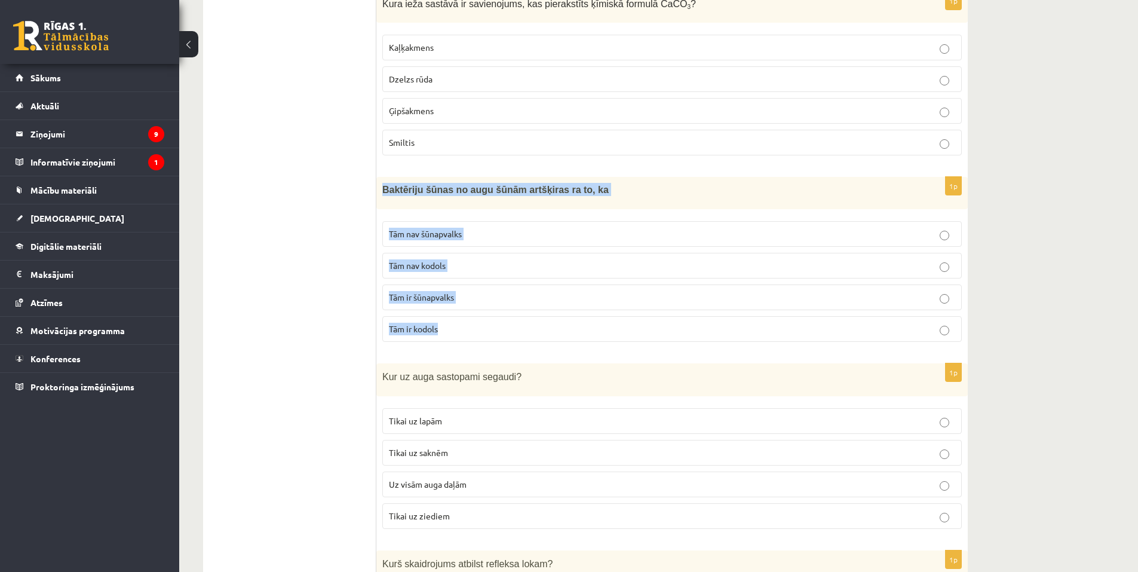
drag, startPoint x: 383, startPoint y: 175, endPoint x: 464, endPoint y: 330, distance: 175.4
click at [464, 330] on div "1p Baktēriju šūnas no augu šūnām artšķiras ra to, ka Tām nav šūnapvalks Tām nav…" at bounding box center [673, 264] width 592 height 175
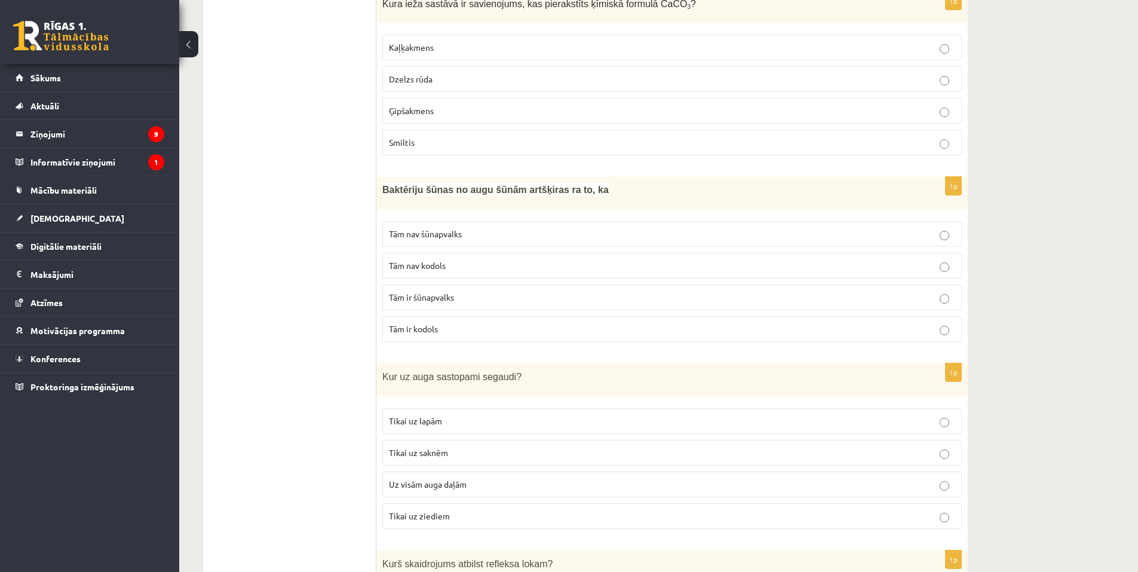
click at [400, 260] on span "Tām nav kodols" at bounding box center [417, 265] width 57 height 11
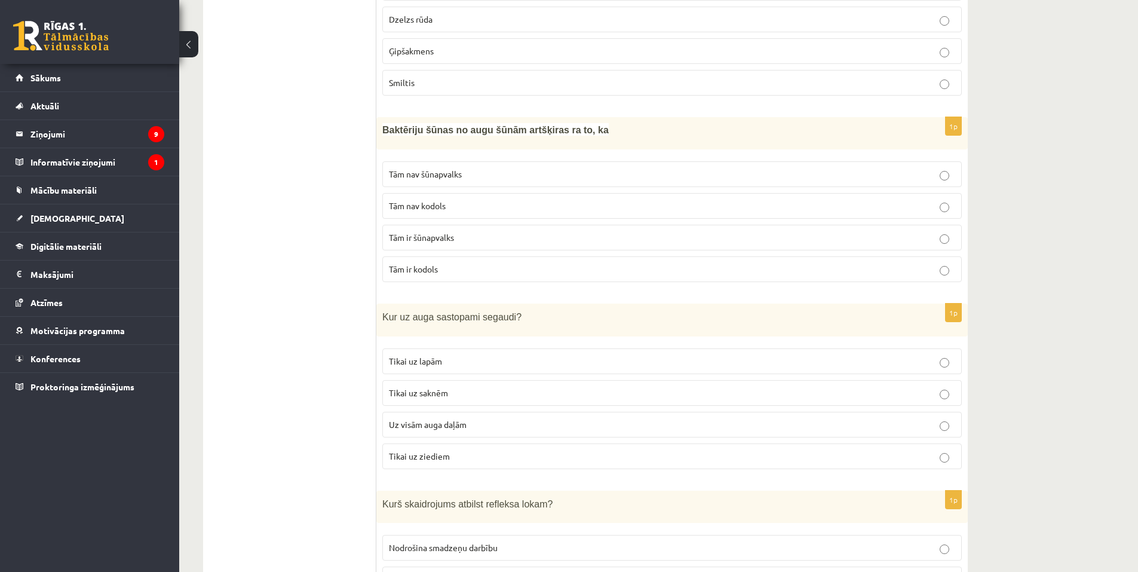
scroll to position [3944, 0]
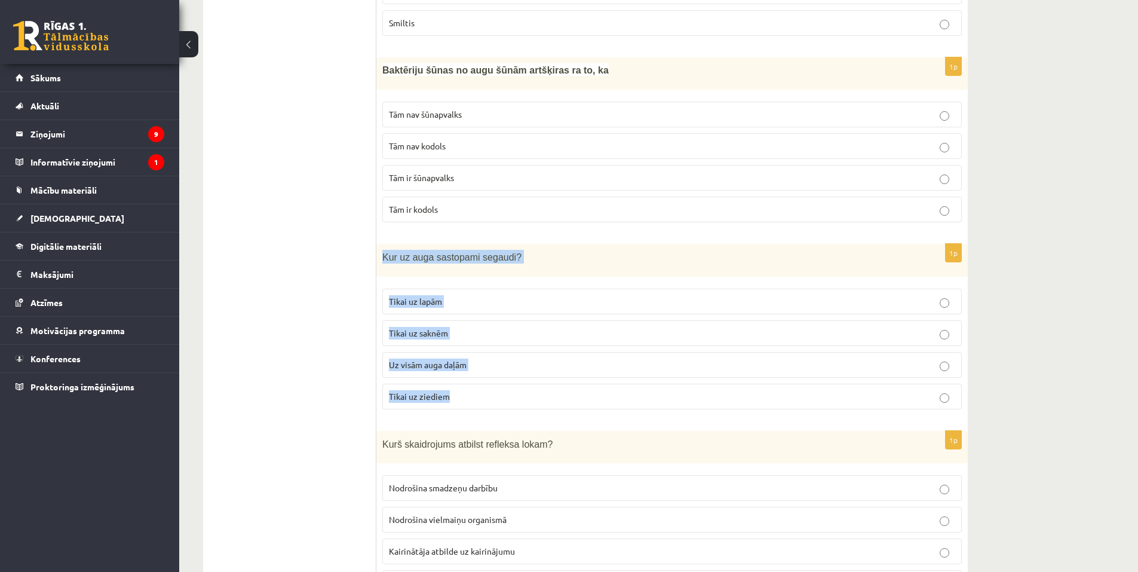
drag, startPoint x: 383, startPoint y: 242, endPoint x: 455, endPoint y: 390, distance: 164.9
click at [455, 390] on div "1p Kur uz auga sastopami segaudi? Tikai uz lapām Tikai uz saknēm Uz visām auga …" at bounding box center [673, 331] width 592 height 175
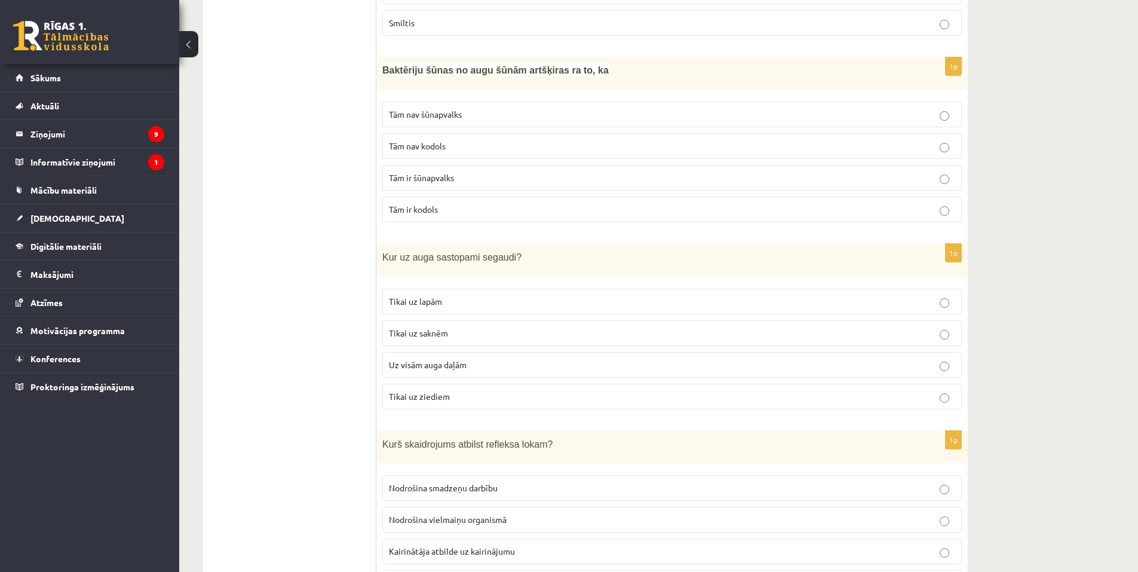
drag, startPoint x: 320, startPoint y: 274, endPoint x: 375, endPoint y: 313, distance: 67.8
click at [425, 359] on span "Uz visām auga daļām" at bounding box center [428, 364] width 78 height 11
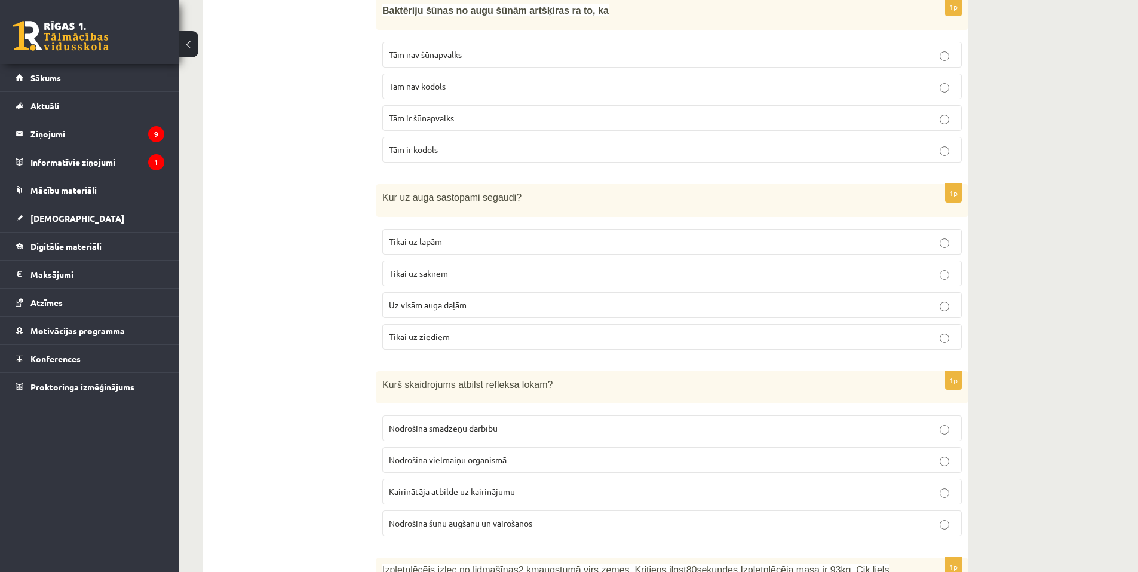
scroll to position [4064, 0]
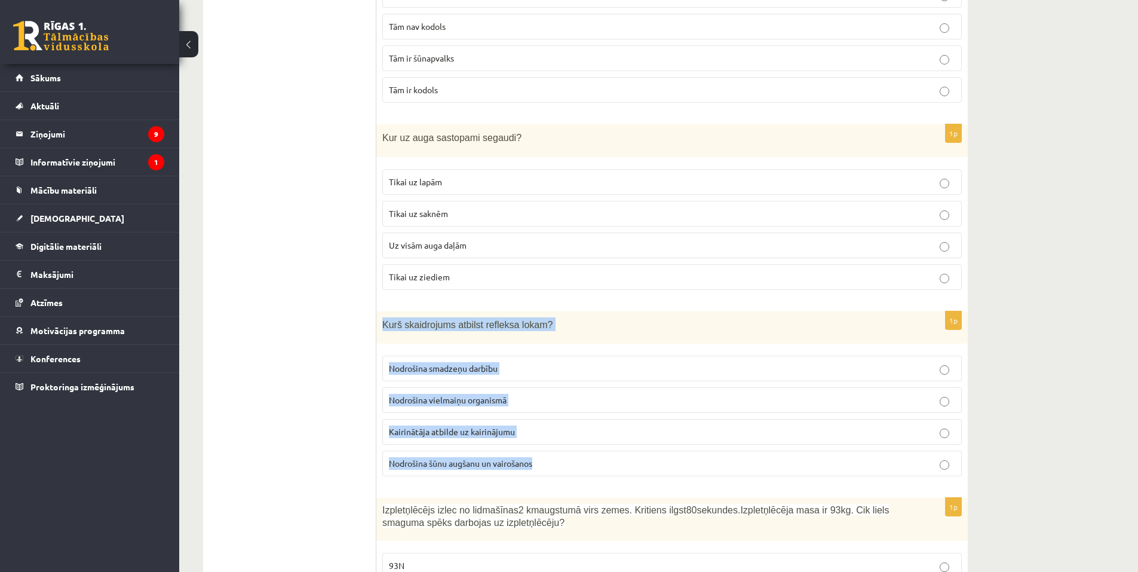
drag, startPoint x: 383, startPoint y: 312, endPoint x: 534, endPoint y: 450, distance: 204.7
click at [534, 450] on div "1p Kurš skaidrojums atbilst refleksa lokam? Nodrošina smadzeņu darbību Nodrošin…" at bounding box center [673, 398] width 592 height 175
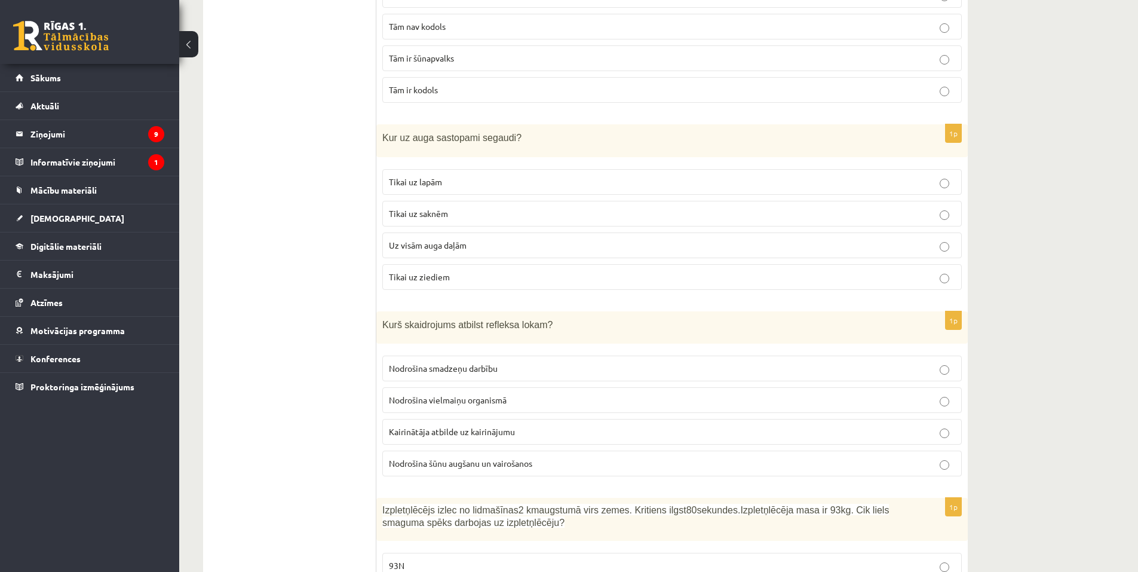
click at [449, 426] on span "Kairinātāja atbilde uz kairinājumu" at bounding box center [452, 431] width 126 height 11
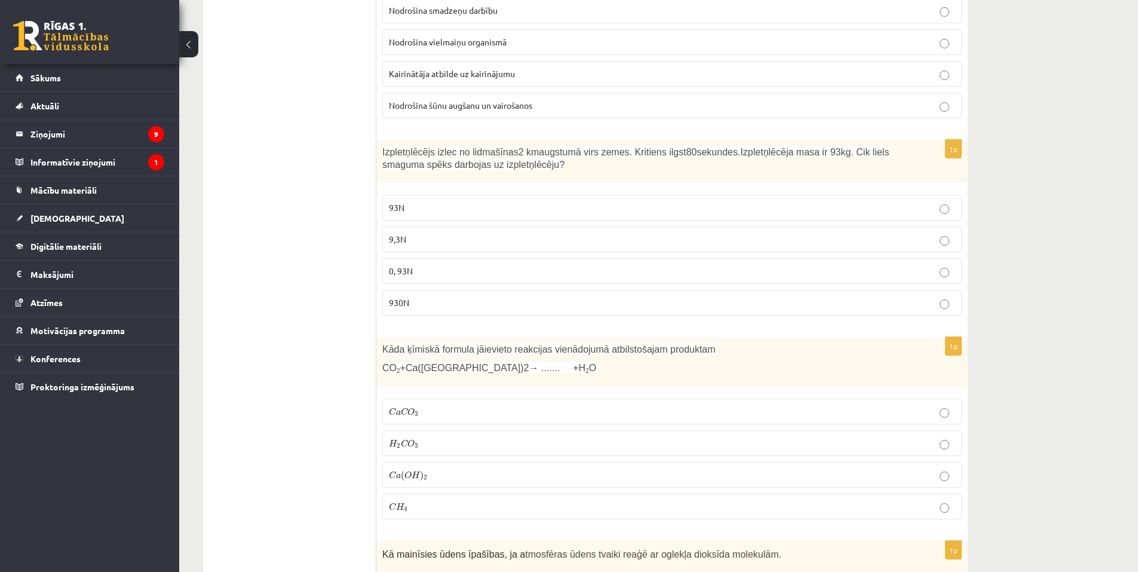
scroll to position [4302, 0]
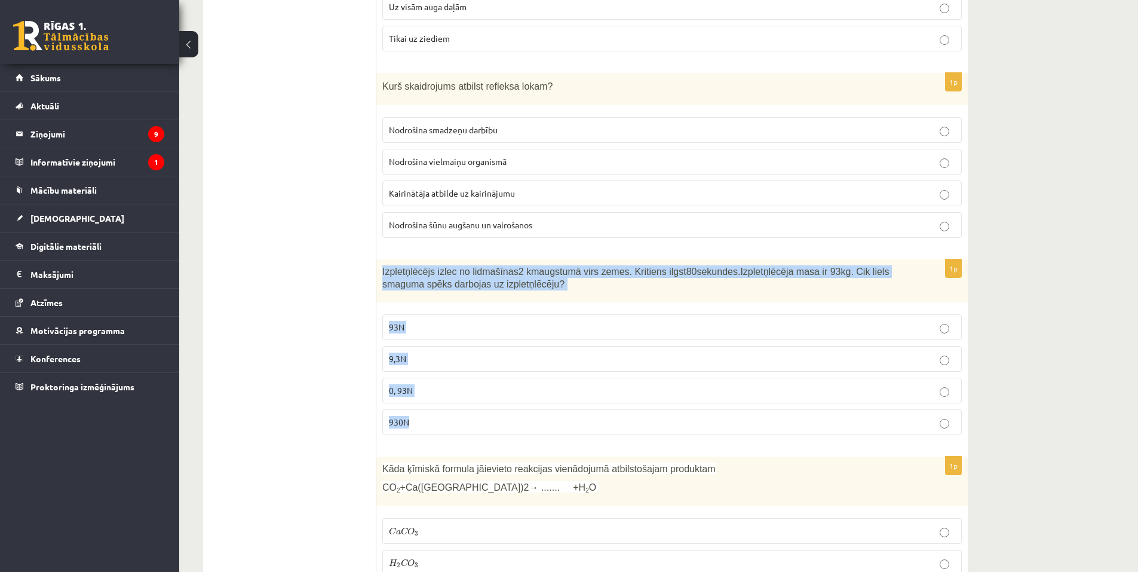
drag, startPoint x: 382, startPoint y: 258, endPoint x: 431, endPoint y: 410, distance: 160.1
click at [431, 410] on div "1p Izpletņlēcējs izlec no lidmašīnas 2 km augstumā virs zemes. Kritiens ilgst 8…" at bounding box center [673, 351] width 592 height 185
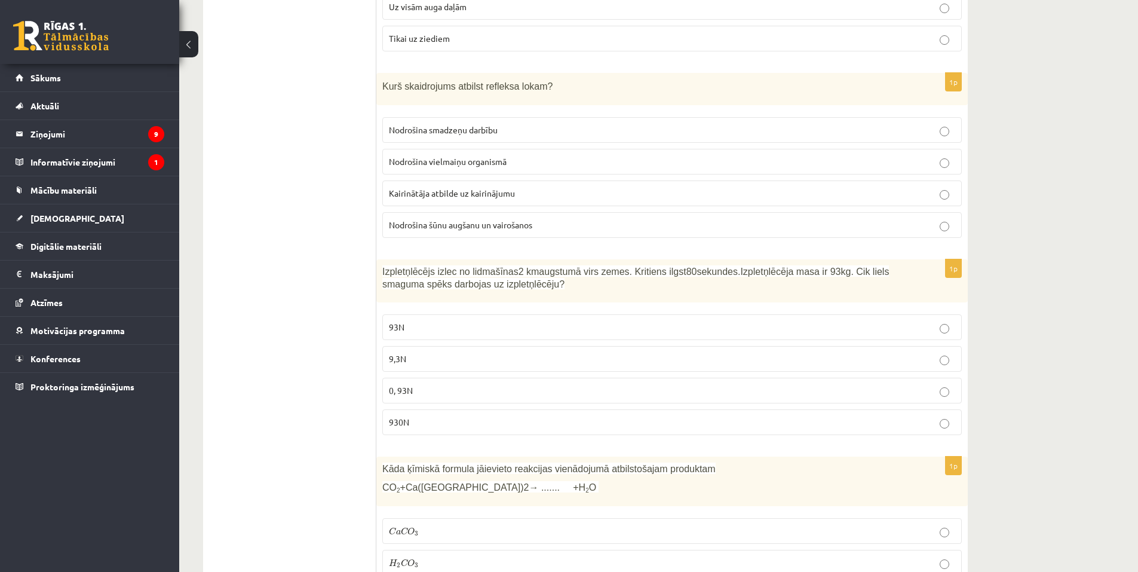
click at [405, 417] on span "930N" at bounding box center [399, 422] width 20 height 11
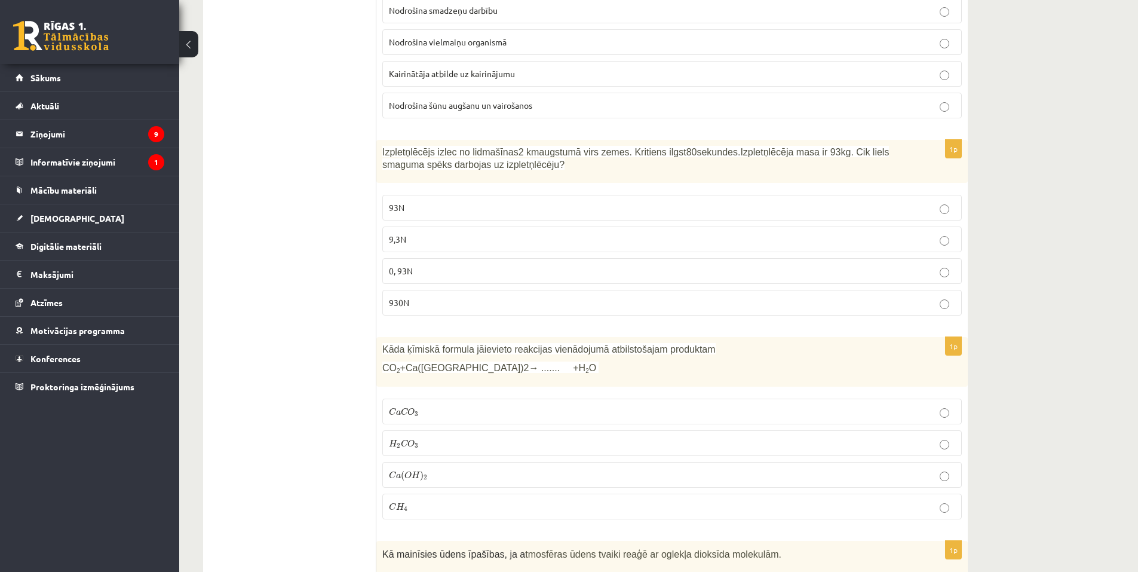
scroll to position [4482, 0]
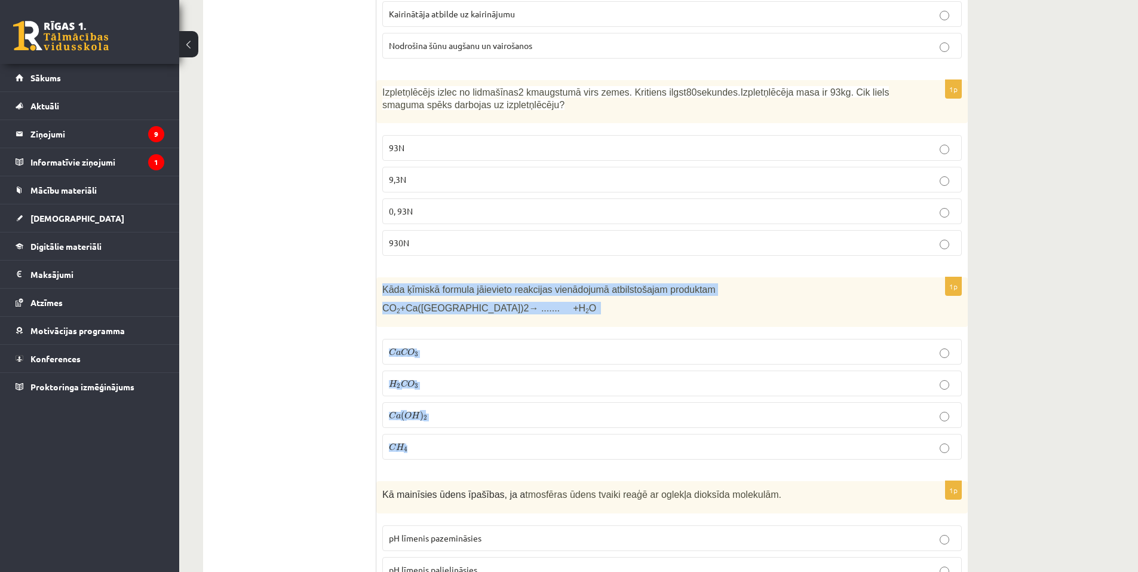
drag, startPoint x: 382, startPoint y: 276, endPoint x: 420, endPoint y: 429, distance: 157.1
click at [420, 429] on div "1p Kāda ķīmiskā formula jāievieto reakcijas vienādojumā atbilstošajam produktam…" at bounding box center [673, 373] width 592 height 192
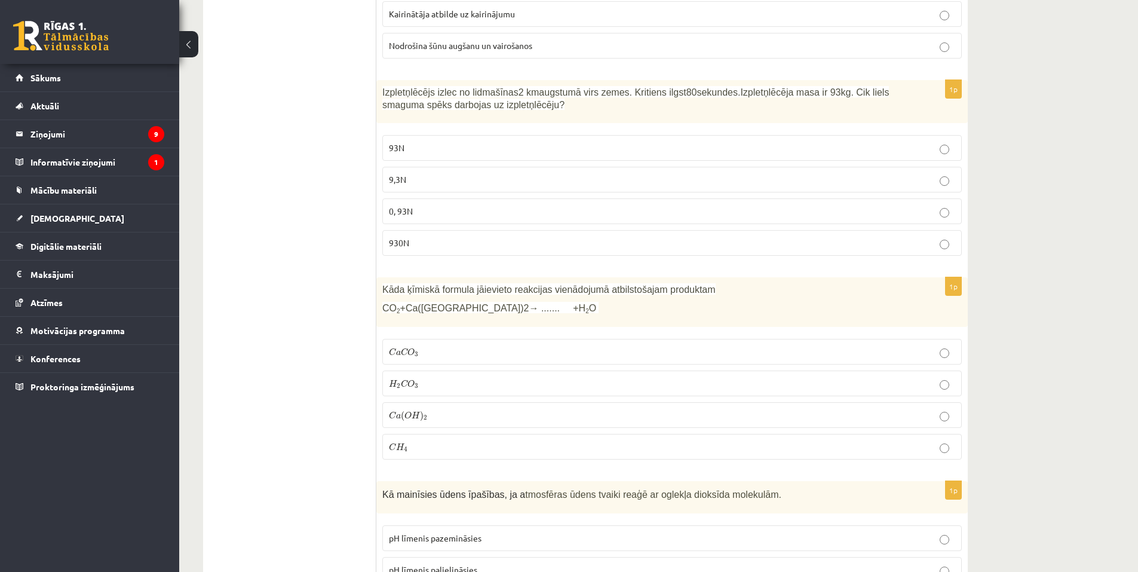
click at [396, 350] on span "a" at bounding box center [398, 352] width 5 height 5
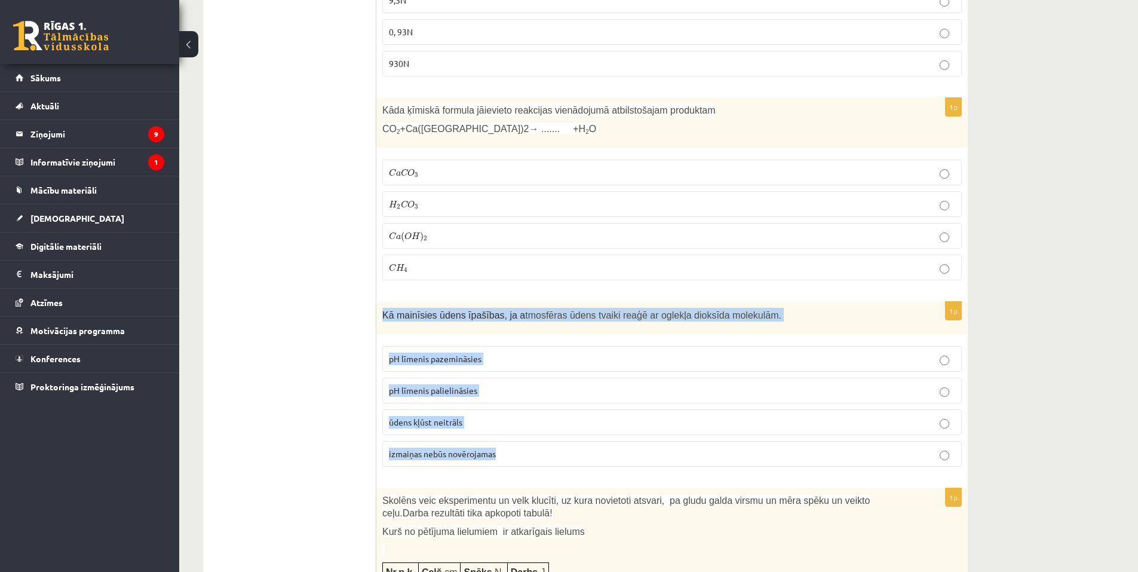
drag, startPoint x: 382, startPoint y: 304, endPoint x: 498, endPoint y: 449, distance: 185.8
click at [498, 449] on div "1p Kā mainīsies ūdens īpašības, ja a tmosfēras ūdens tvaiki reaģē ar oglekļa di…" at bounding box center [673, 389] width 592 height 175
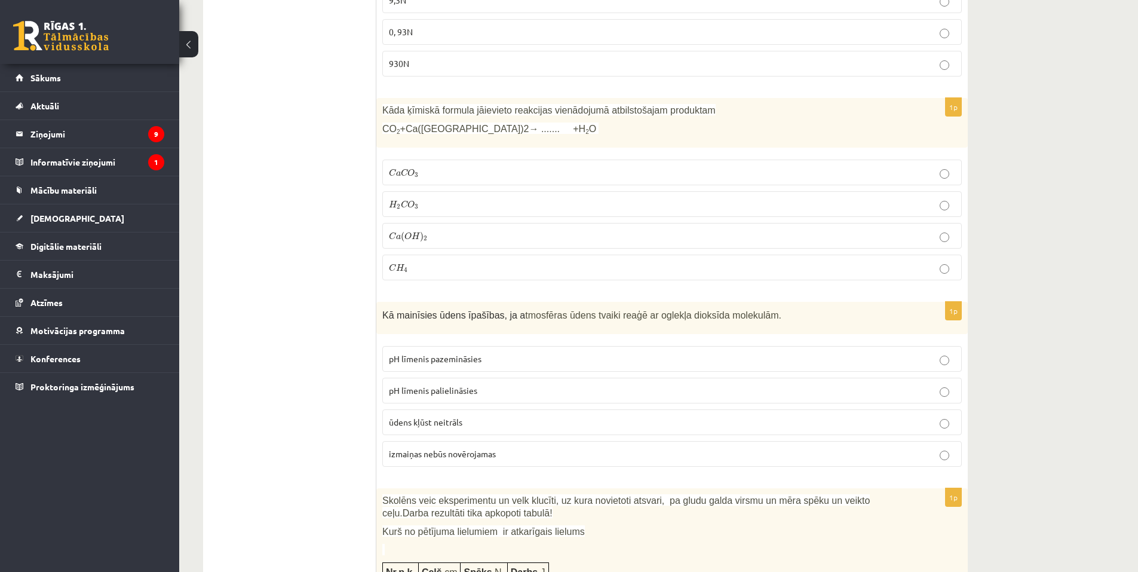
click at [421, 385] on span "pH līmenis palielināsies" at bounding box center [433, 390] width 88 height 11
click at [437, 353] on span "pH līmenis pazemināsies" at bounding box center [435, 358] width 93 height 11
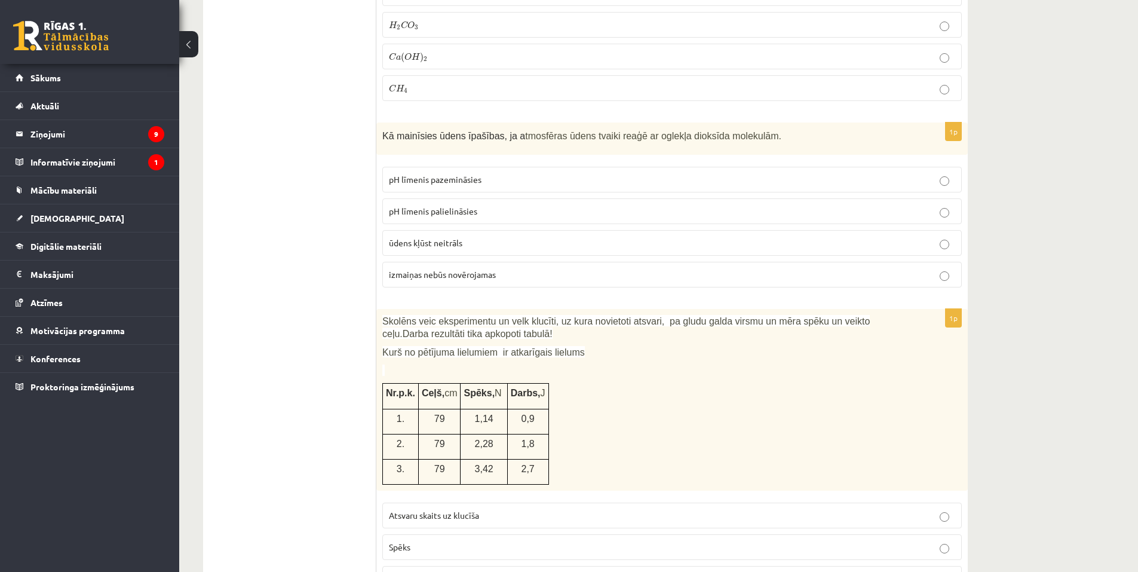
scroll to position [4960, 0]
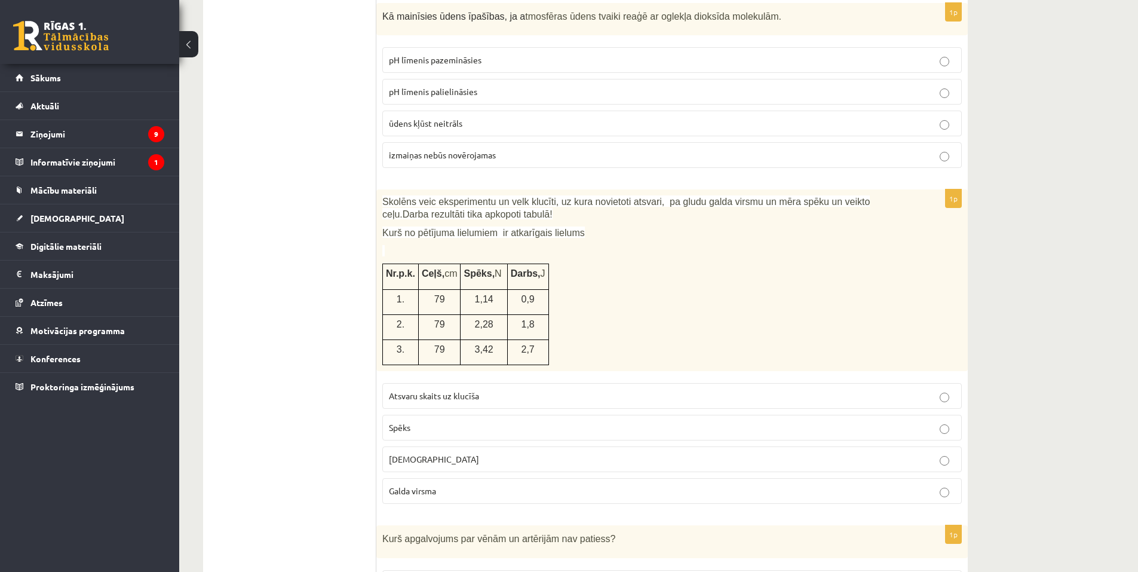
click at [382, 197] on span "Skolēns veic eksperimentu un velk klucīti, uz kura novietoti atsvari, pa gludu …" at bounding box center [626, 208] width 488 height 23
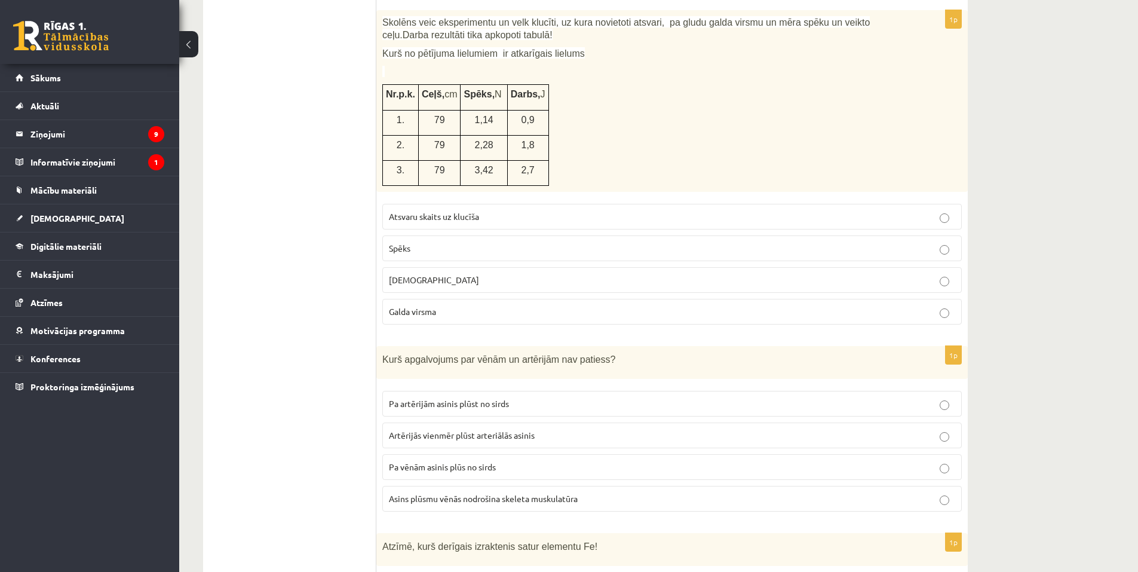
scroll to position [5079, 0]
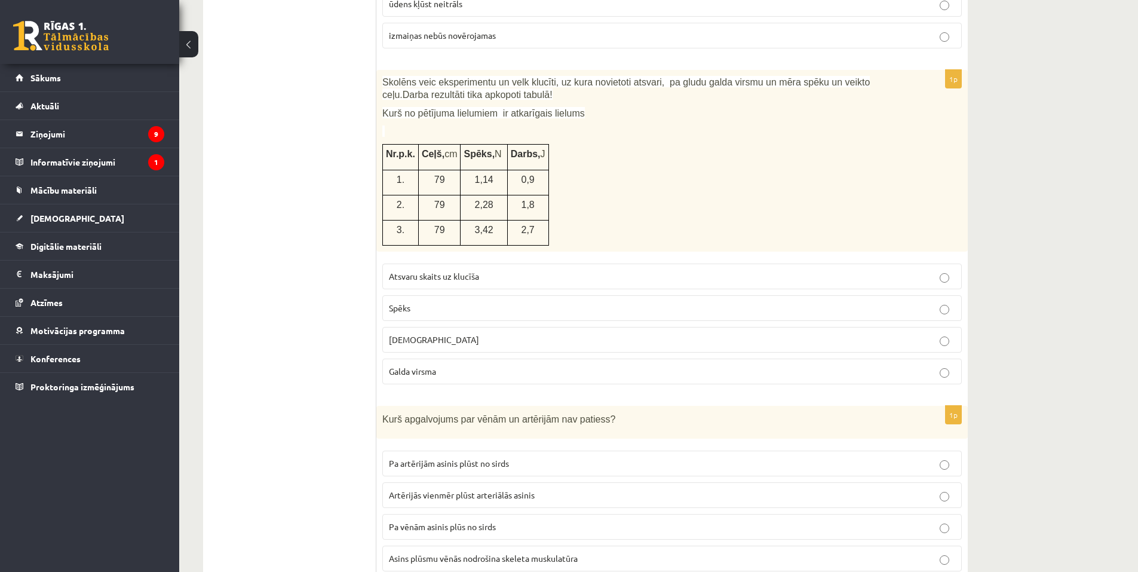
click at [442, 302] on p "Spēks" at bounding box center [672, 308] width 567 height 13
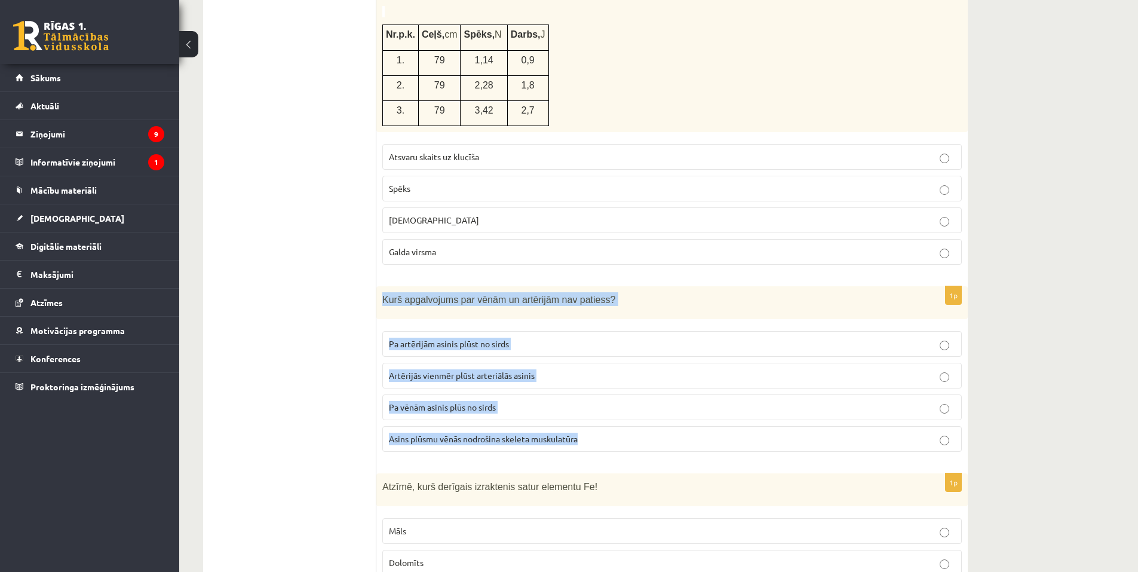
drag, startPoint x: 382, startPoint y: 285, endPoint x: 583, endPoint y: 426, distance: 245.0
click at [583, 426] on div "1p Kurš apgalvojums par vēnām un artērijām nav patiess? Pa artērijām asinis plū…" at bounding box center [673, 373] width 592 height 175
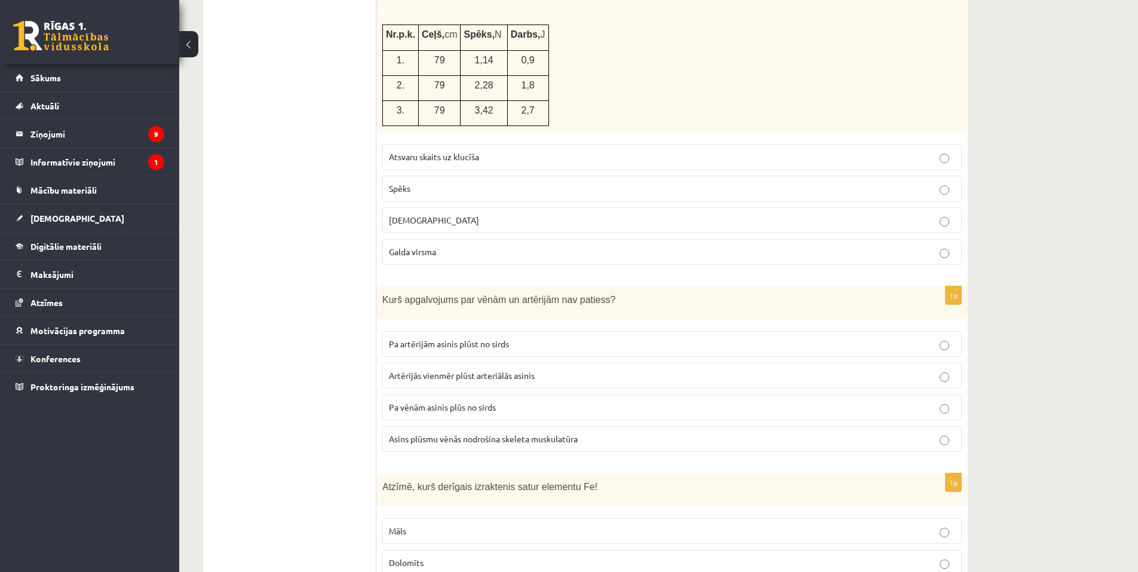
click at [451, 373] on label "Artērijās vienmēr plūst arteriālās asinis" at bounding box center [672, 376] width 580 height 26
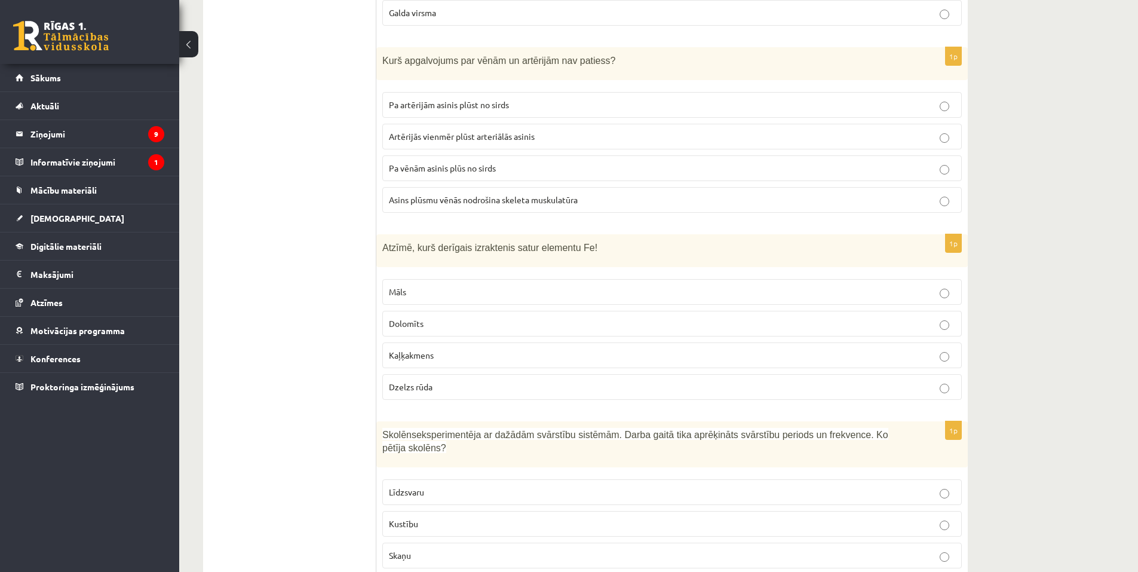
scroll to position [5498, 0]
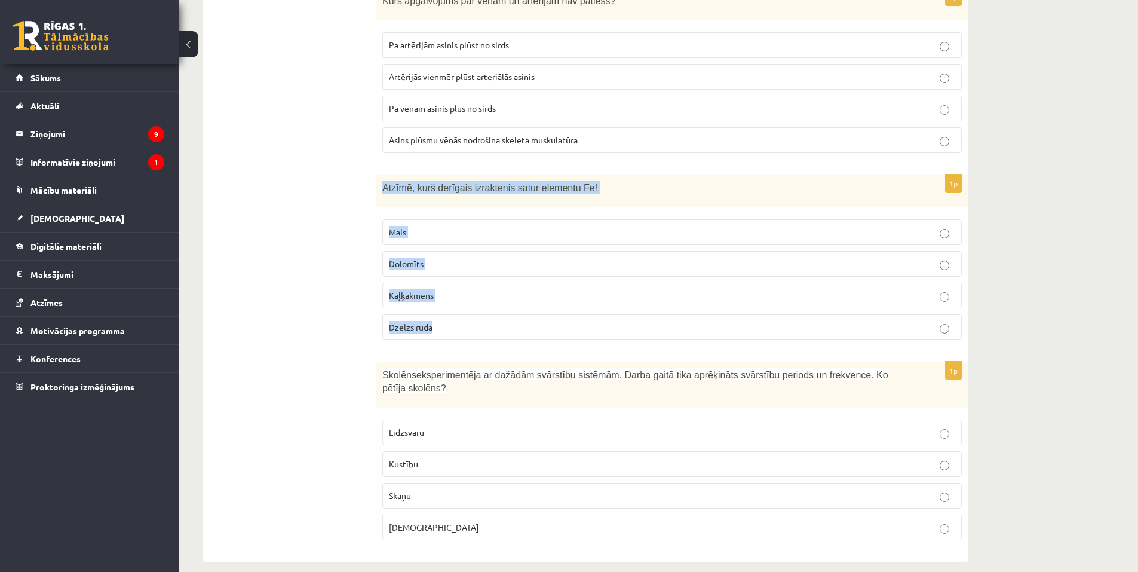
drag, startPoint x: 382, startPoint y: 173, endPoint x: 455, endPoint y: 308, distance: 153.0
click at [455, 308] on div "1p Atzīmē, kurš derīgais izraktenis satur elementu Fe! Māls Dolomīts Kaļķakmens…" at bounding box center [673, 262] width 592 height 175
click at [423, 323] on label "Dzelzs rūda" at bounding box center [672, 327] width 580 height 26
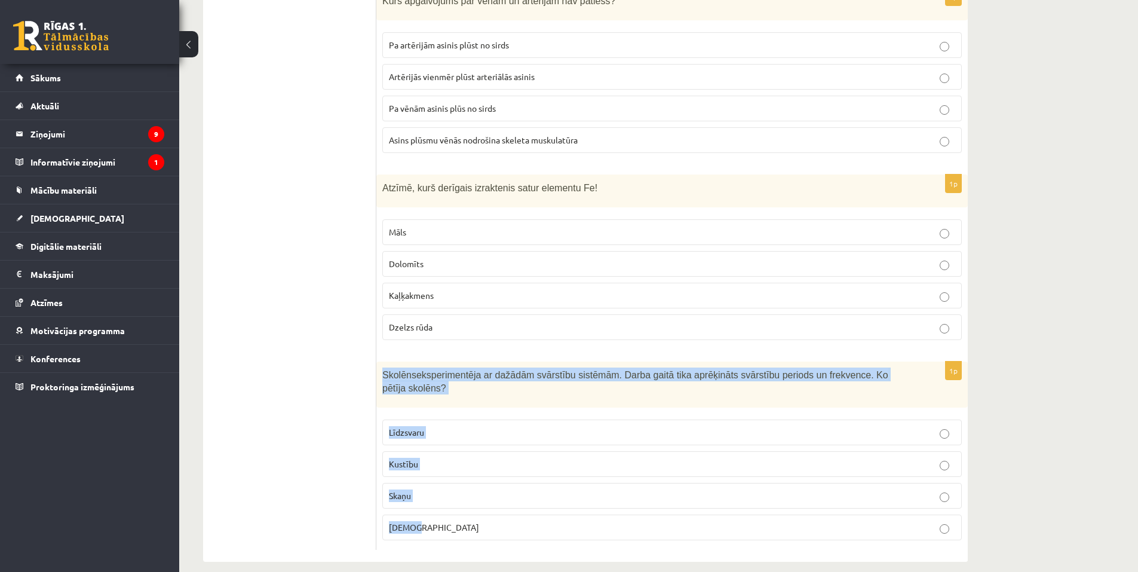
drag, startPoint x: 383, startPoint y: 361, endPoint x: 425, endPoint y: 529, distance: 173.1
click at [425, 529] on div "1p Skolēns eksperimentēja ar dažādām svārstību sistēmām. Darba gaitā tika aprēķ…" at bounding box center [673, 456] width 592 height 188
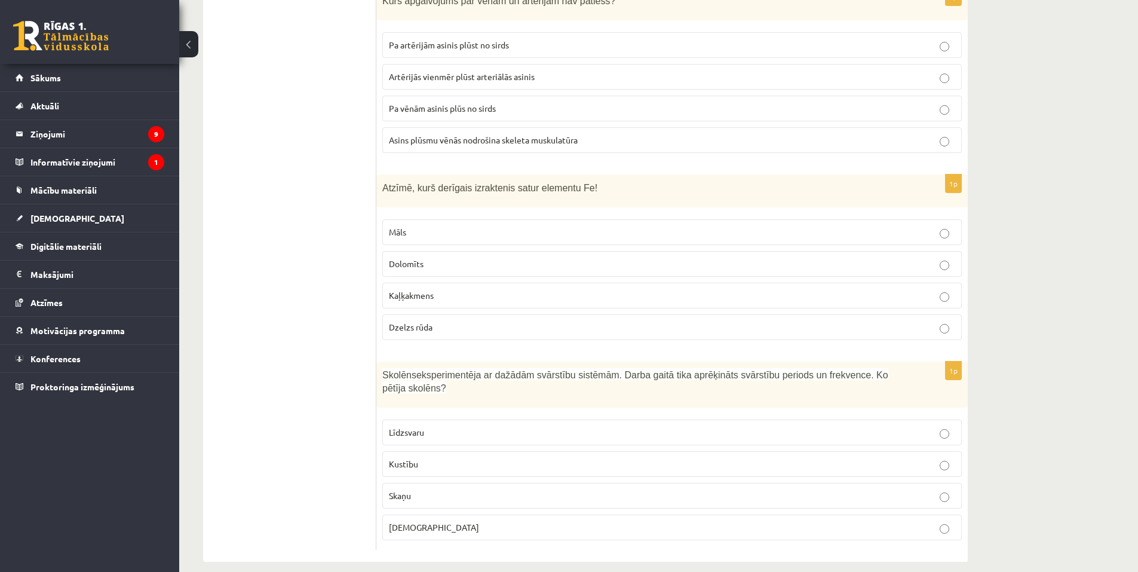
click at [542, 489] on p "Skaņu" at bounding box center [672, 495] width 567 height 13
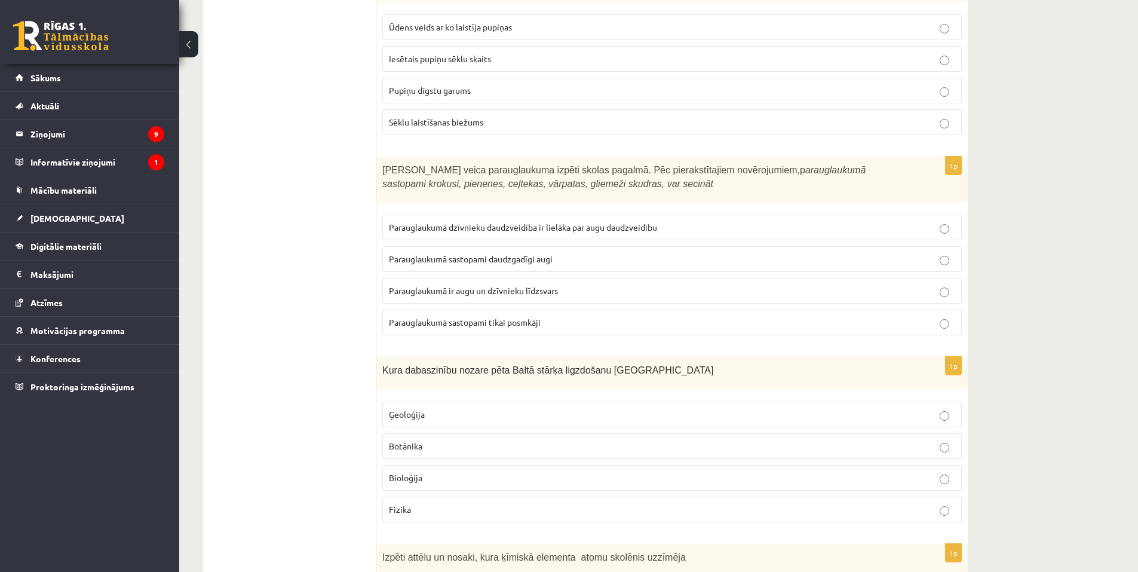
scroll to position [0, 0]
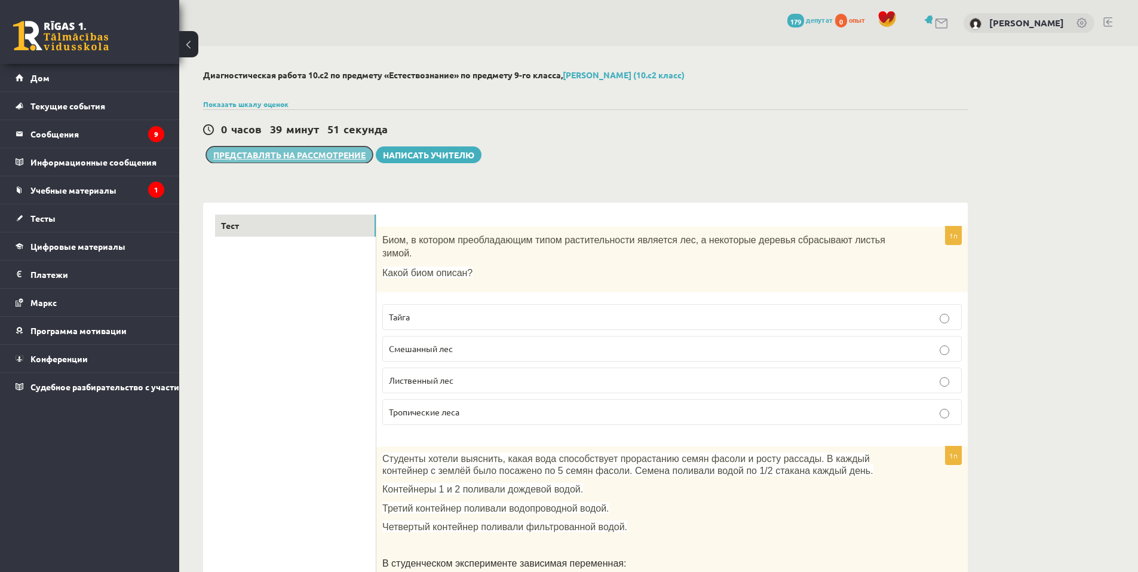
click at [290, 160] on button "Представлять на рассмотрение" at bounding box center [289, 154] width 167 height 17
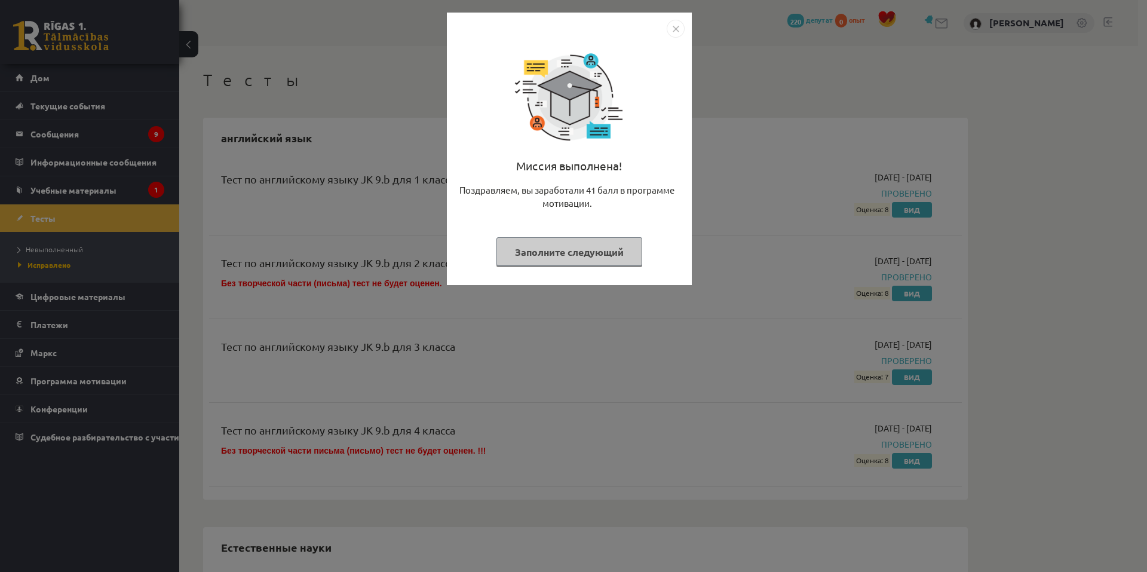
click at [538, 251] on font "Заполните следующий" at bounding box center [569, 252] width 109 height 13
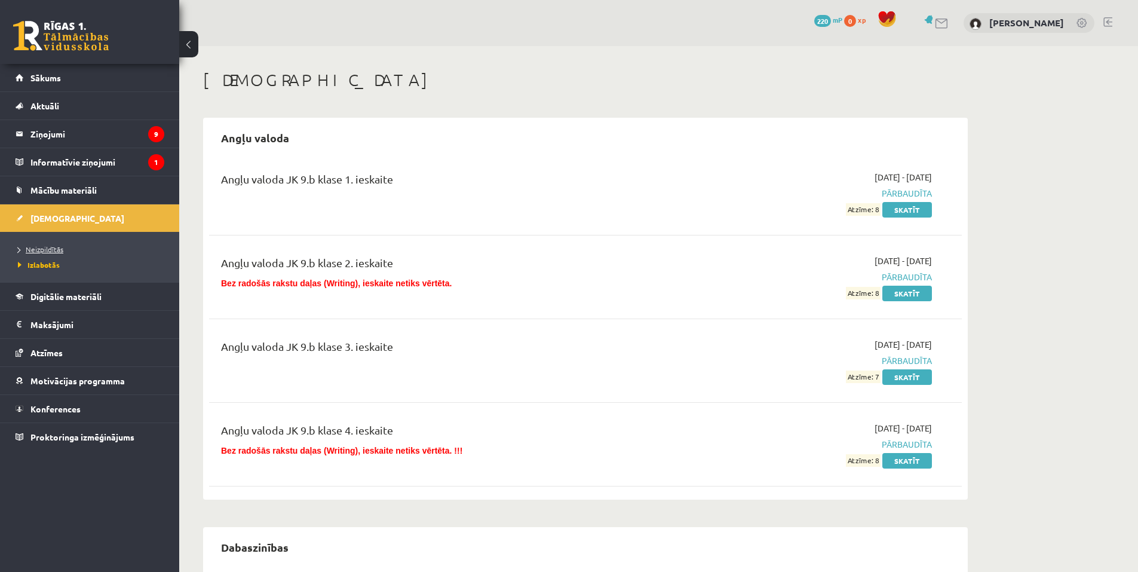
click at [56, 249] on span "Neizpildītās" at bounding box center [40, 249] width 45 height 10
